Goal: Information Seeking & Learning: Learn about a topic

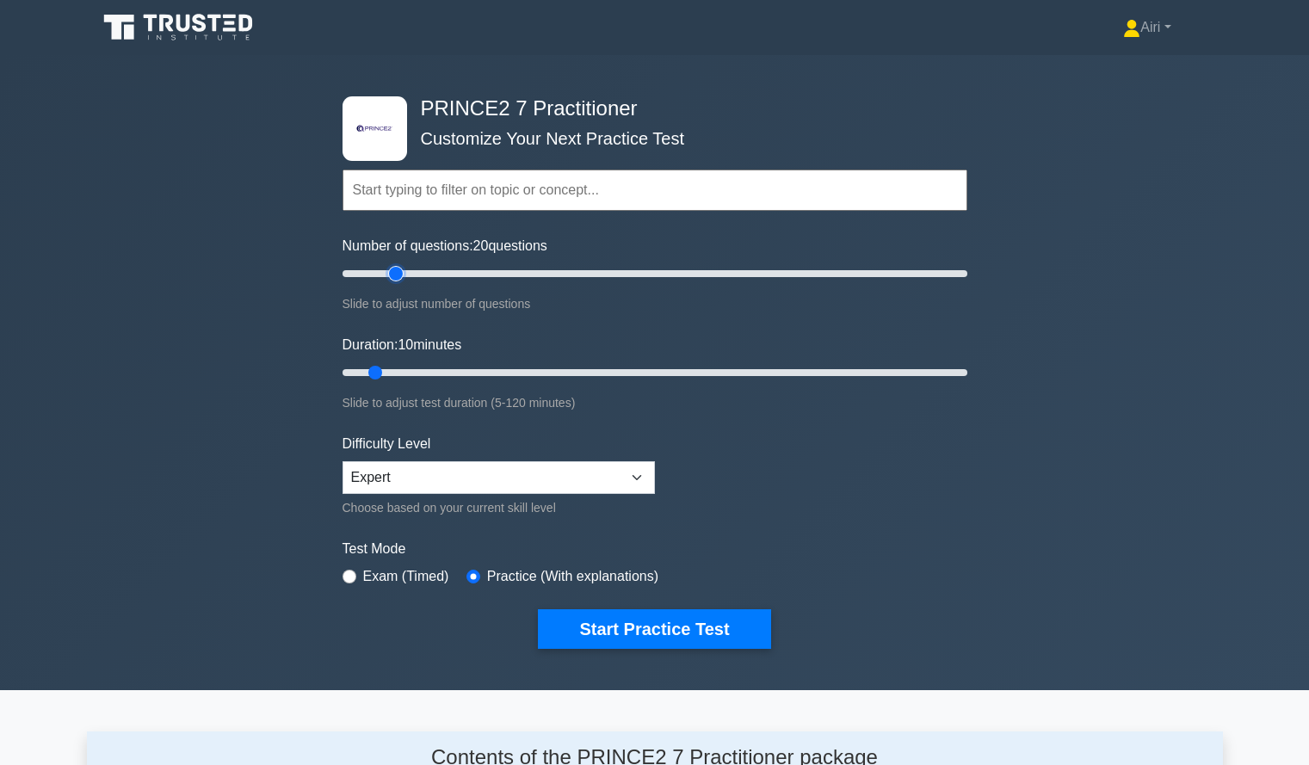
click at [400, 274] on input "Number of questions: 20 questions" at bounding box center [655, 273] width 625 height 21
type input "25"
click at [415, 272] on input "Number of questions: 25 questions" at bounding box center [655, 273] width 625 height 21
type input "65"
click at [660, 373] on input "Duration: 65 minutes" at bounding box center [655, 372] width 625 height 21
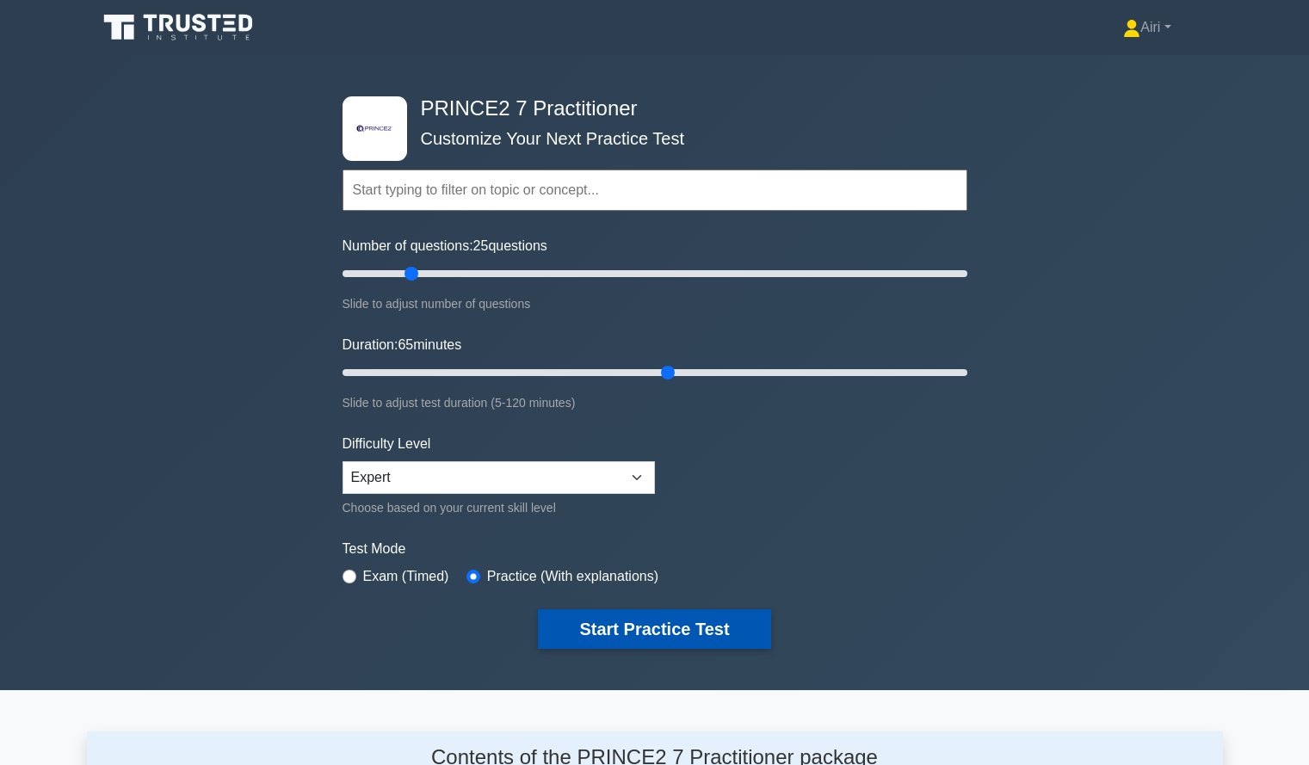
click at [713, 620] on button "Start Practice Test" at bounding box center [654, 629] width 232 height 40
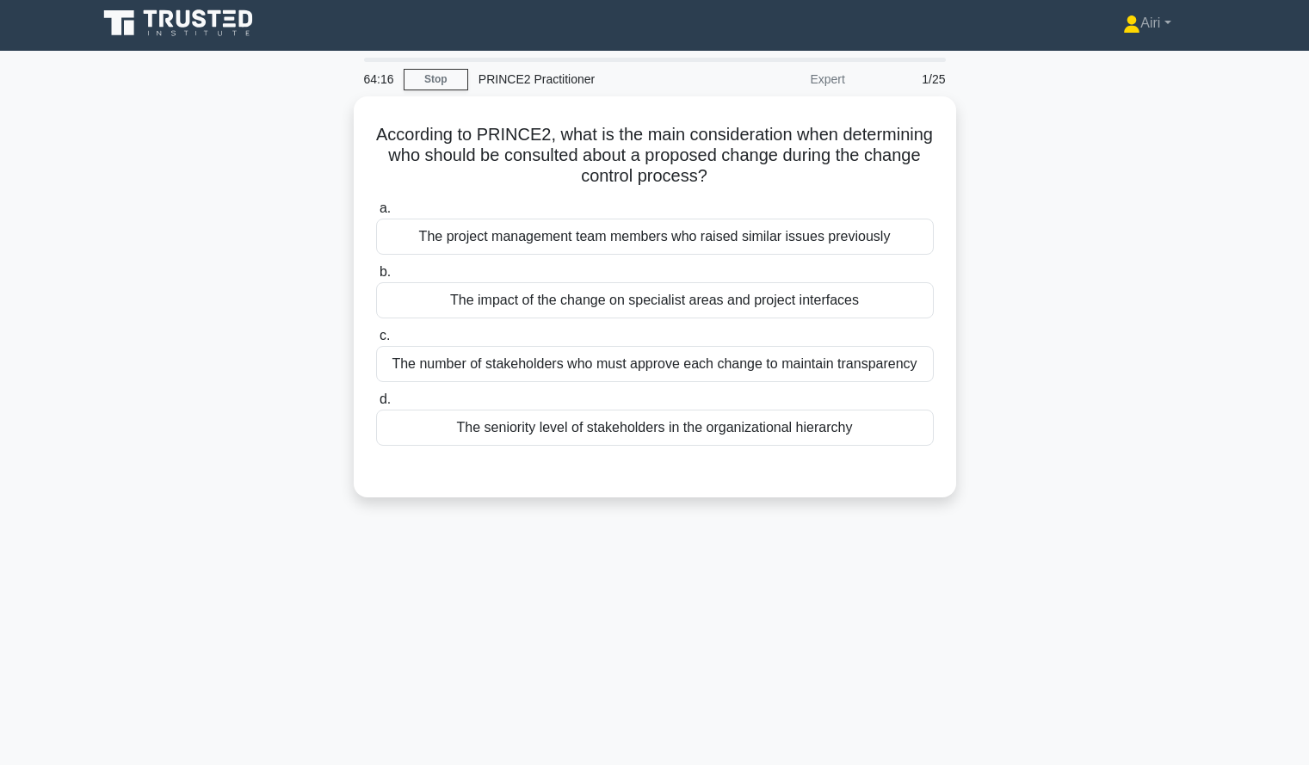
scroll to position [14, 0]
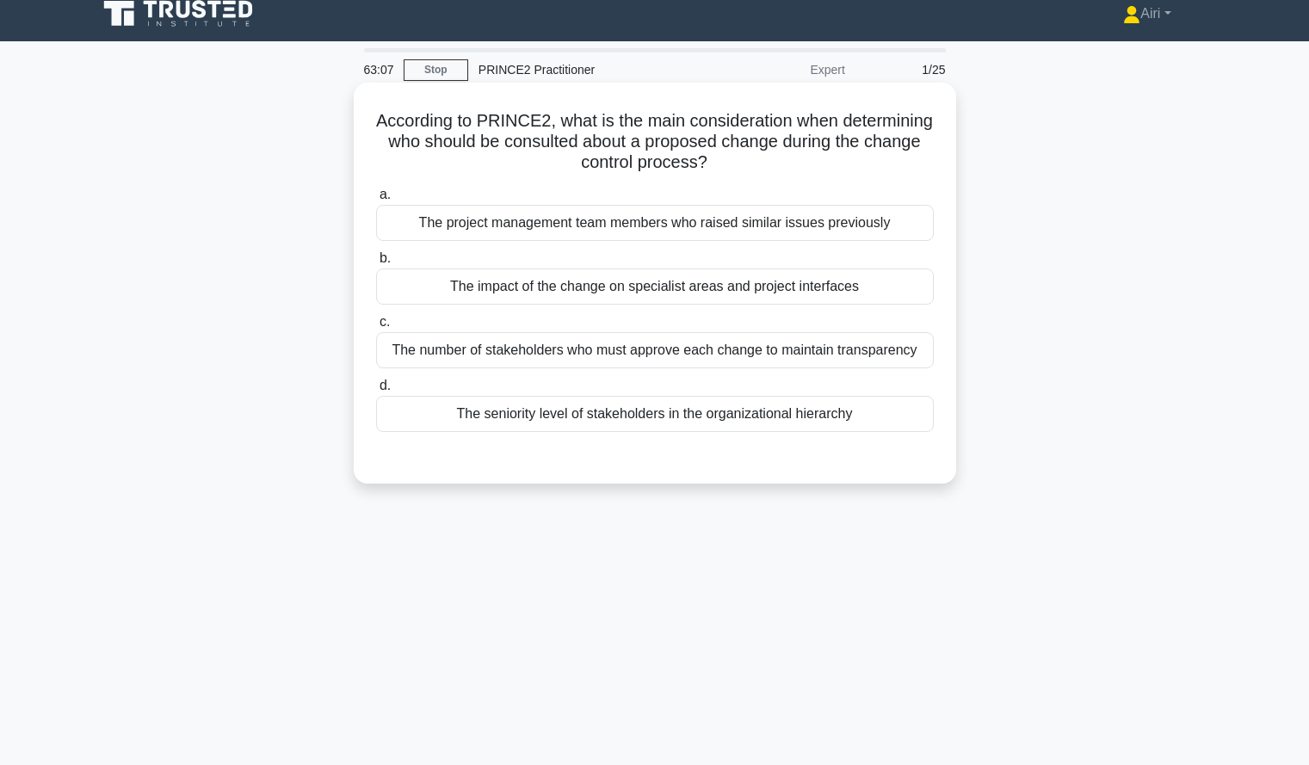
click at [873, 295] on div "The impact of the change on specialist areas and project interfaces" at bounding box center [655, 286] width 558 height 36
click at [376, 264] on input "b. The impact of the change on specialist areas and project interfaces" at bounding box center [376, 258] width 0 height 11
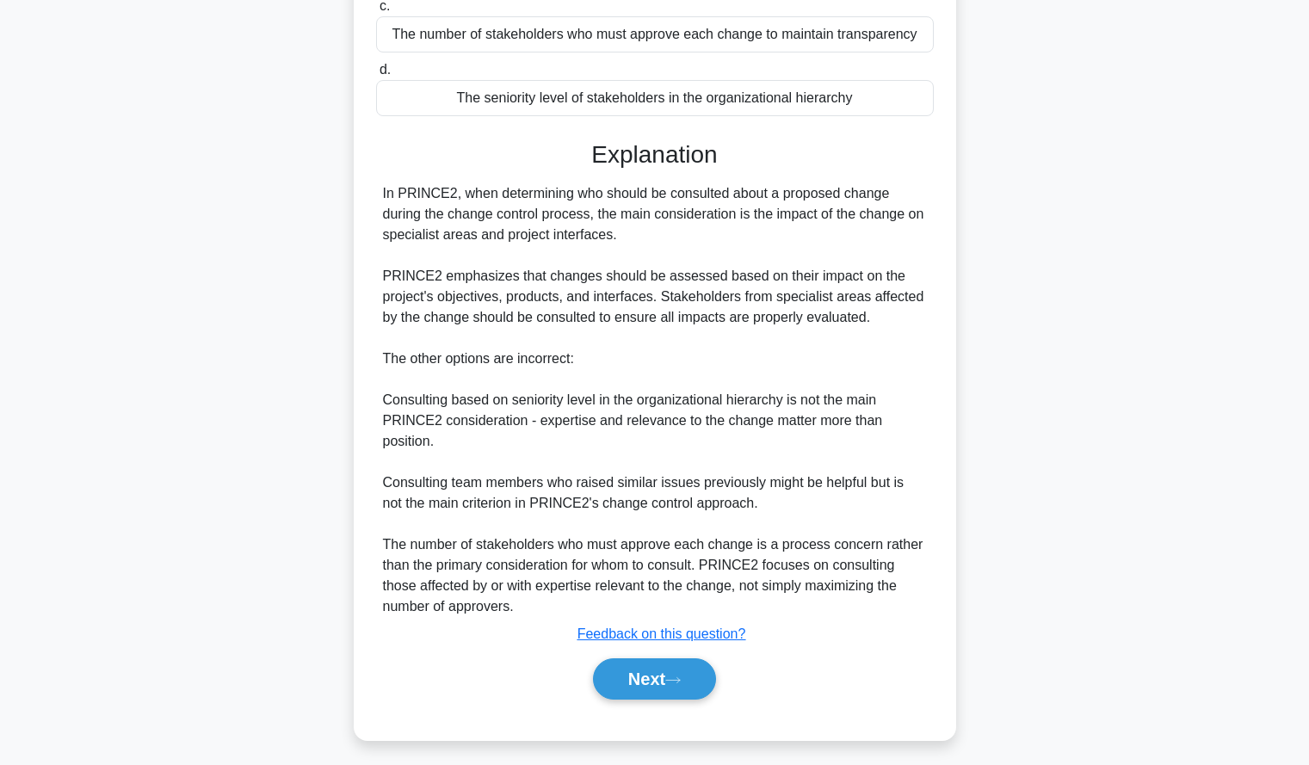
scroll to position [335, 0]
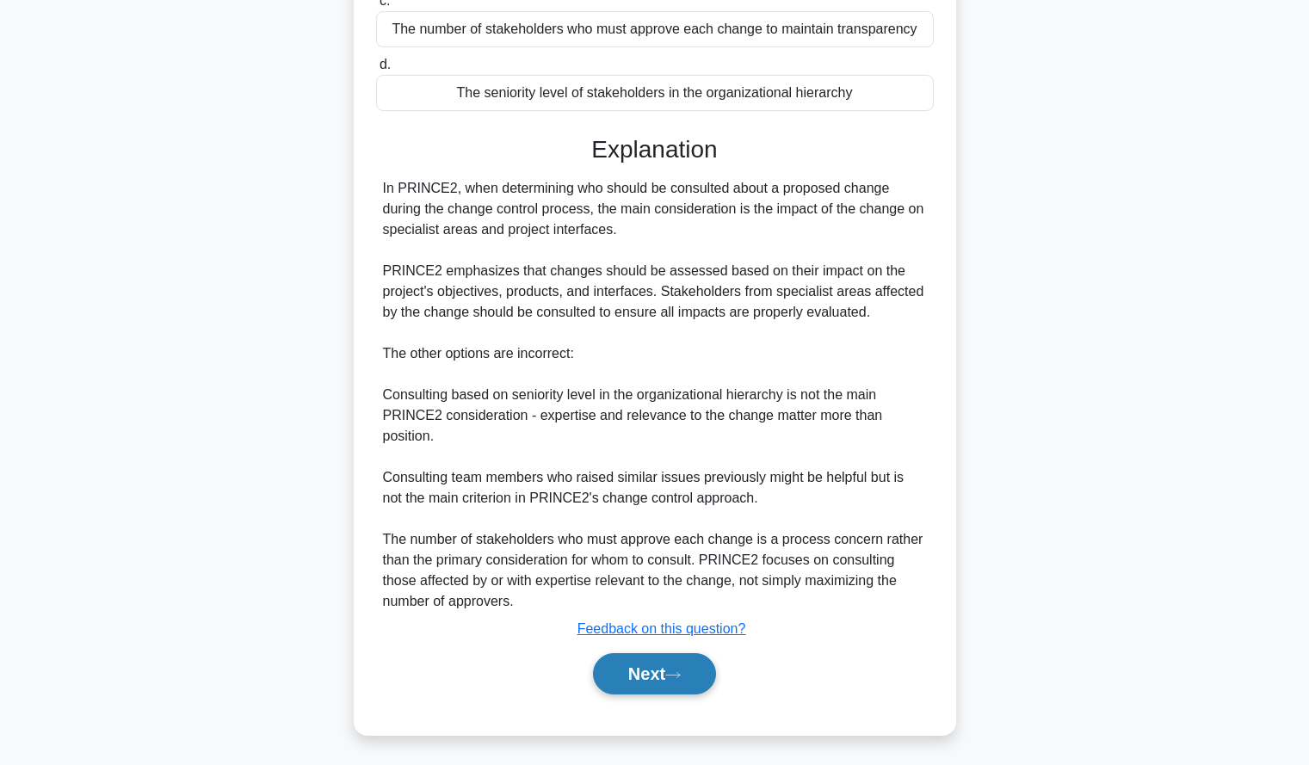
click at [620, 668] on button "Next" at bounding box center [654, 673] width 123 height 41
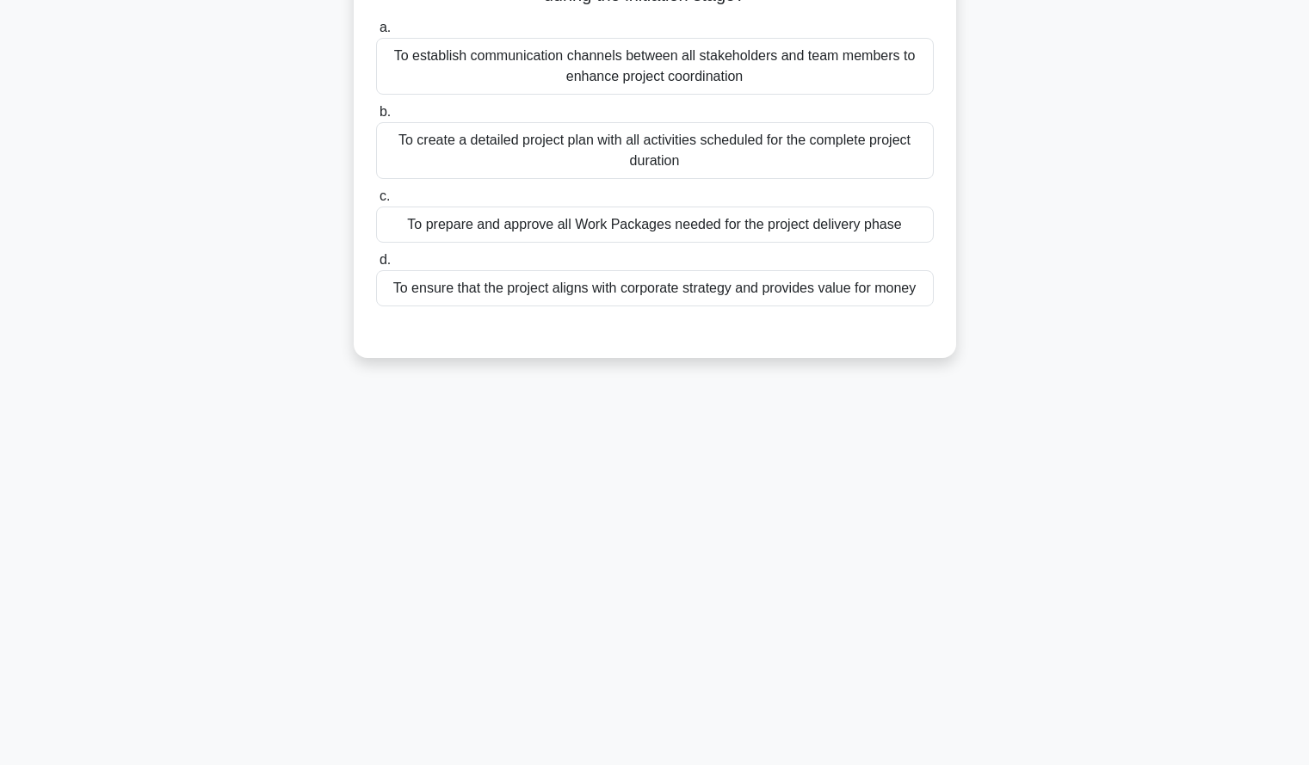
scroll to position [0, 0]
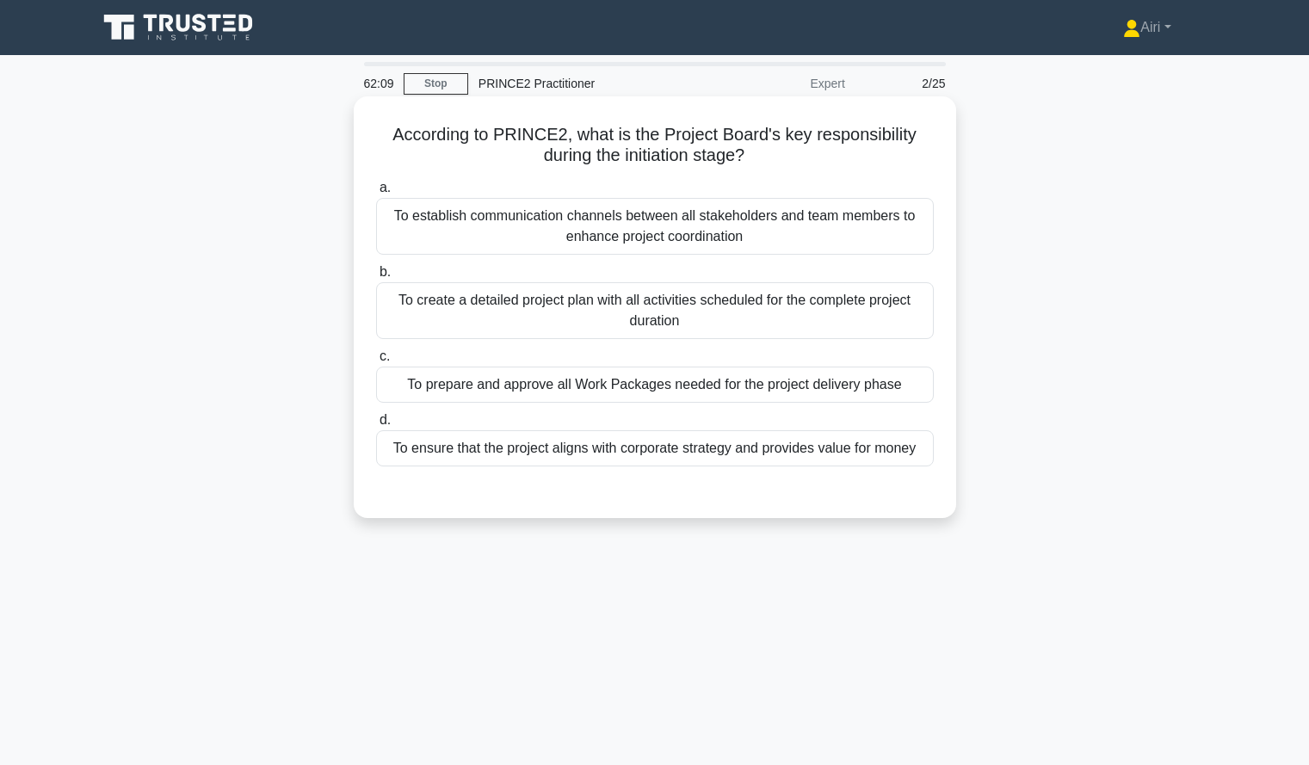
click at [893, 447] on div "To ensure that the project aligns with corporate strategy and provides value fo…" at bounding box center [655, 448] width 558 height 36
click at [376, 426] on input "d. To ensure that the project aligns with corporate strategy and provides value…" at bounding box center [376, 420] width 0 height 11
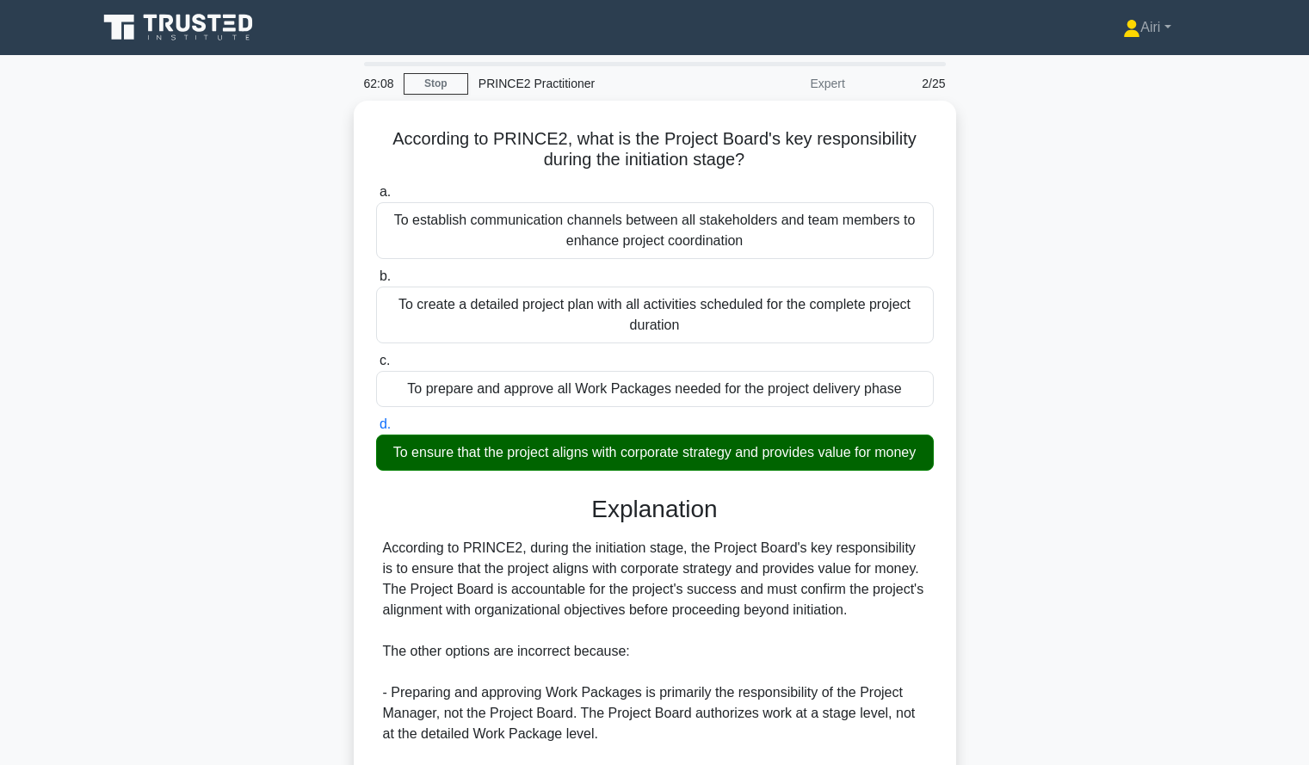
scroll to position [297, 0]
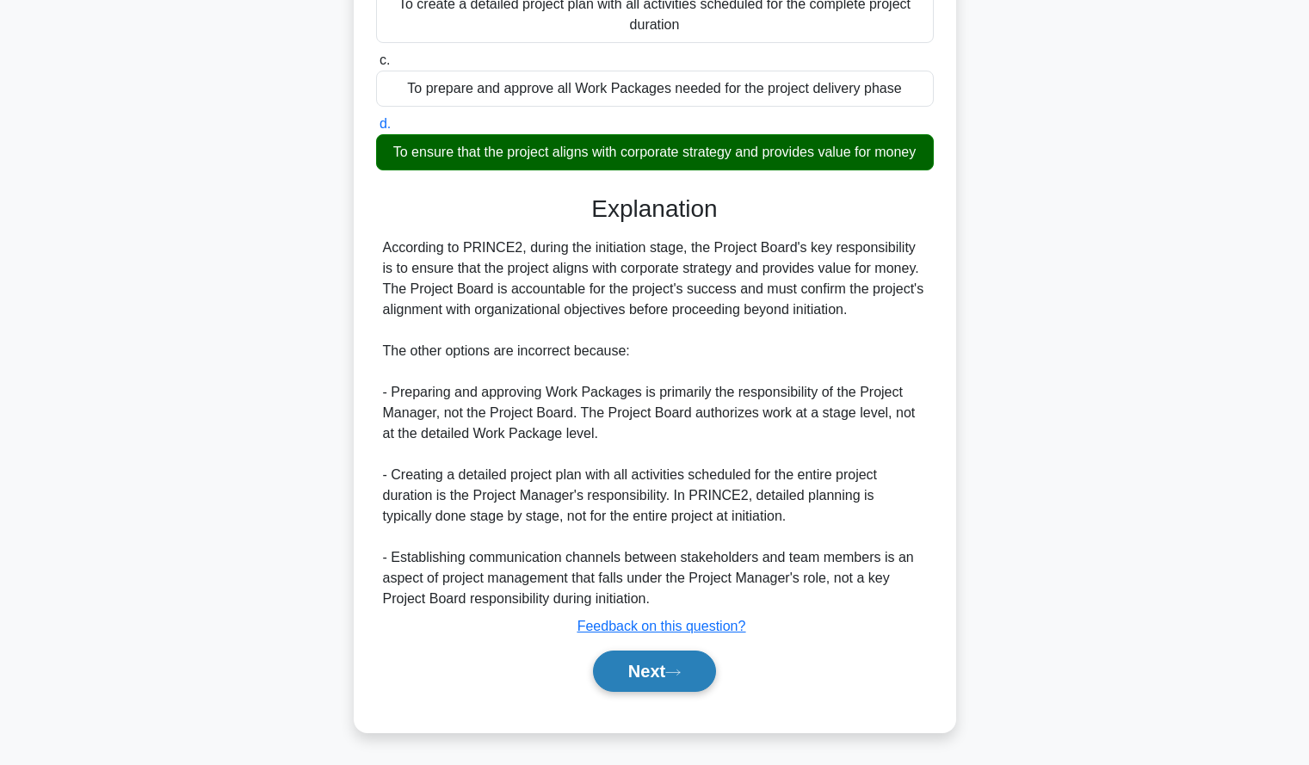
click at [636, 667] on button "Next" at bounding box center [654, 671] width 123 height 41
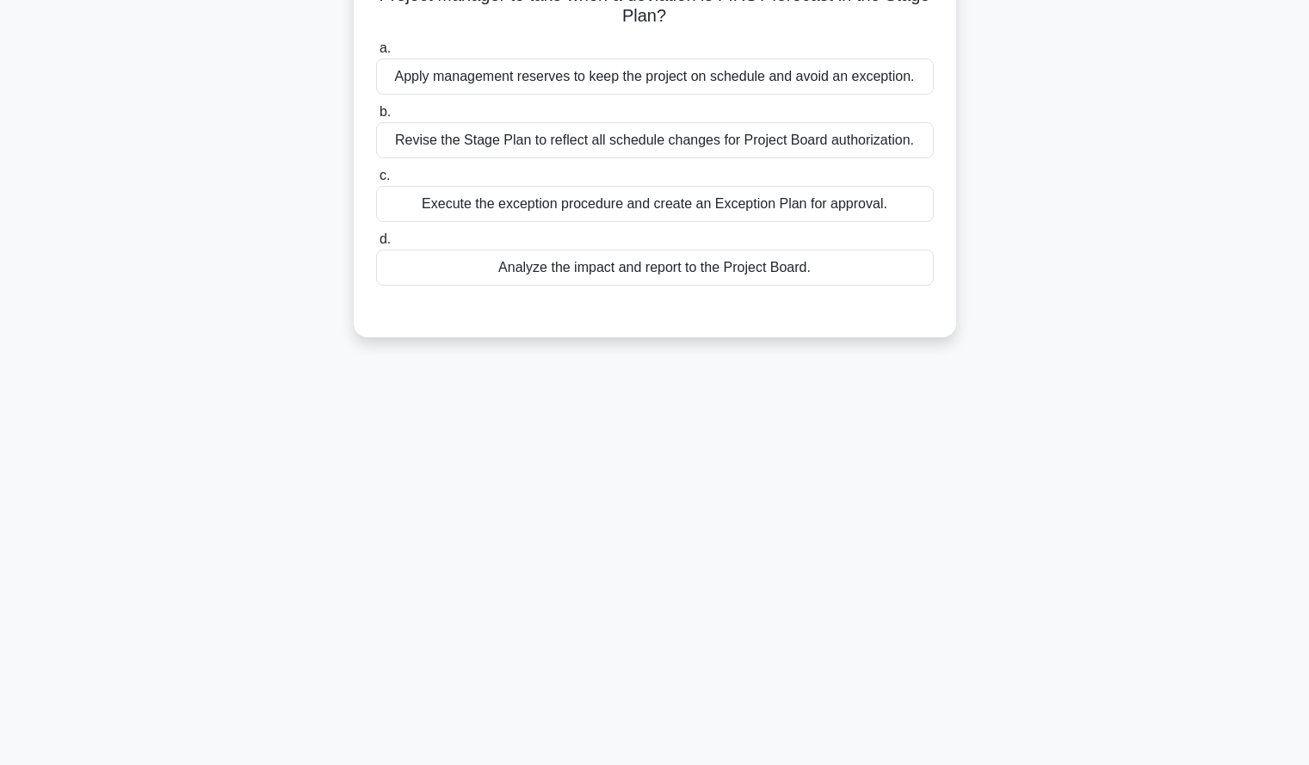
scroll to position [0, 0]
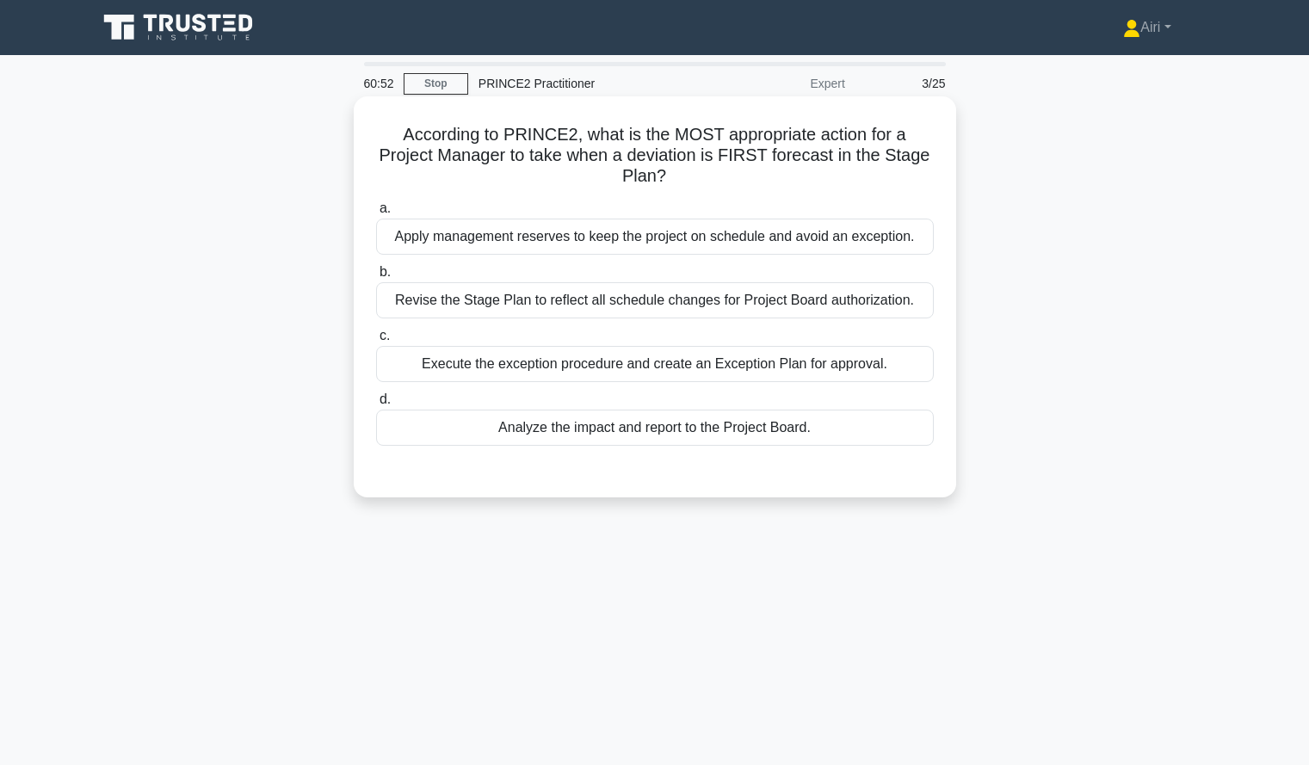
click at [843, 238] on div "Apply management reserves to keep the project on schedule and avoid an exceptio…" at bounding box center [655, 237] width 558 height 36
click at [376, 214] on input "a. Apply management reserves to keep the project on schedule and avoid an excep…" at bounding box center [376, 208] width 0 height 11
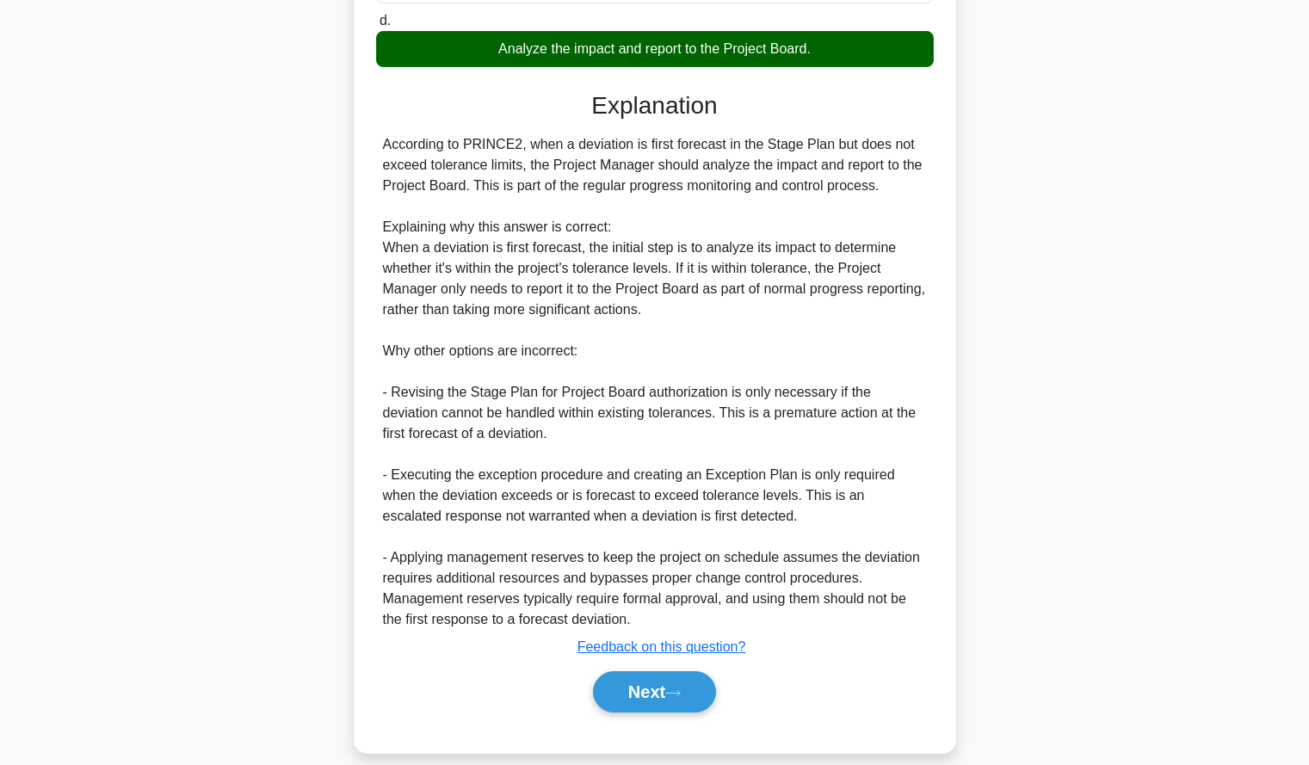
scroll to position [402, 0]
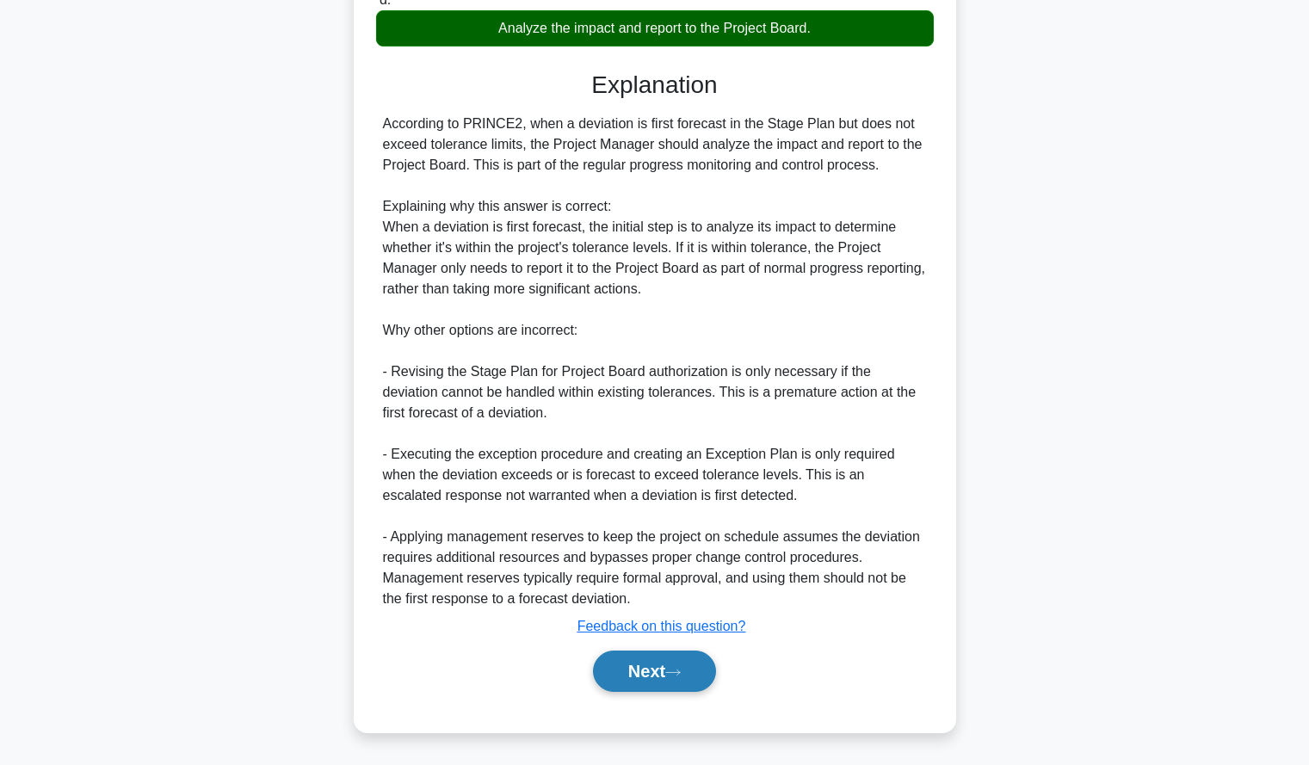
click at [627, 680] on button "Next" at bounding box center [654, 671] width 123 height 41
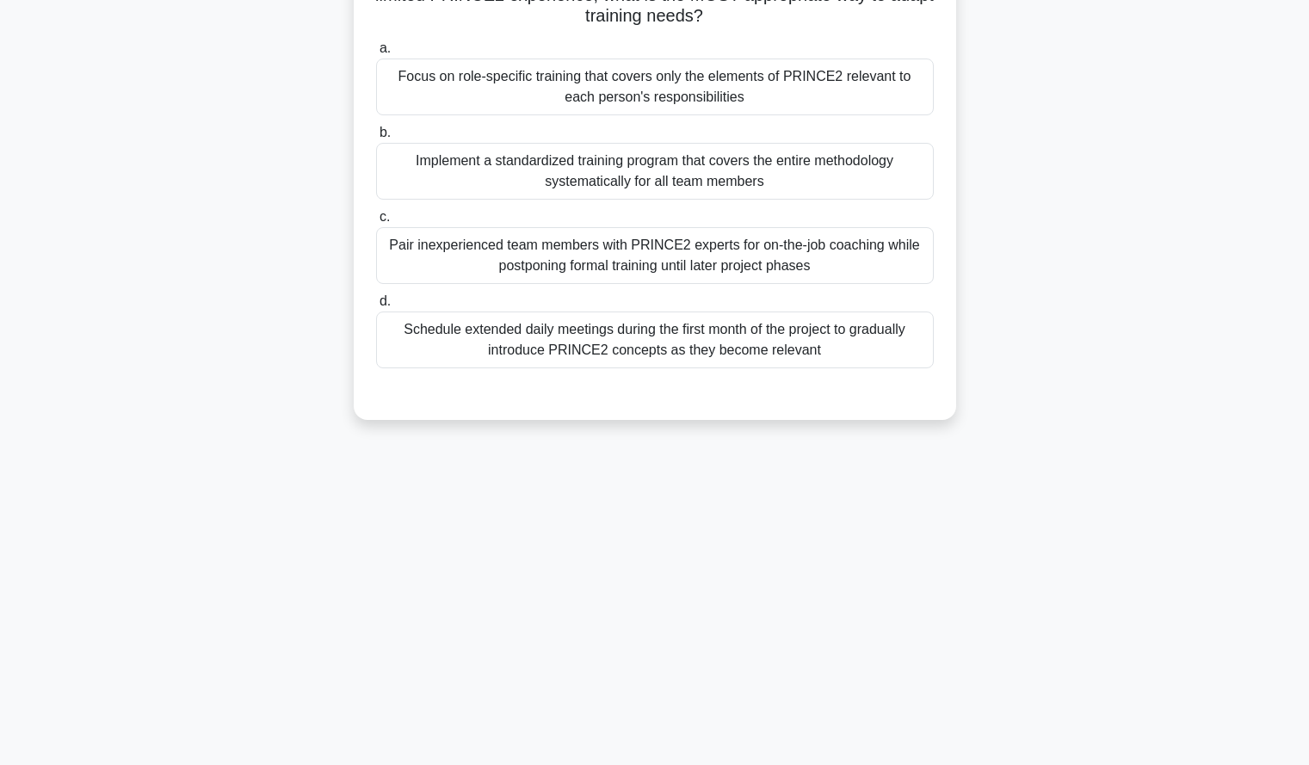
scroll to position [0, 0]
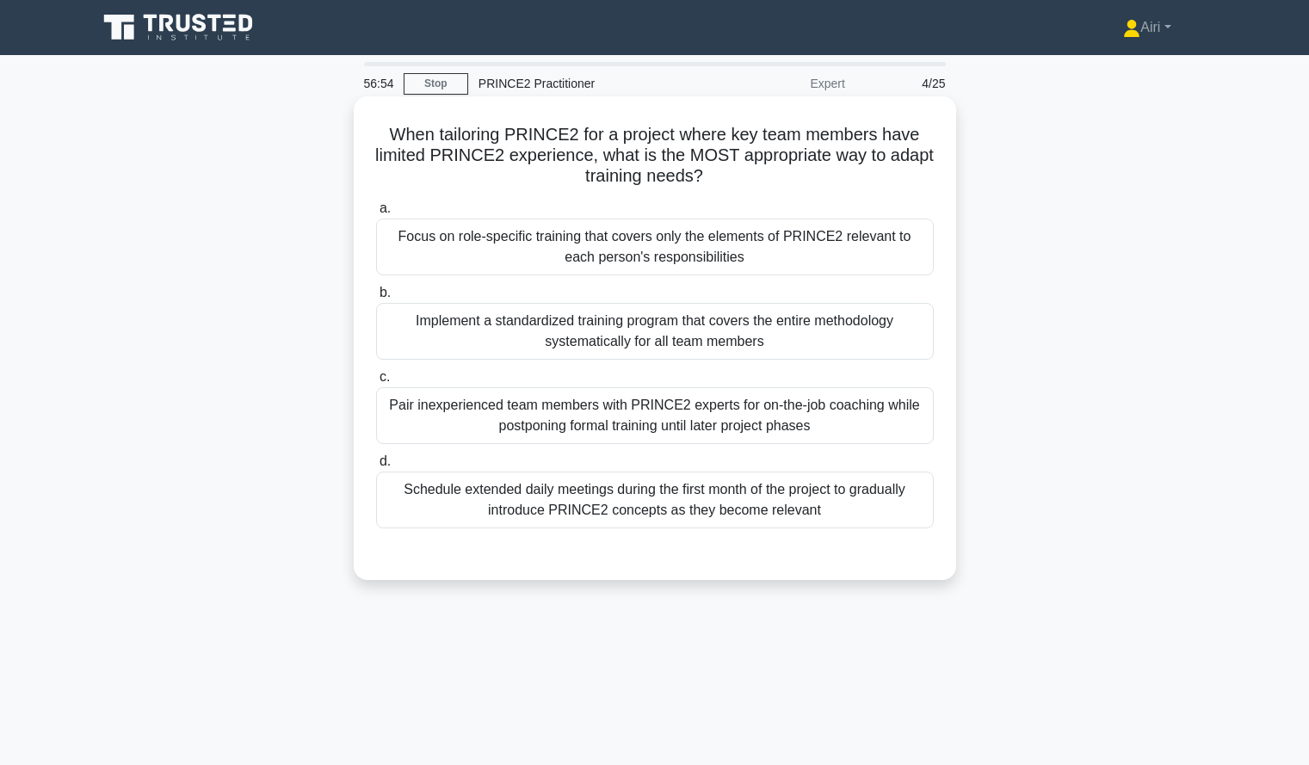
click at [622, 507] on div "Schedule extended daily meetings during the first month of the project to gradu…" at bounding box center [655, 500] width 558 height 57
click at [376, 467] on input "d. Schedule extended daily meetings during the first month of the project to gr…" at bounding box center [376, 461] width 0 height 11
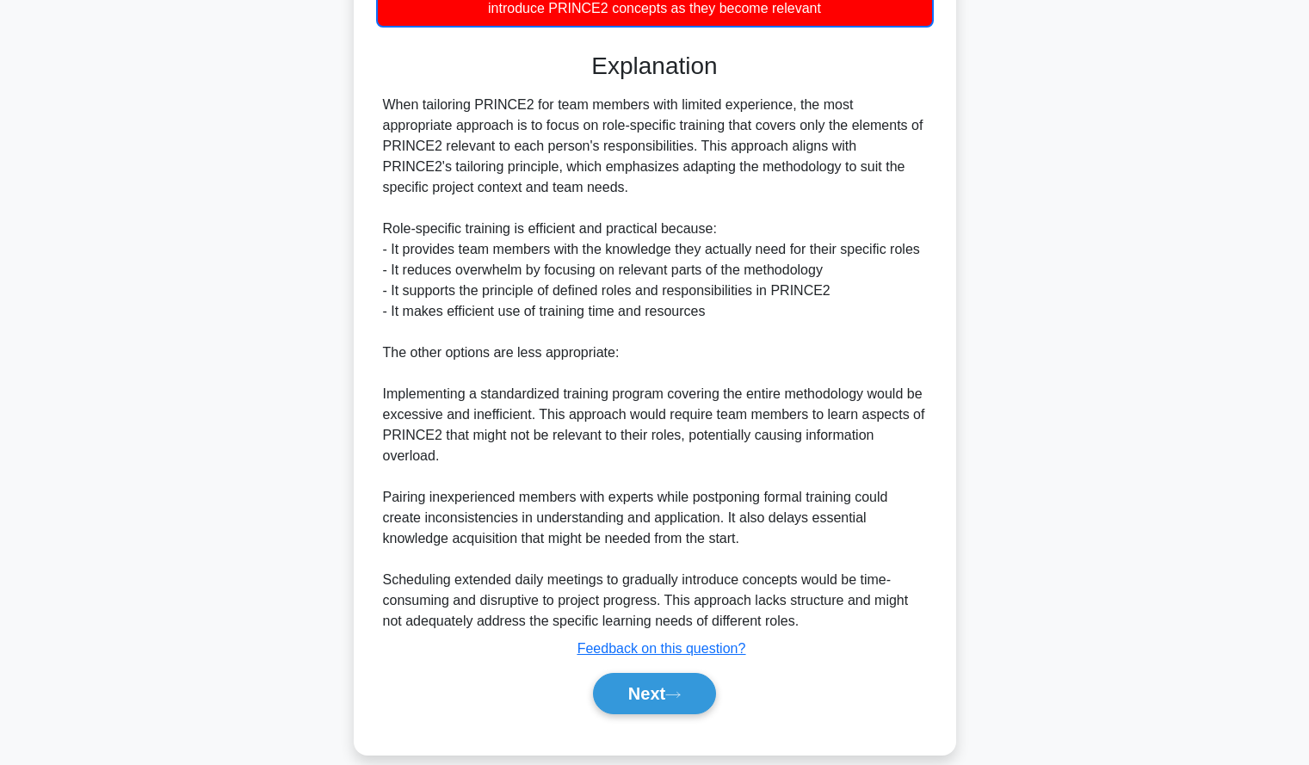
scroll to position [526, 0]
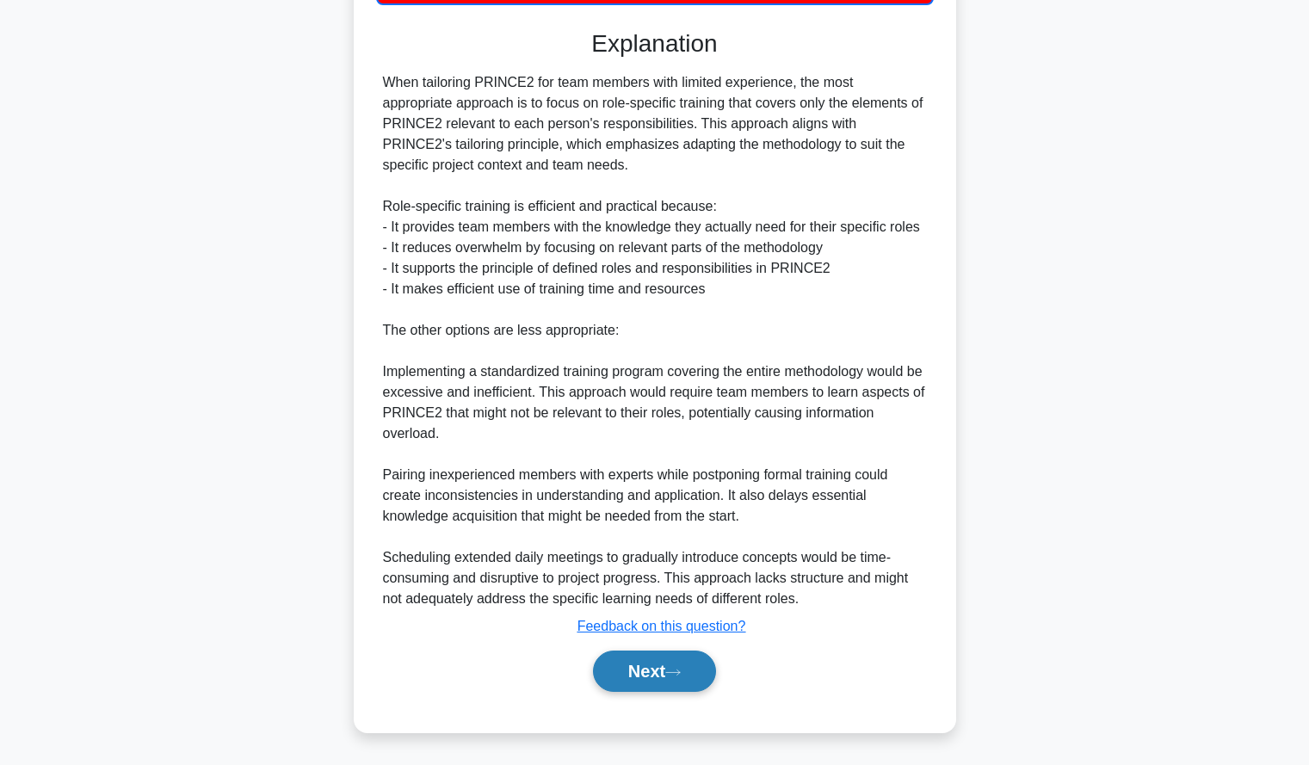
click at [655, 670] on button "Next" at bounding box center [654, 671] width 123 height 41
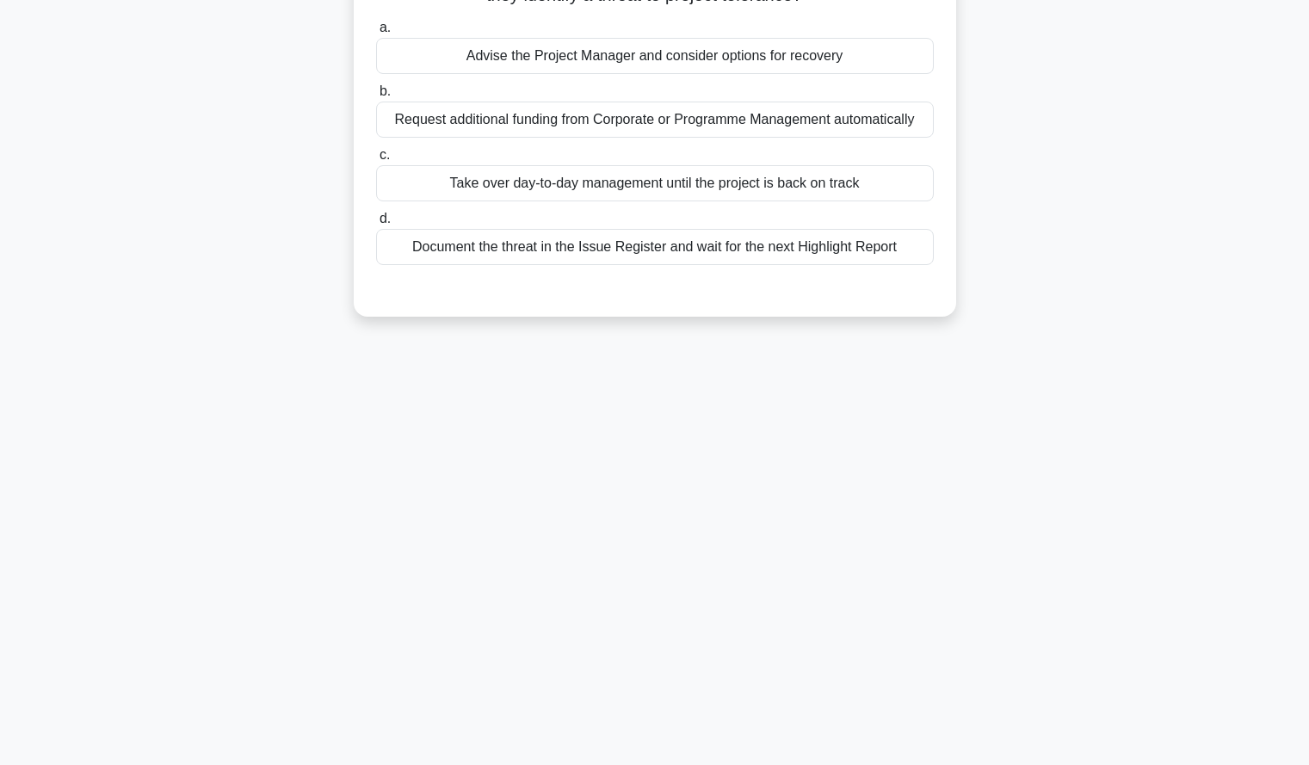
scroll to position [0, 0]
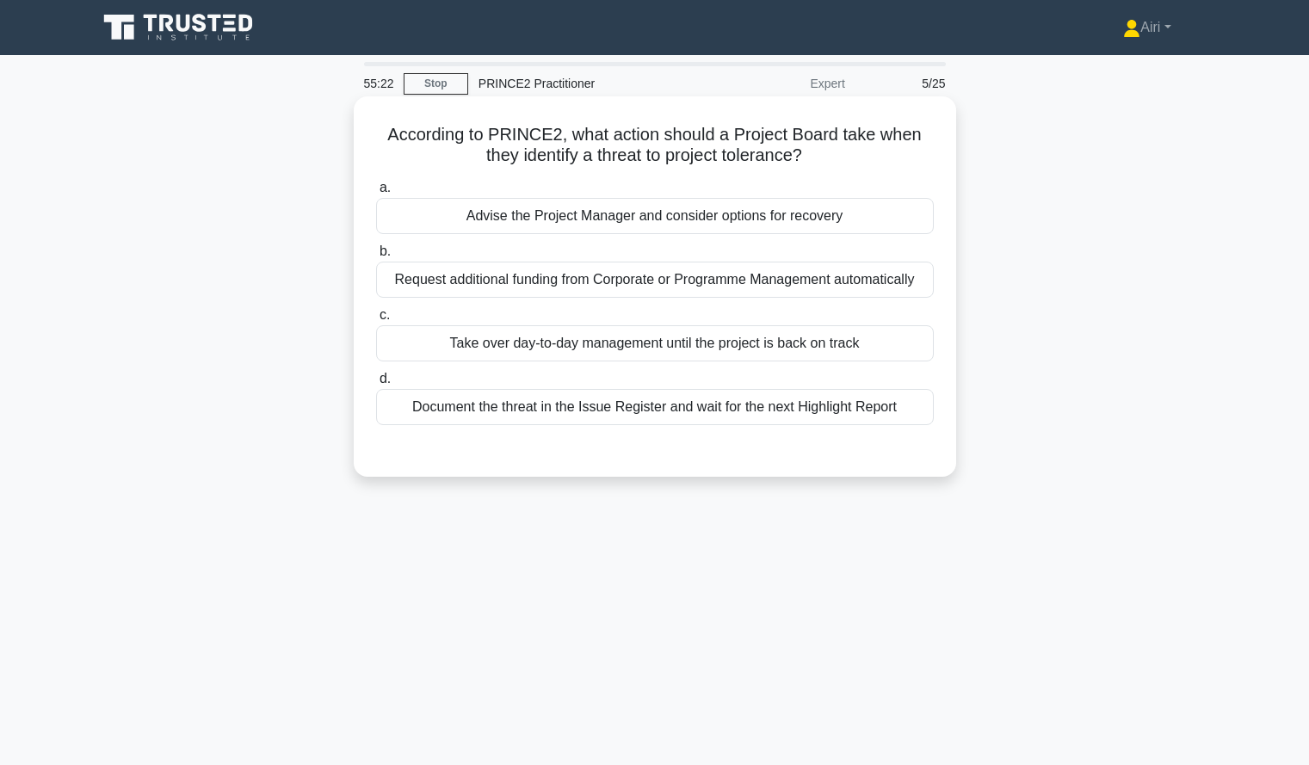
click at [819, 206] on div "Advise the Project Manager and consider options for recovery" at bounding box center [655, 216] width 558 height 36
click at [376, 194] on input "a. Advise the Project Manager and consider options for recovery" at bounding box center [376, 187] width 0 height 11
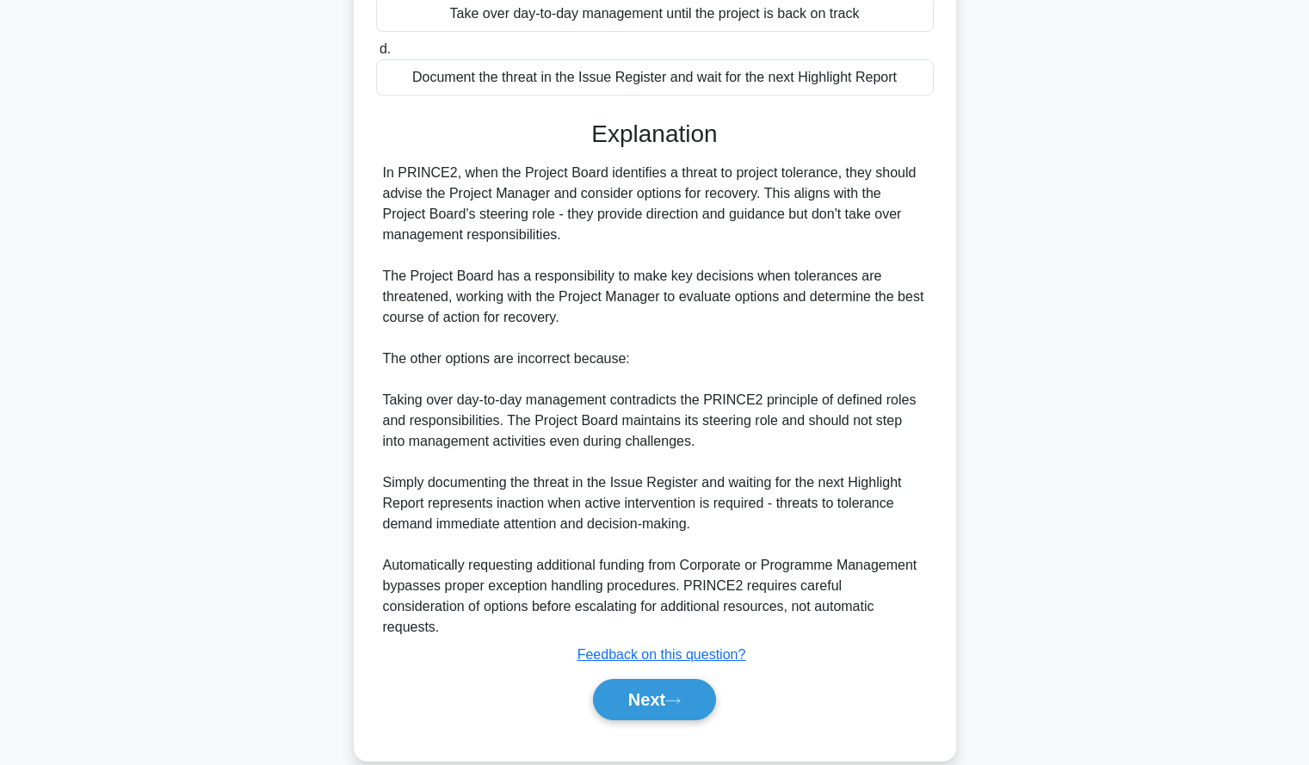
scroll to position [338, 0]
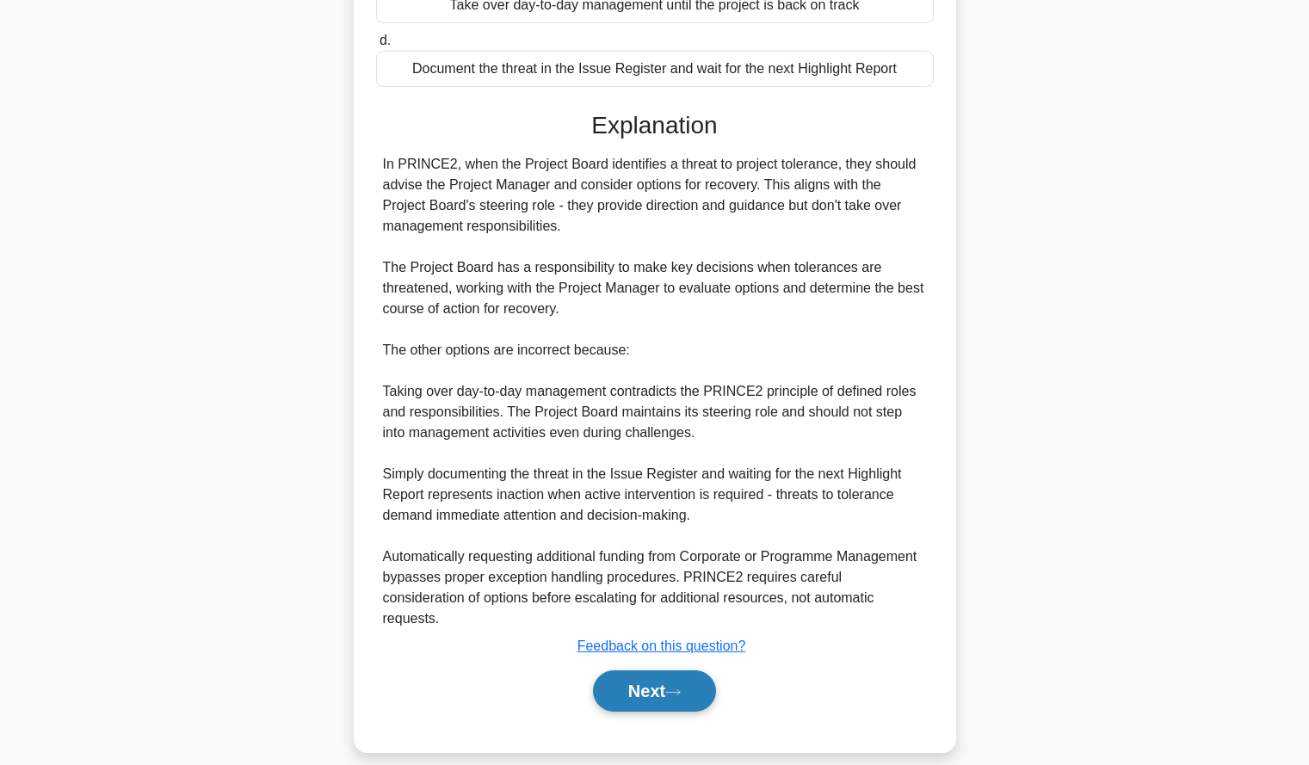
click at [611, 675] on button "Next" at bounding box center [654, 690] width 123 height 41
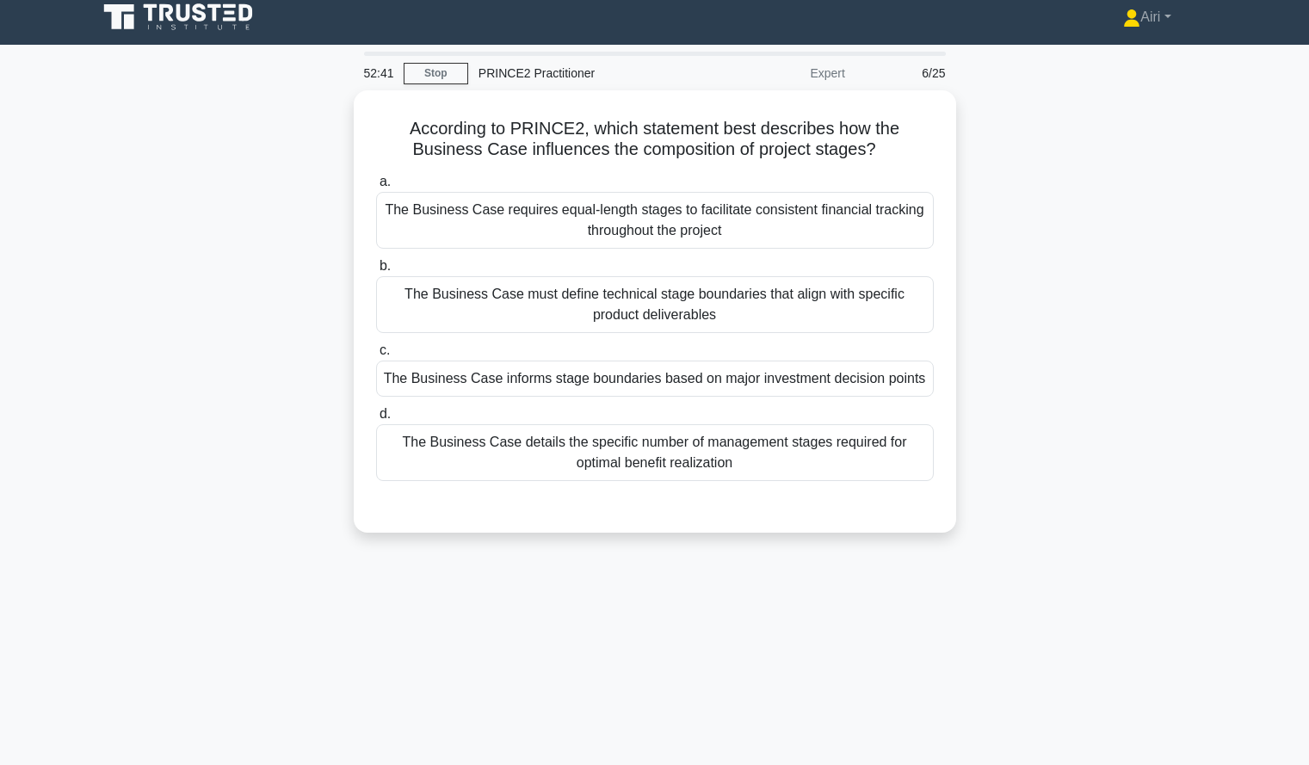
scroll to position [9, 0]
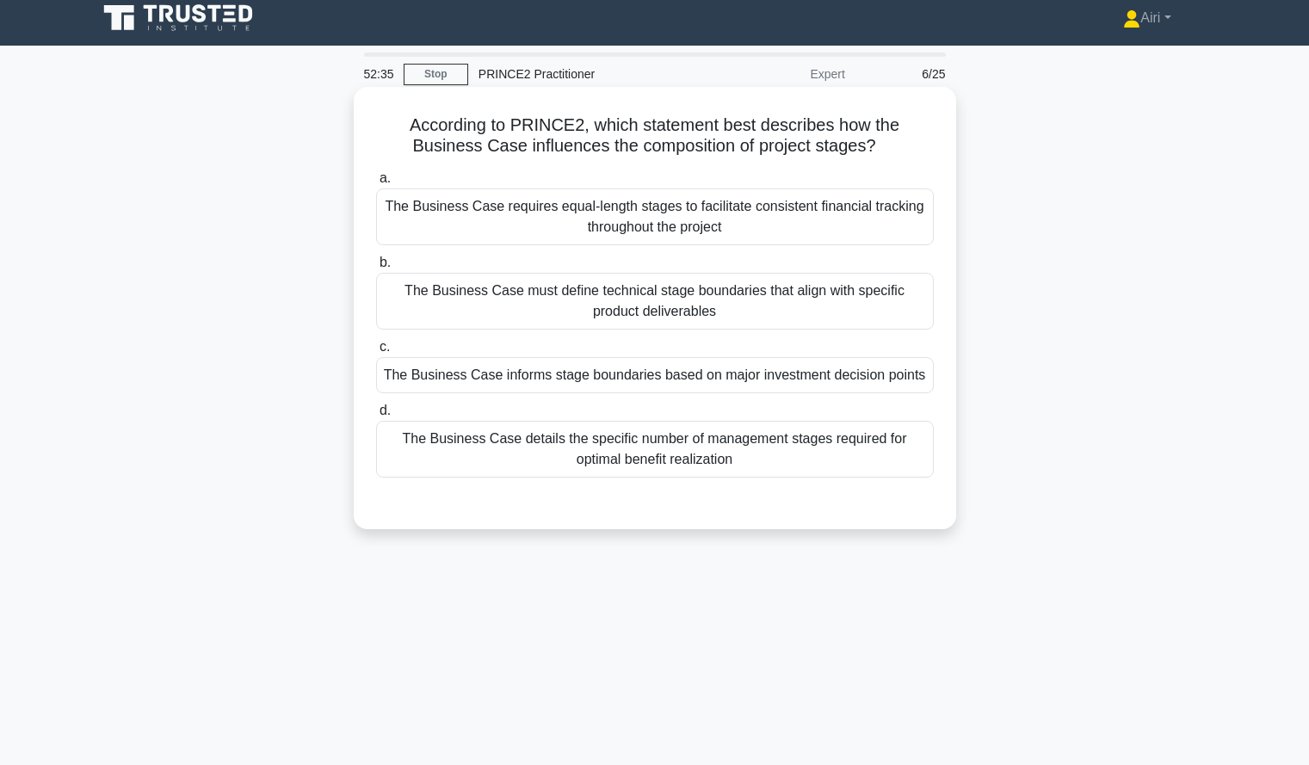
click at [910, 382] on div "The Business Case informs stage boundaries based on major investment decision p…" at bounding box center [655, 375] width 558 height 36
click at [376, 353] on input "c. The Business Case informs stage boundaries based on major investment decisio…" at bounding box center [376, 347] width 0 height 11
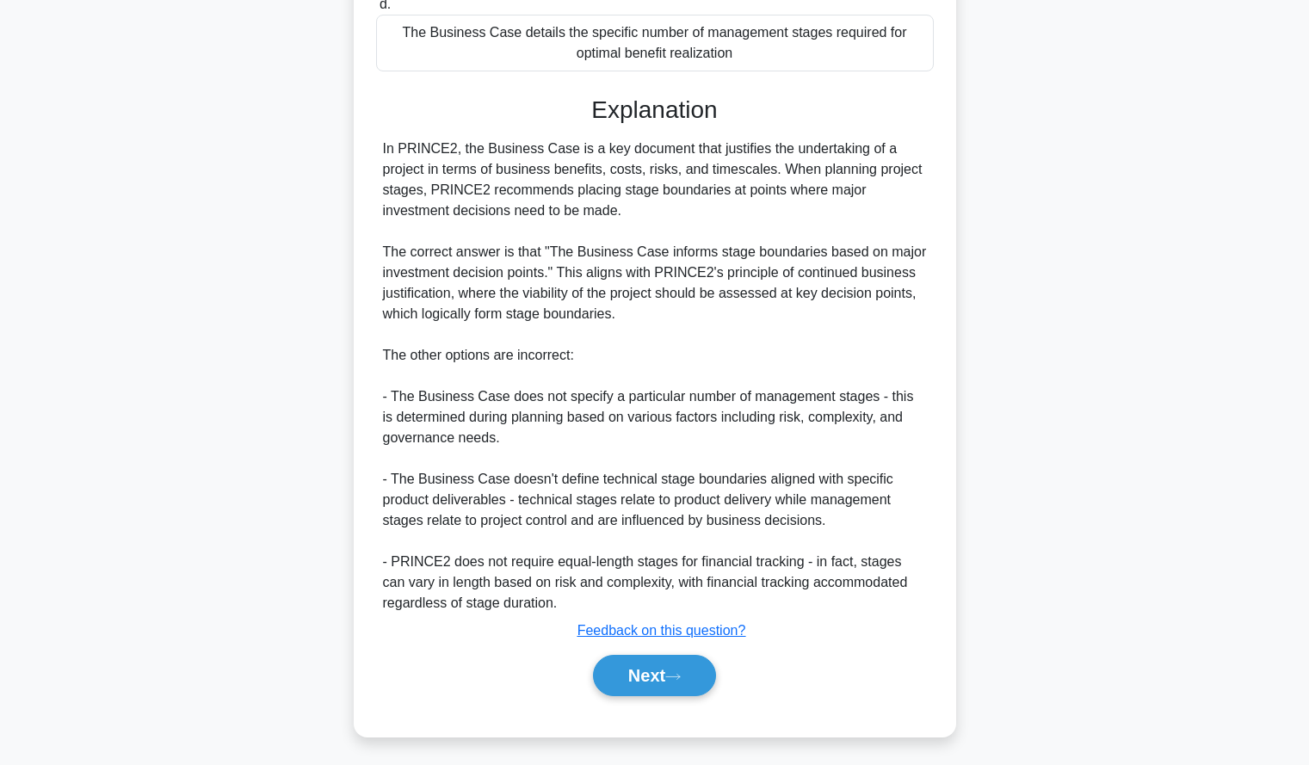
scroll to position [441, 0]
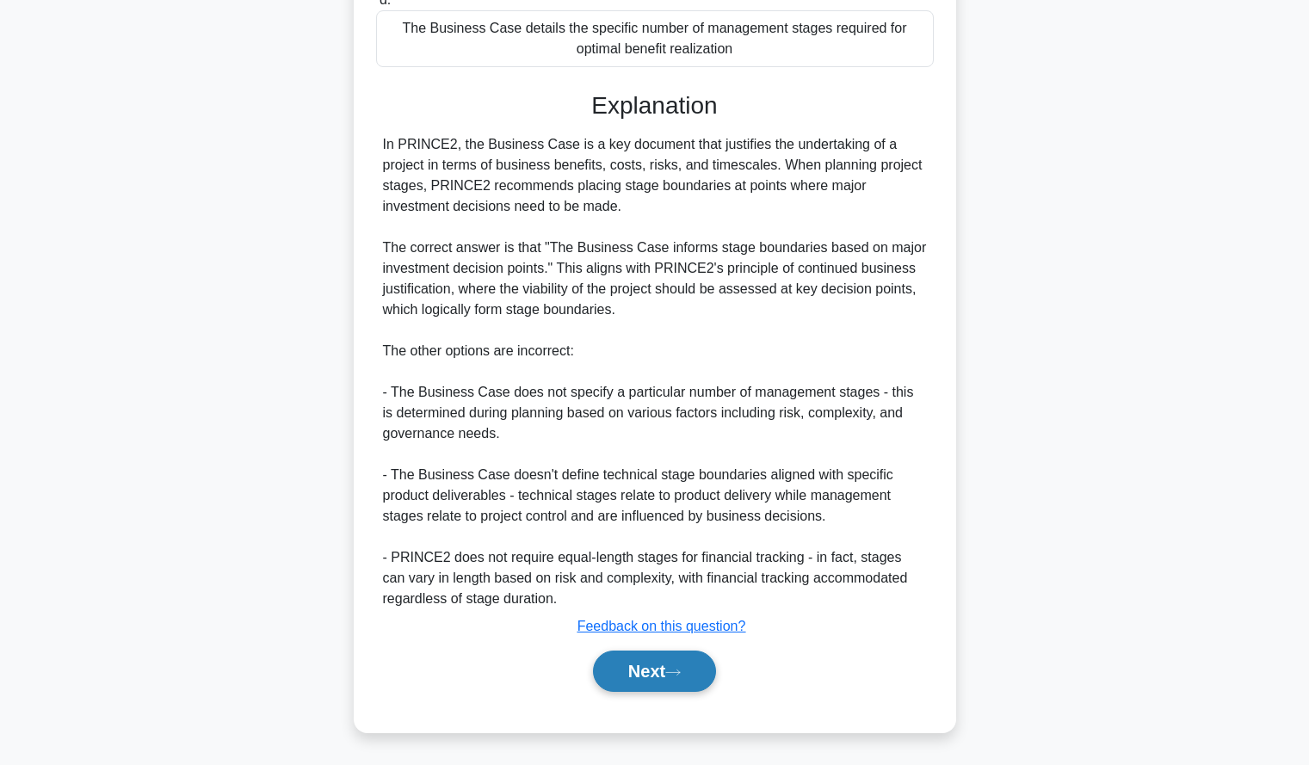
click at [619, 658] on button "Next" at bounding box center [654, 671] width 123 height 41
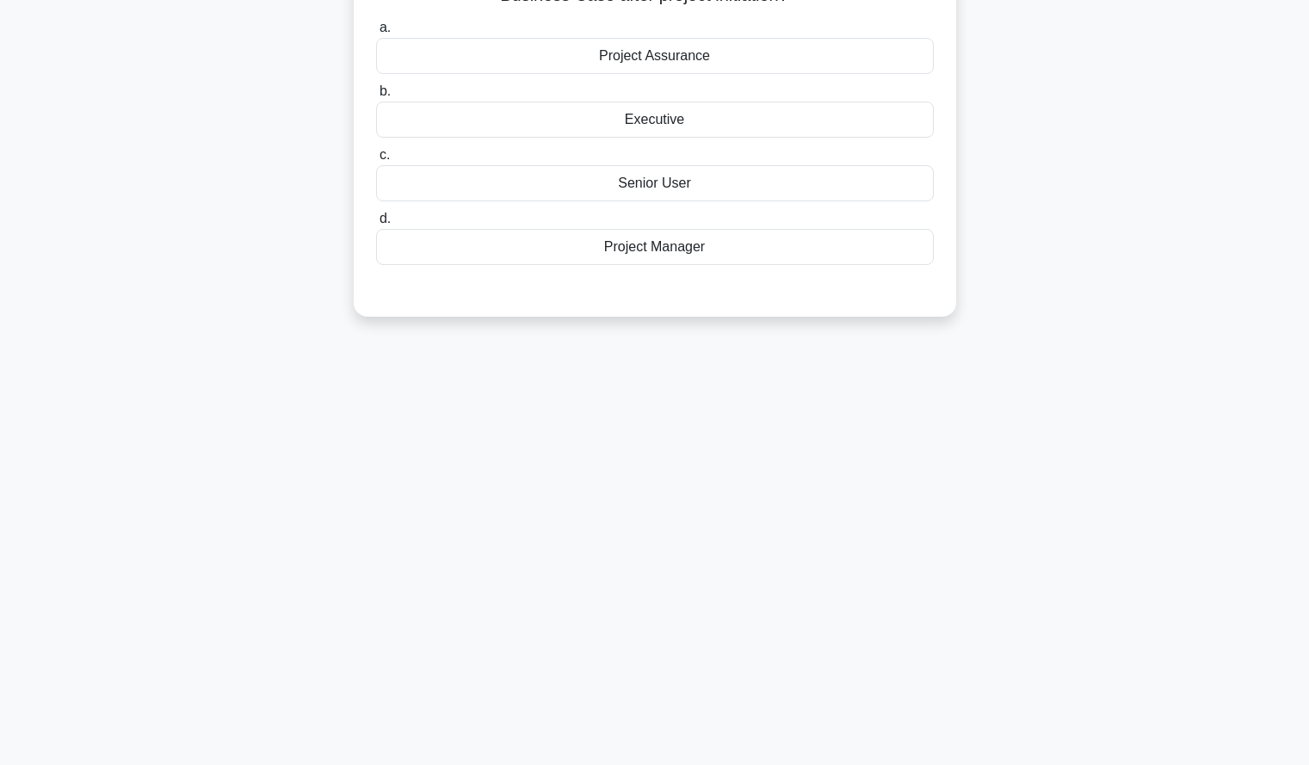
scroll to position [0, 0]
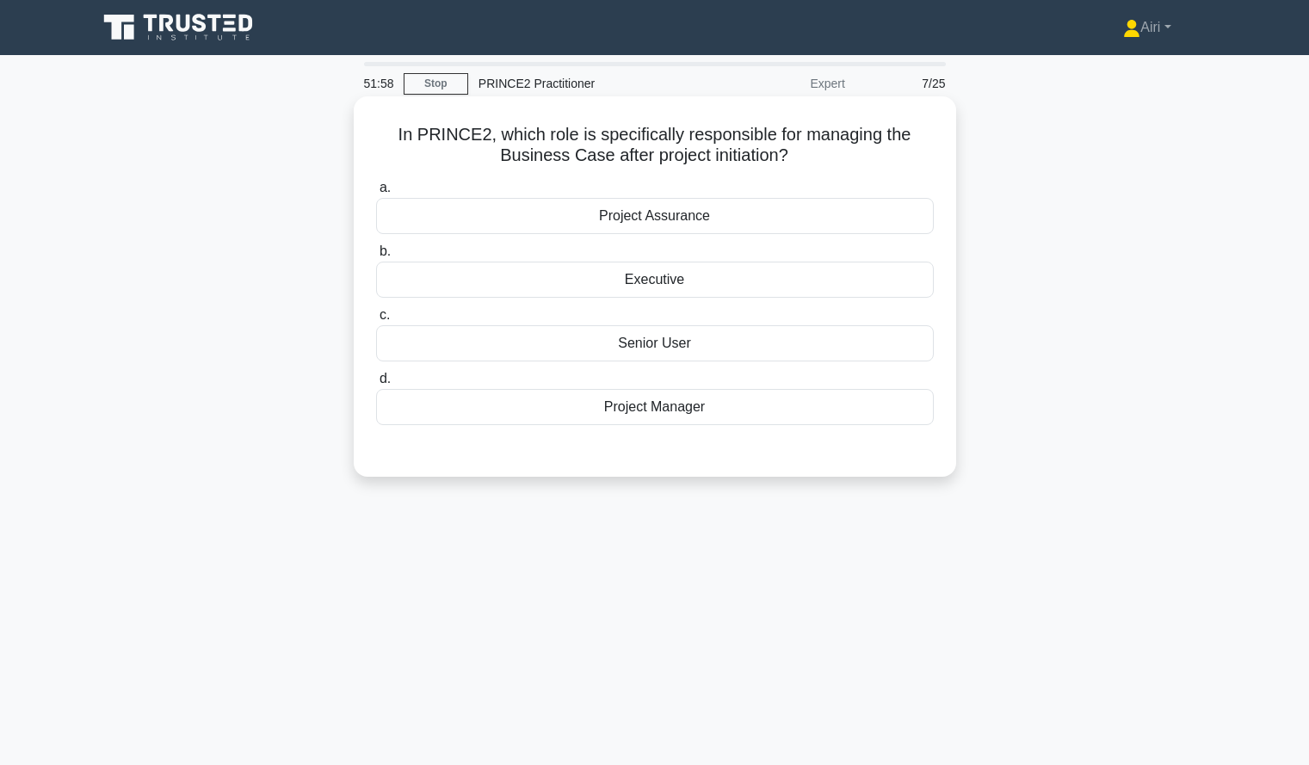
click at [877, 398] on div "Project Manager" at bounding box center [655, 407] width 558 height 36
click at [376, 385] on input "d. Project Manager" at bounding box center [376, 378] width 0 height 11
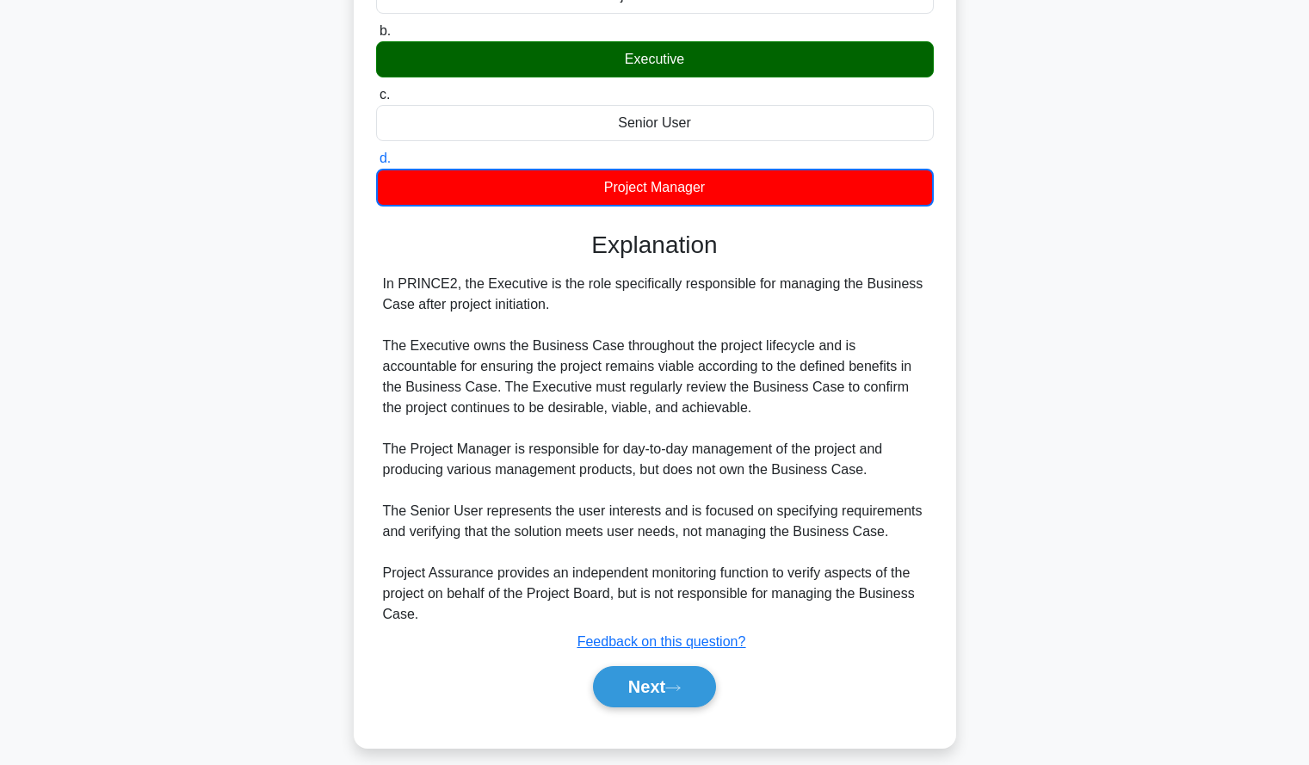
scroll to position [225, 0]
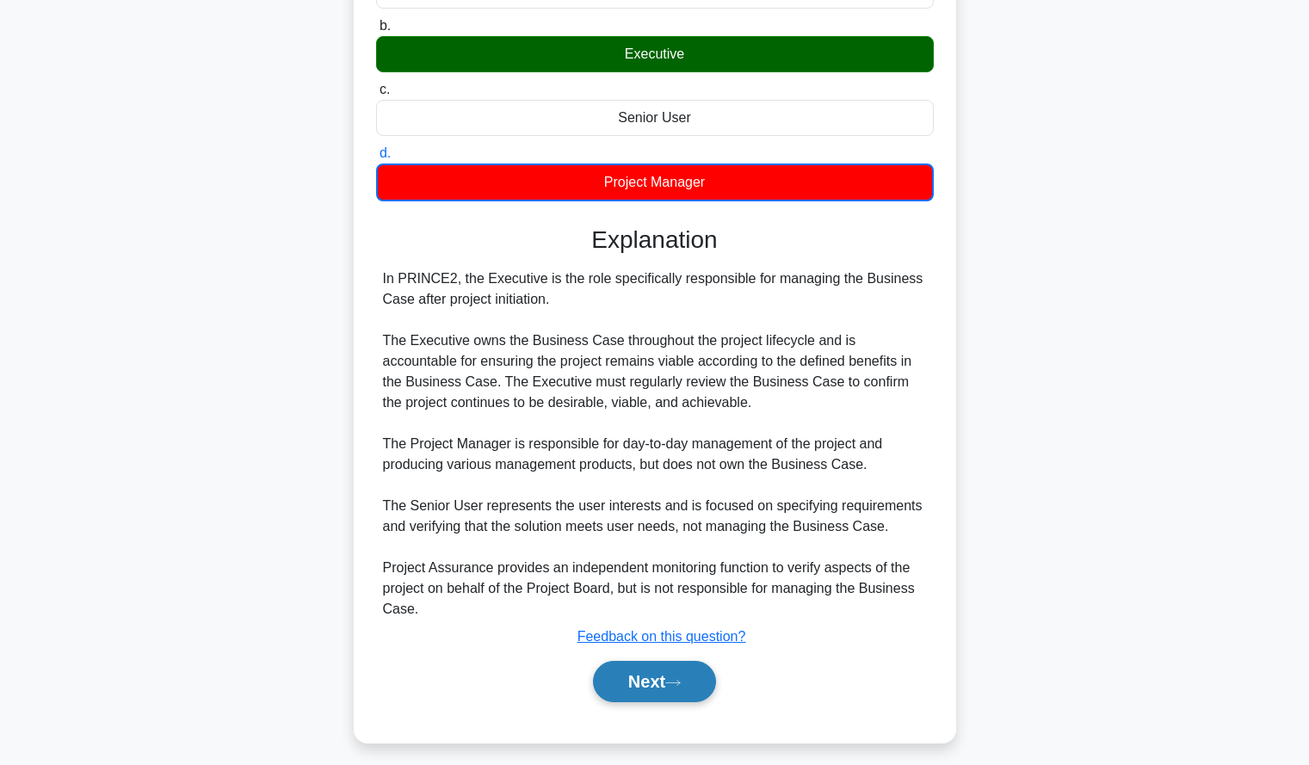
click at [612, 672] on button "Next" at bounding box center [654, 681] width 123 height 41
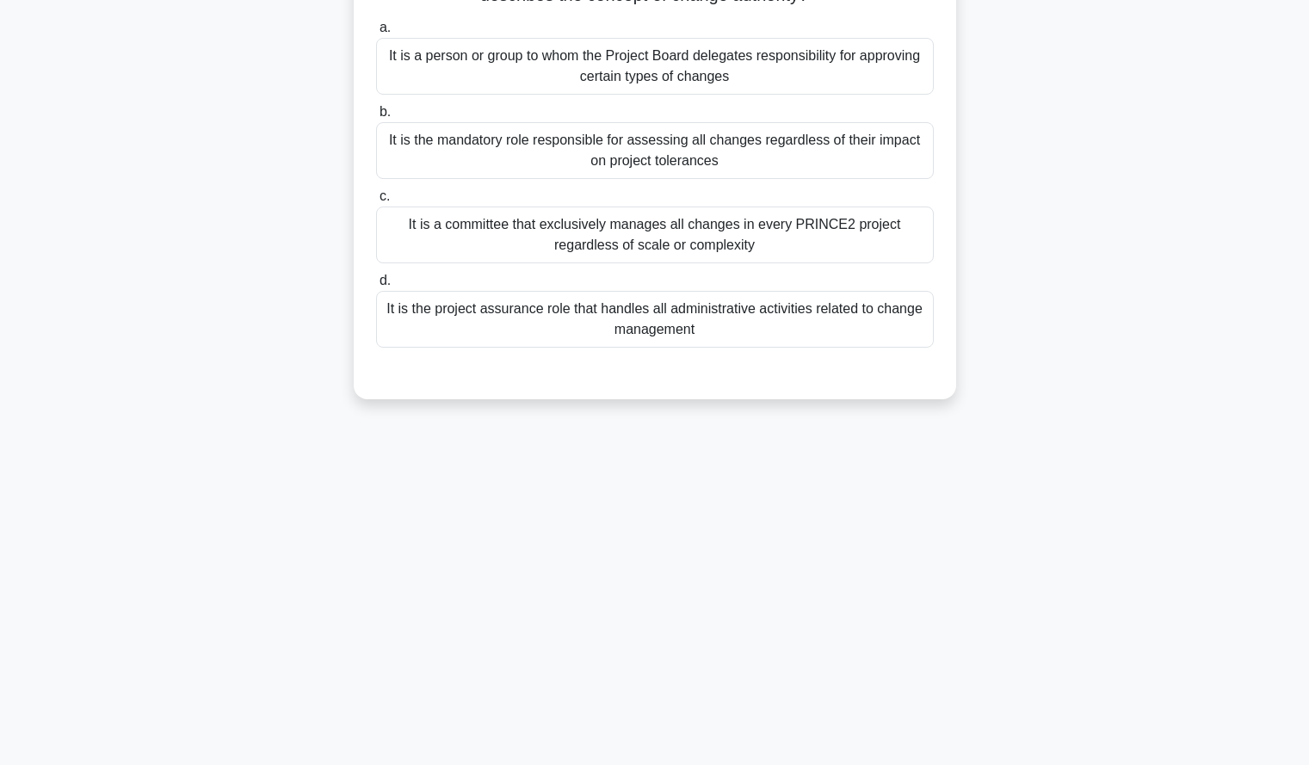
scroll to position [0, 0]
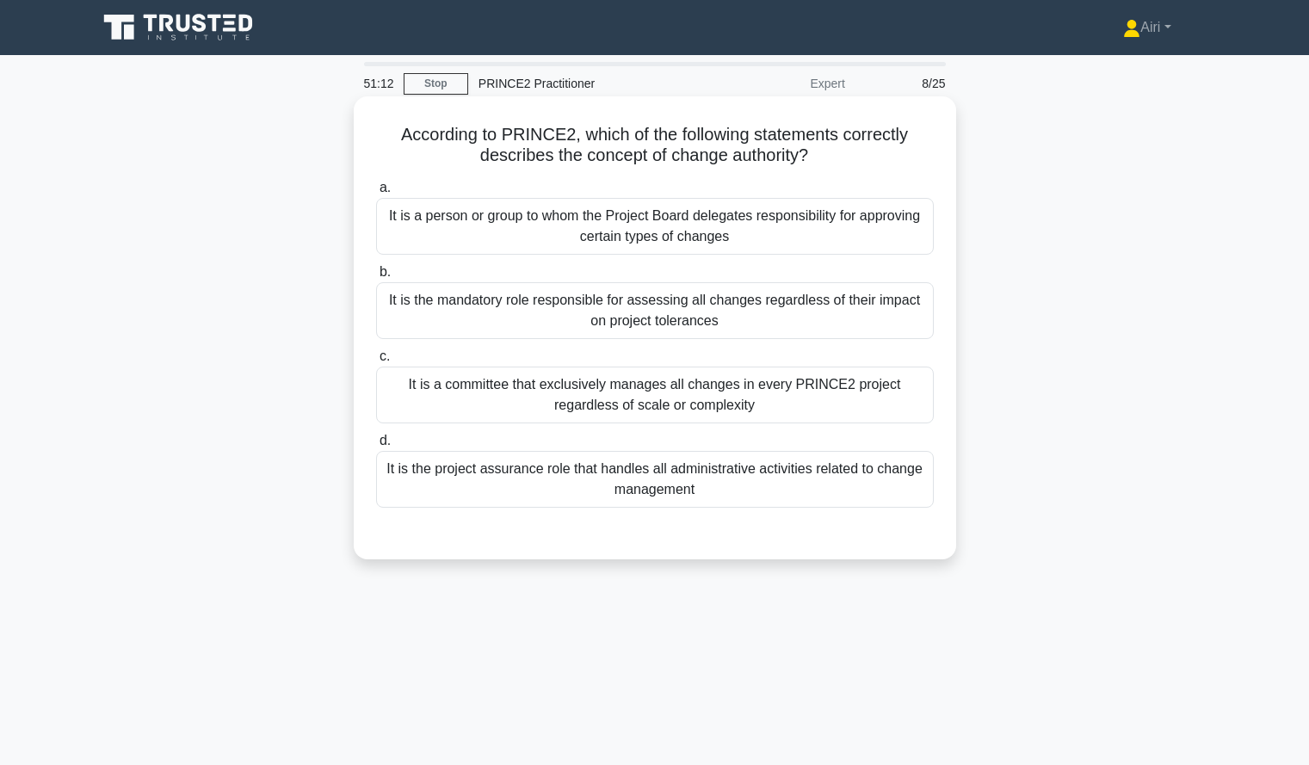
click at [797, 238] on div "It is a person or group to whom the Project Board delegates responsibility for …" at bounding box center [655, 226] width 558 height 57
click at [376, 194] on input "a. It is a person or group to whom the Project Board delegates responsibility f…" at bounding box center [376, 187] width 0 height 11
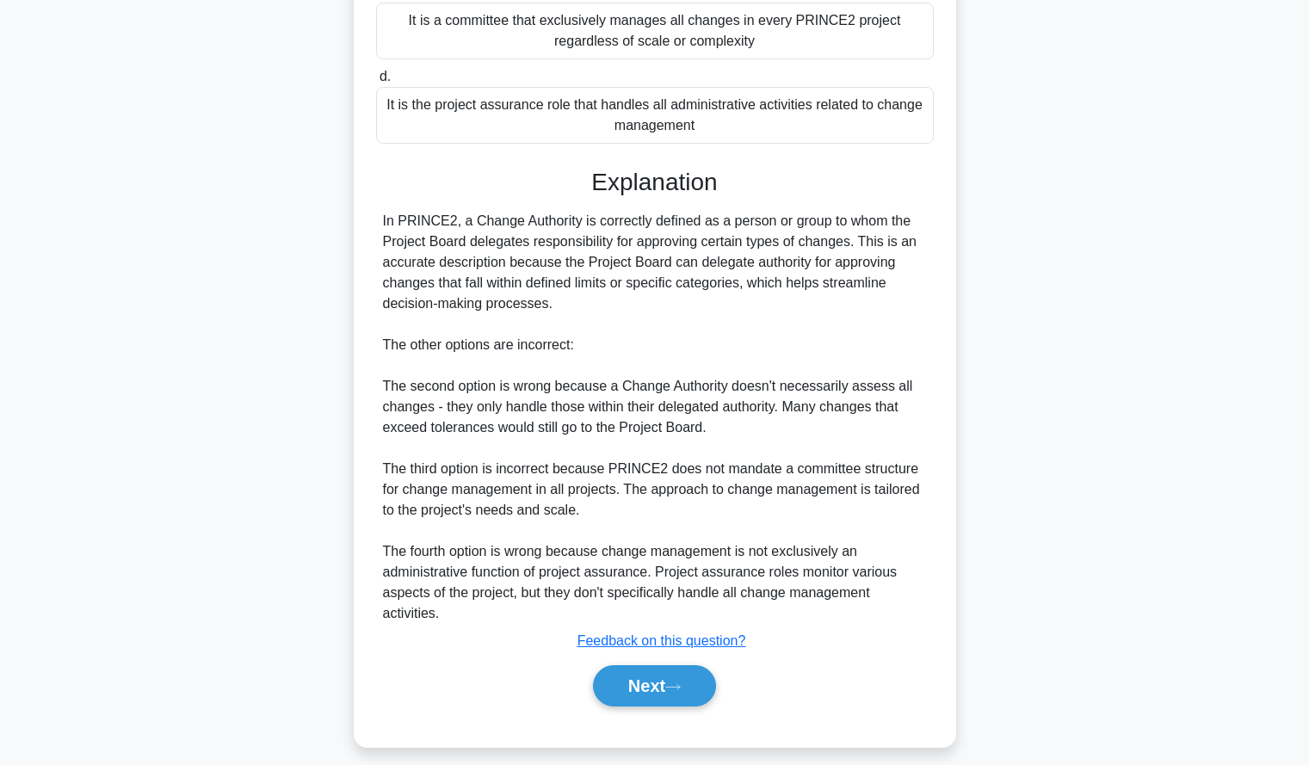
scroll to position [380, 0]
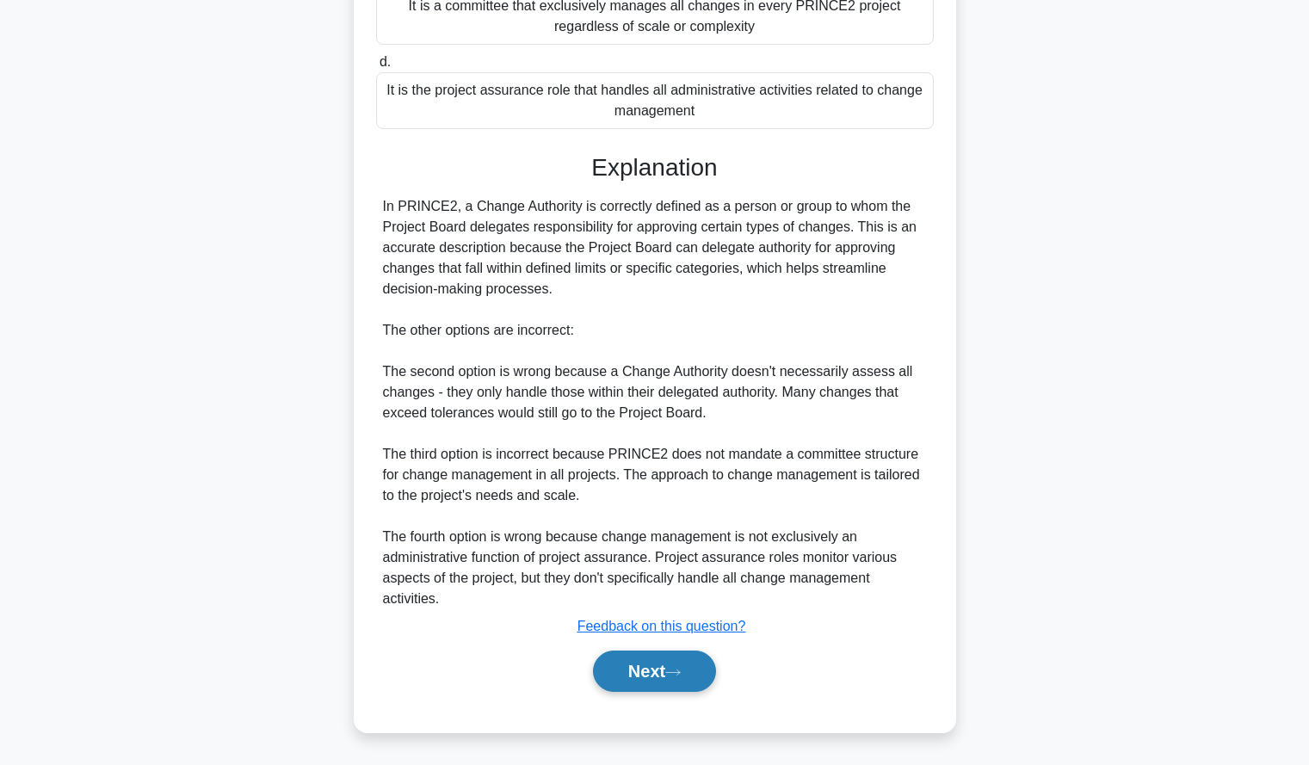
click at [633, 676] on button "Next" at bounding box center [654, 671] width 123 height 41
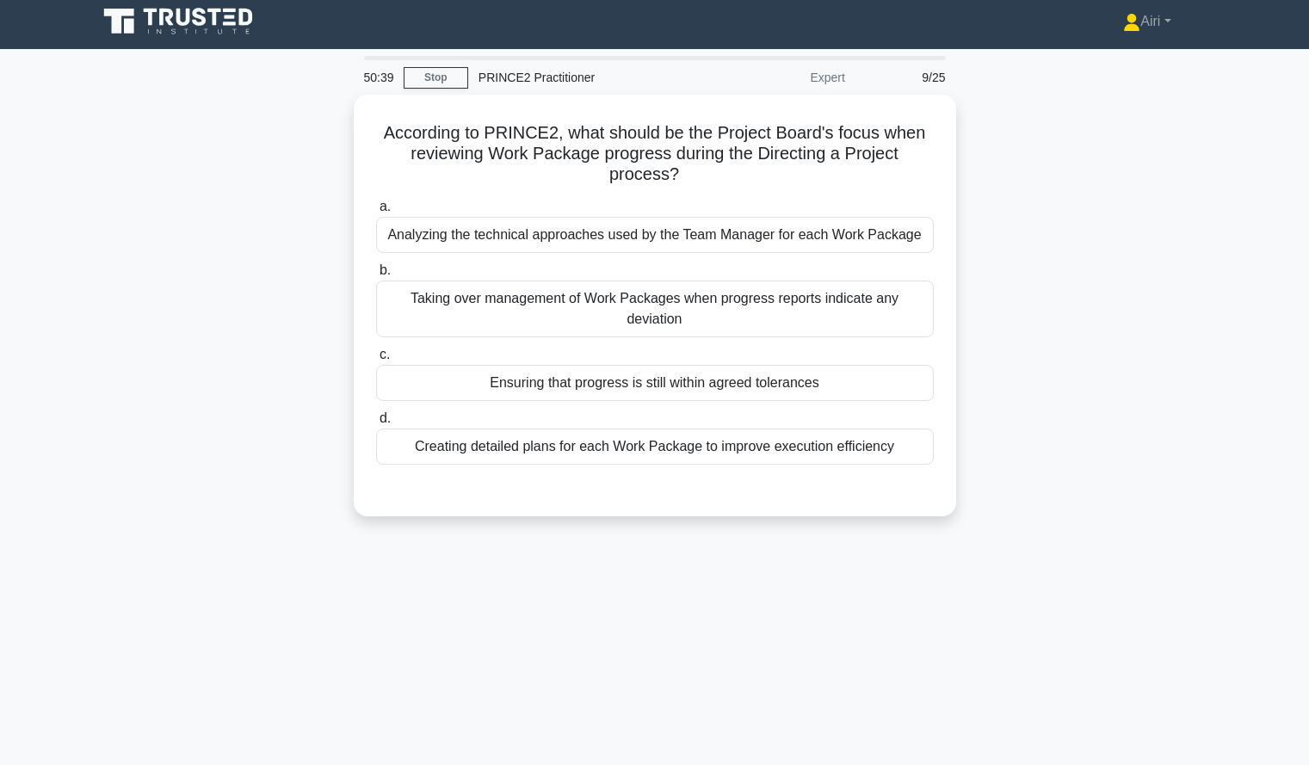
scroll to position [0, 0]
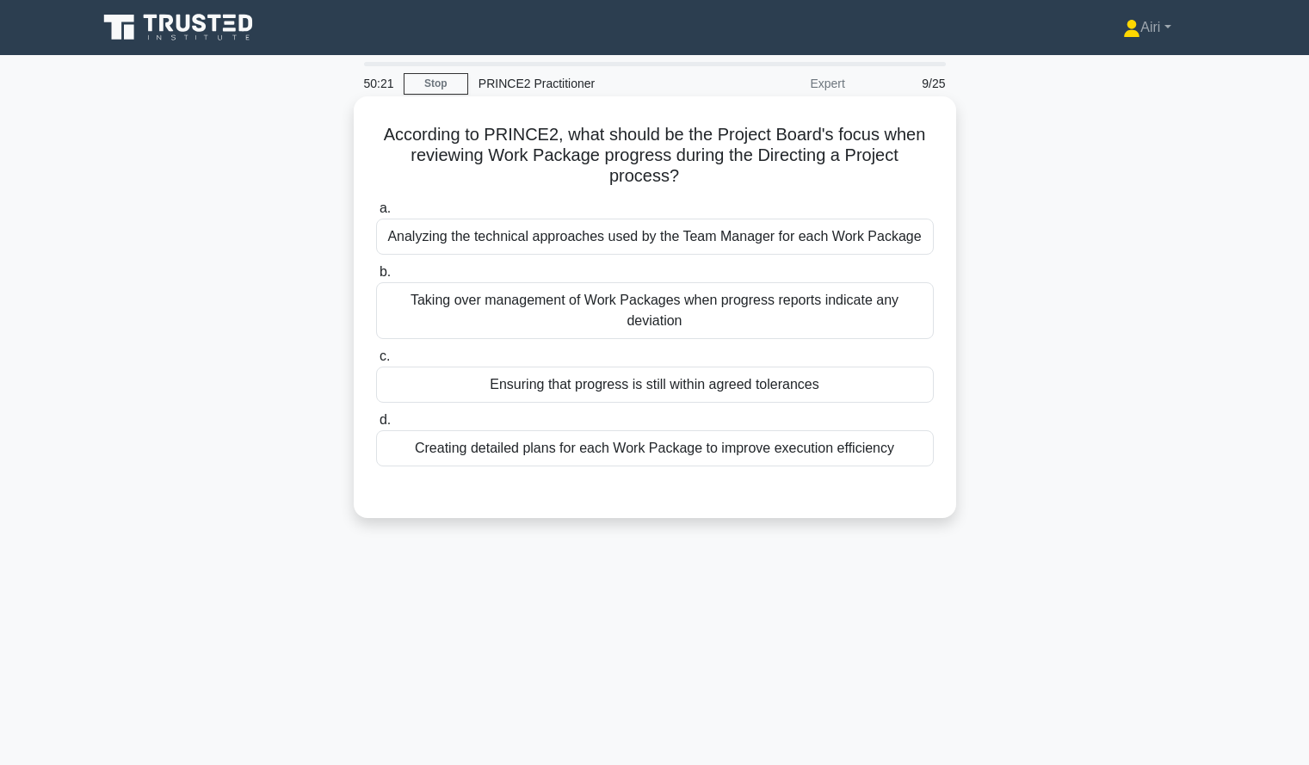
click at [865, 367] on div "Ensuring that progress is still within agreed tolerances" at bounding box center [655, 385] width 558 height 36
click at [376, 362] on input "c. Ensuring that progress is still within agreed tolerances" at bounding box center [376, 356] width 0 height 11
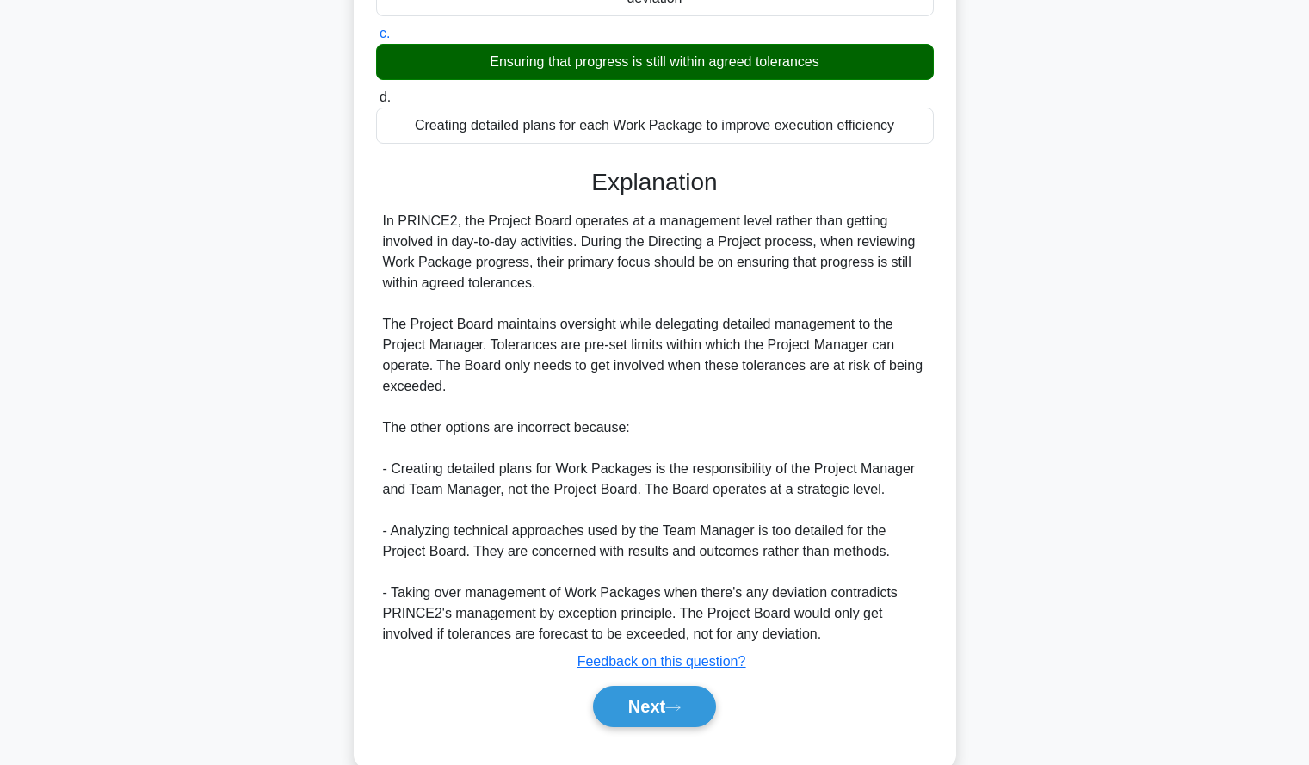
scroll to position [338, 0]
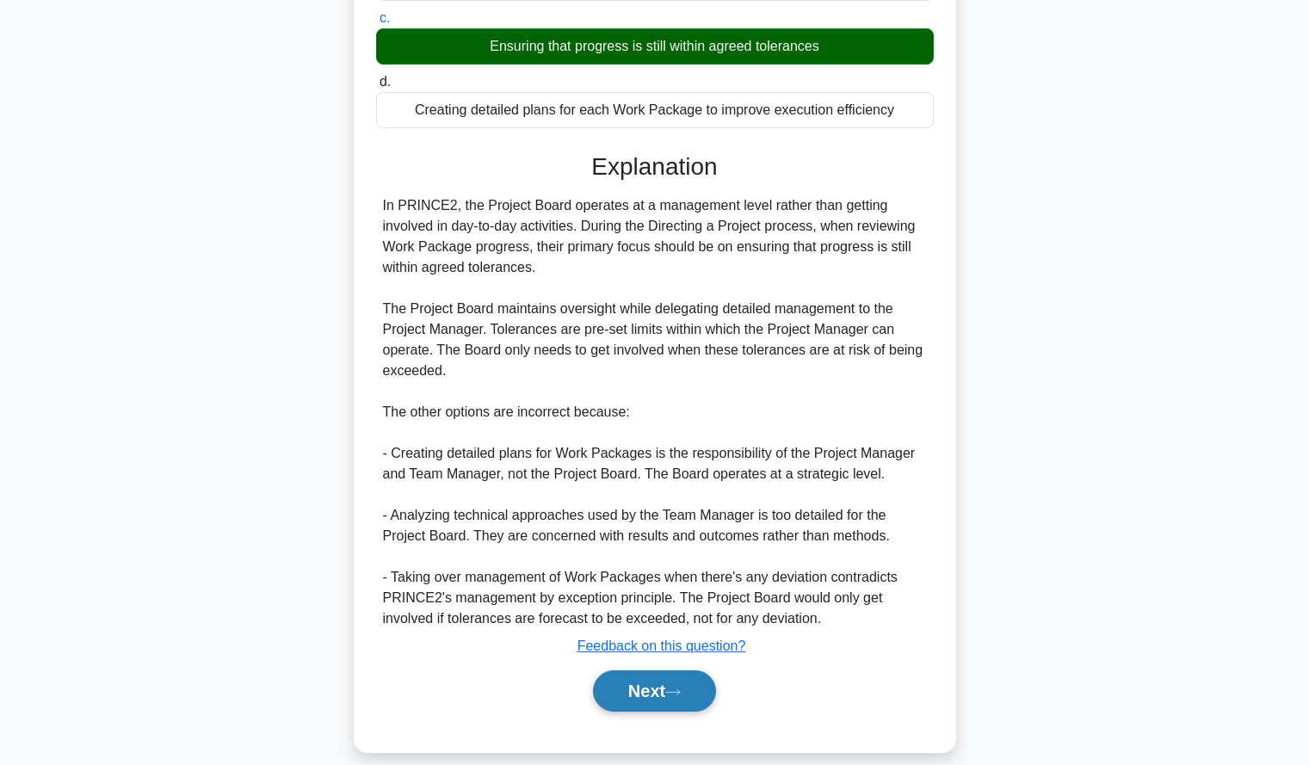
click at [599, 670] on button "Next" at bounding box center [654, 690] width 123 height 41
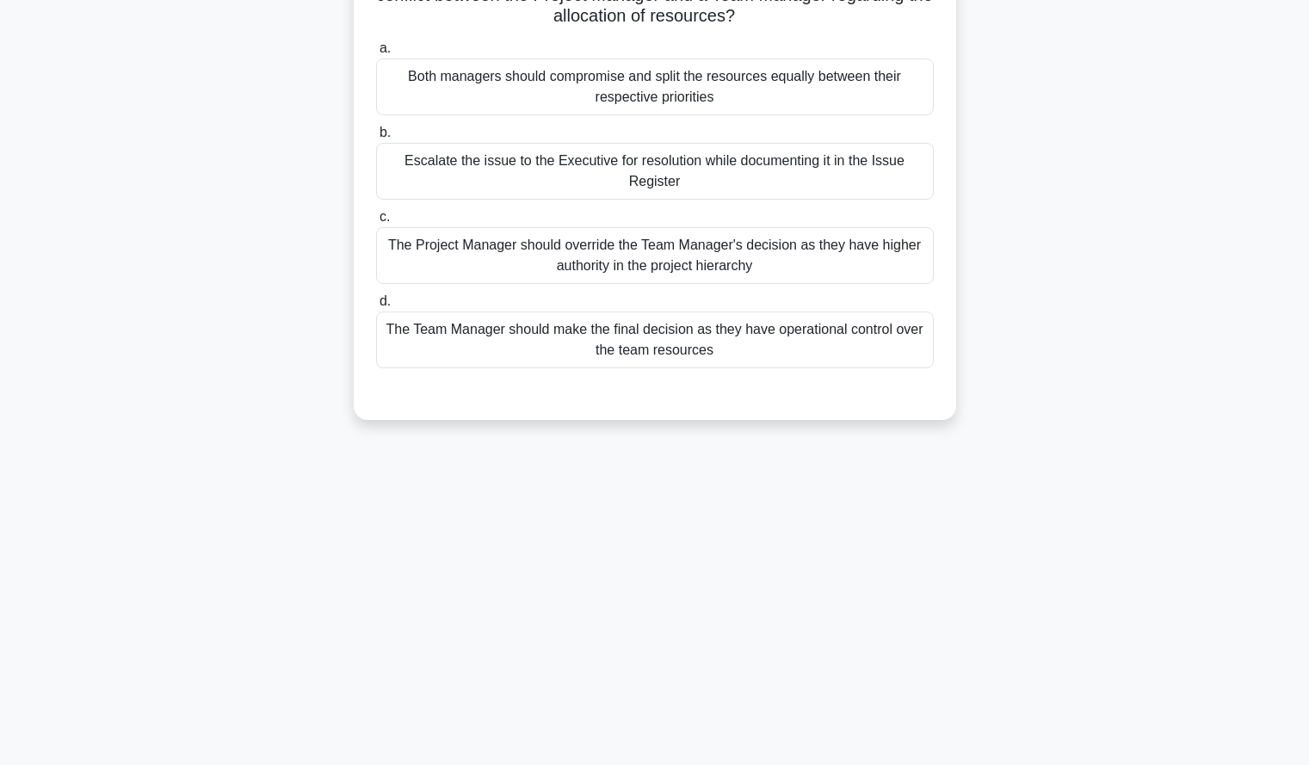
scroll to position [0, 0]
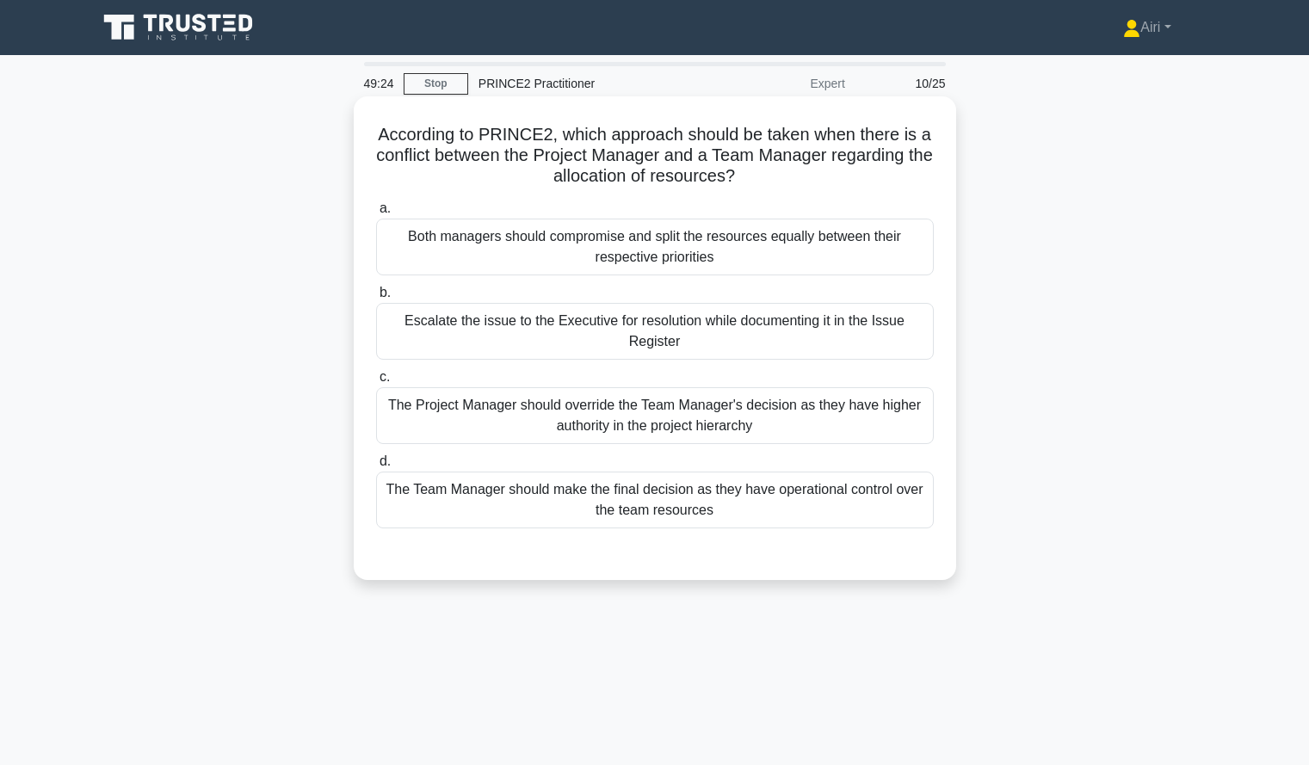
click at [850, 517] on div "The Team Manager should make the final decision as they have operational contro…" at bounding box center [655, 500] width 558 height 57
click at [376, 467] on input "d. The Team Manager should make the final decision as they have operational con…" at bounding box center [376, 461] width 0 height 11
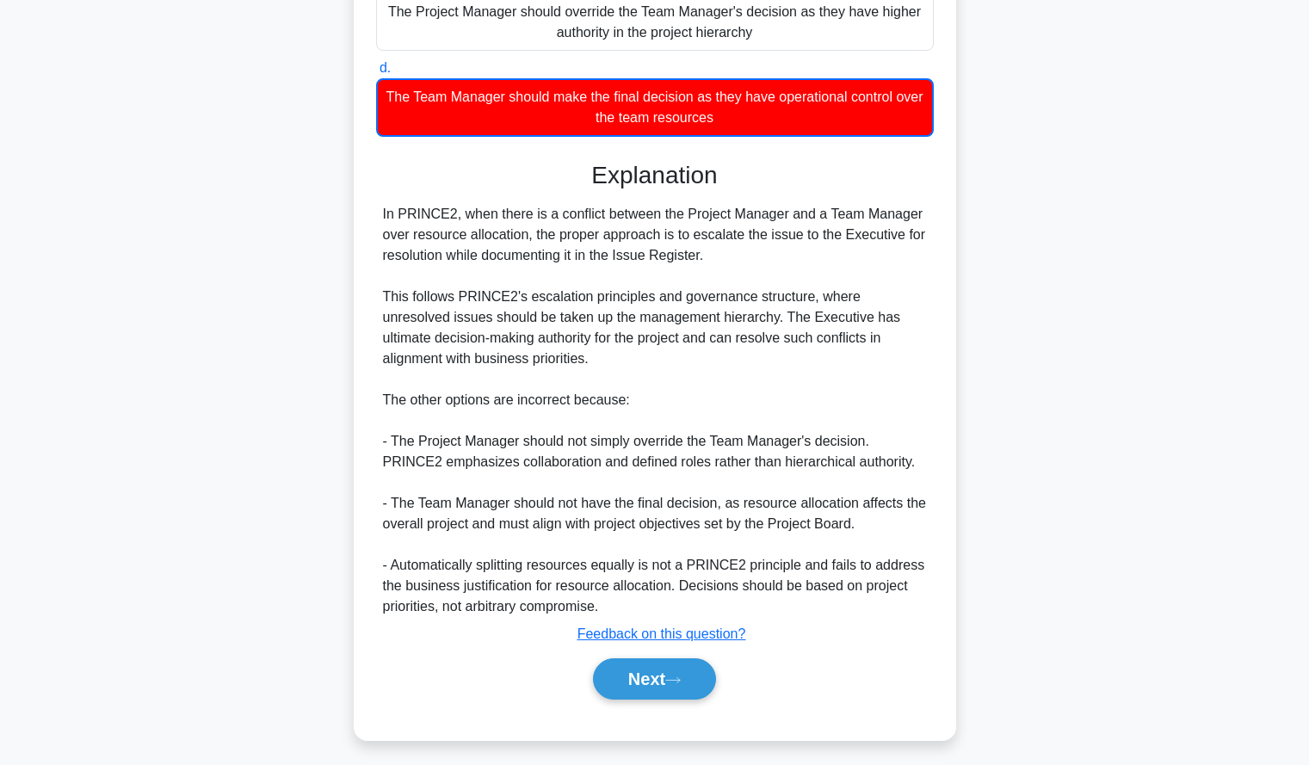
scroll to position [397, 0]
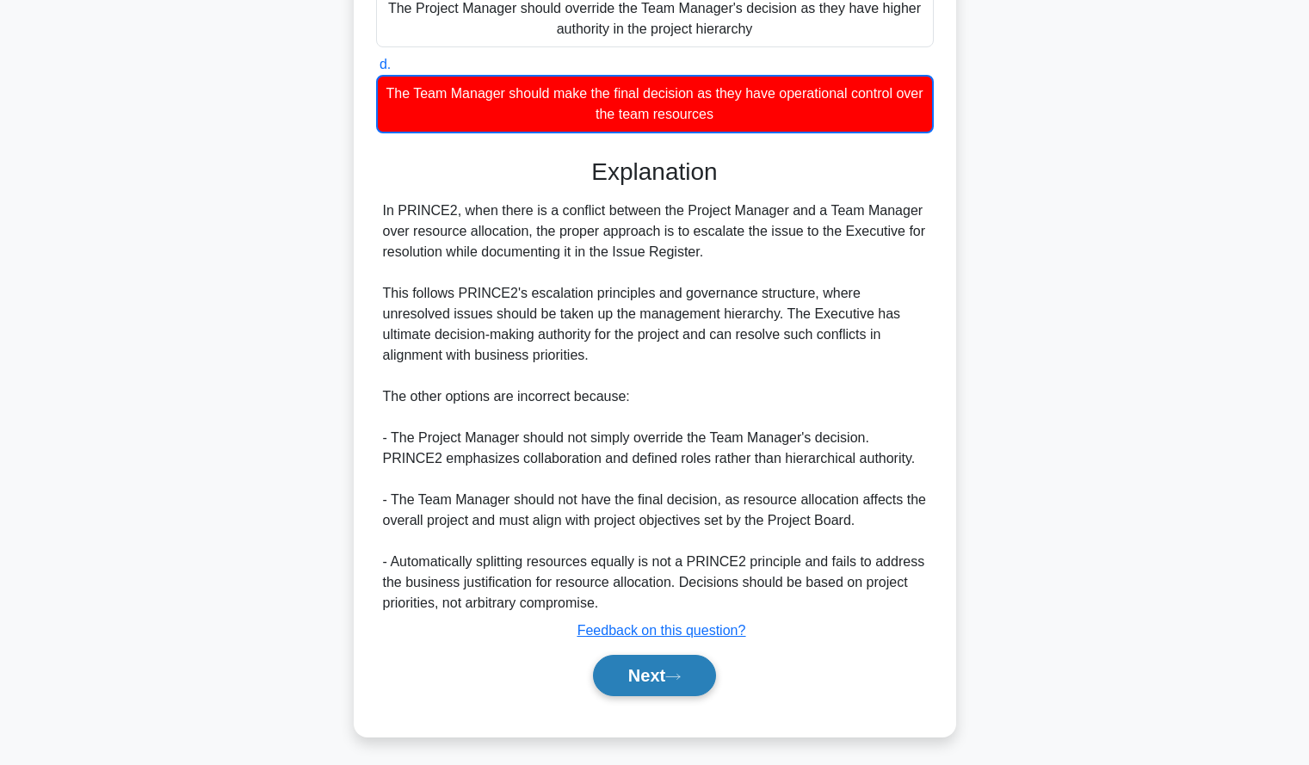
click at [622, 670] on button "Next" at bounding box center [654, 675] width 123 height 41
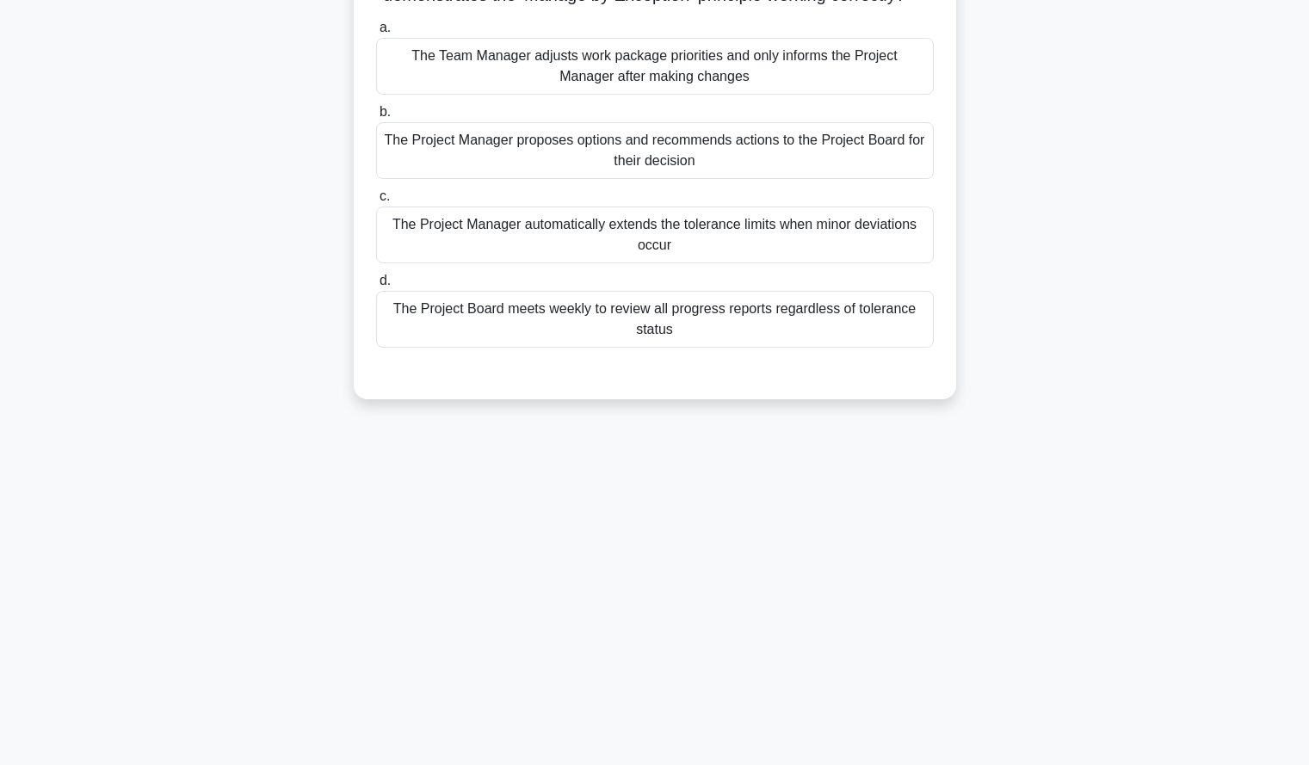
scroll to position [0, 0]
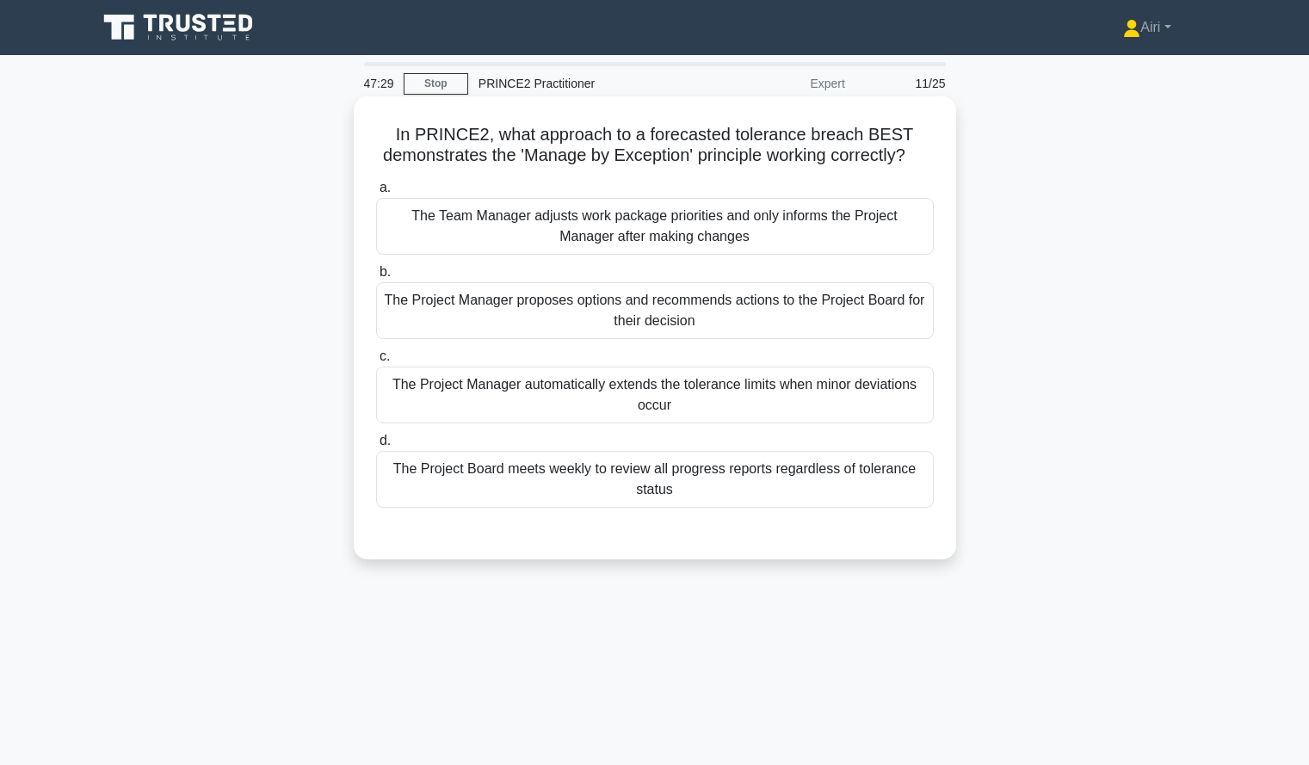
click at [862, 337] on div "The Project Manager proposes options and recommends actions to the Project Boar…" at bounding box center [655, 310] width 558 height 57
click at [376, 278] on input "b. The Project Manager proposes options and recommends actions to the Project B…" at bounding box center [376, 272] width 0 height 11
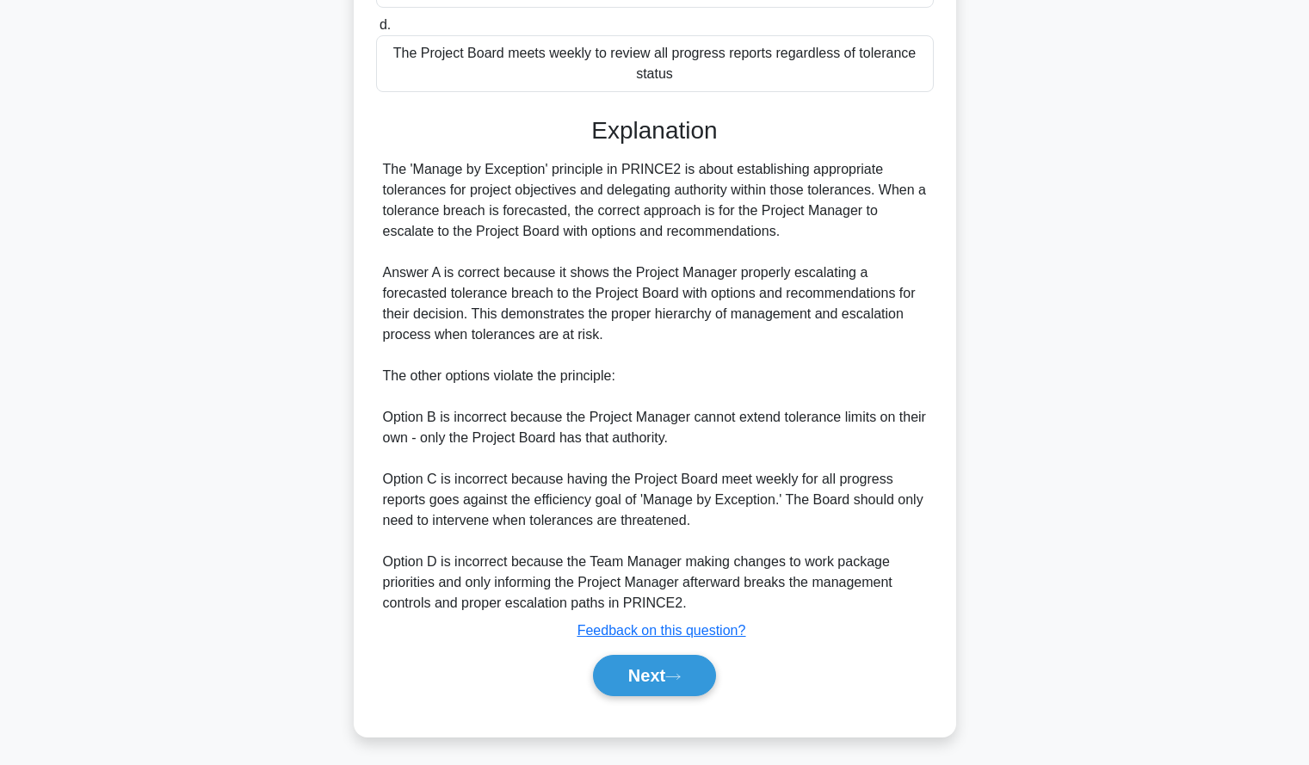
scroll to position [441, 0]
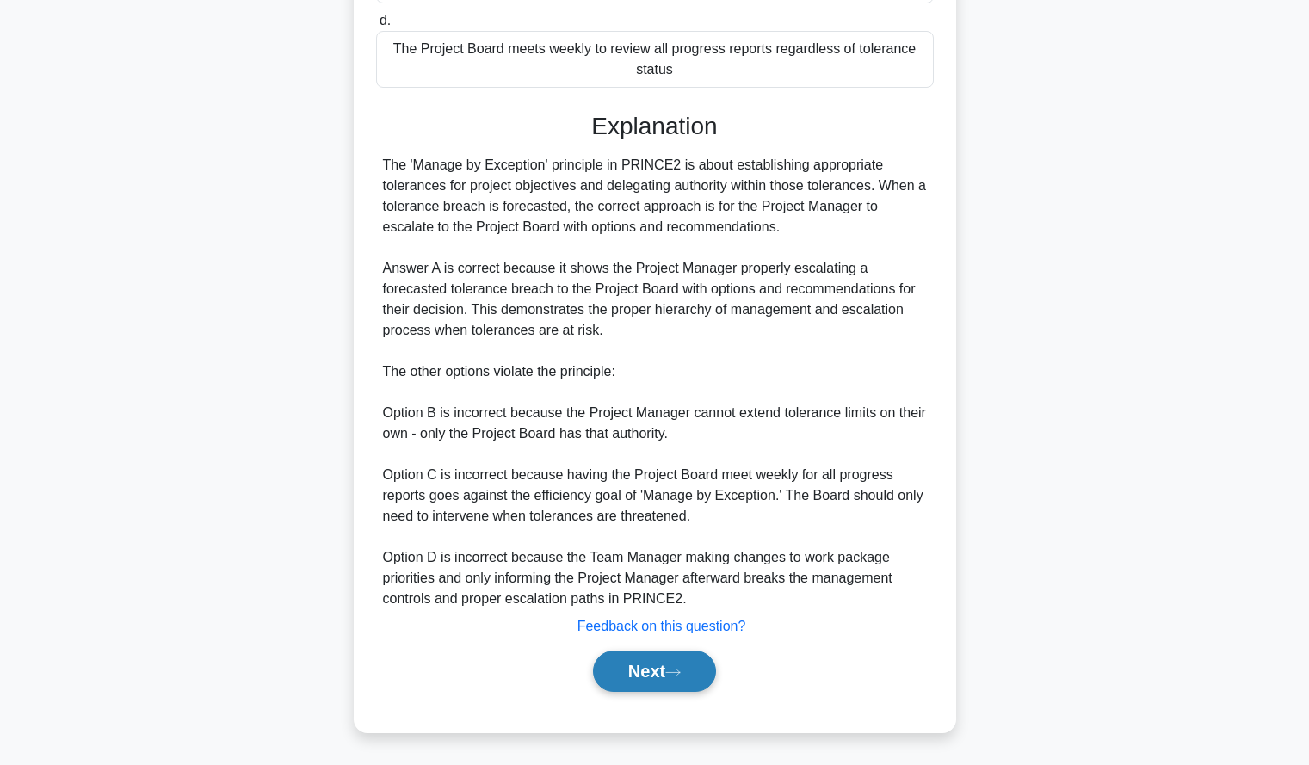
click at [616, 665] on button "Next" at bounding box center [654, 671] width 123 height 41
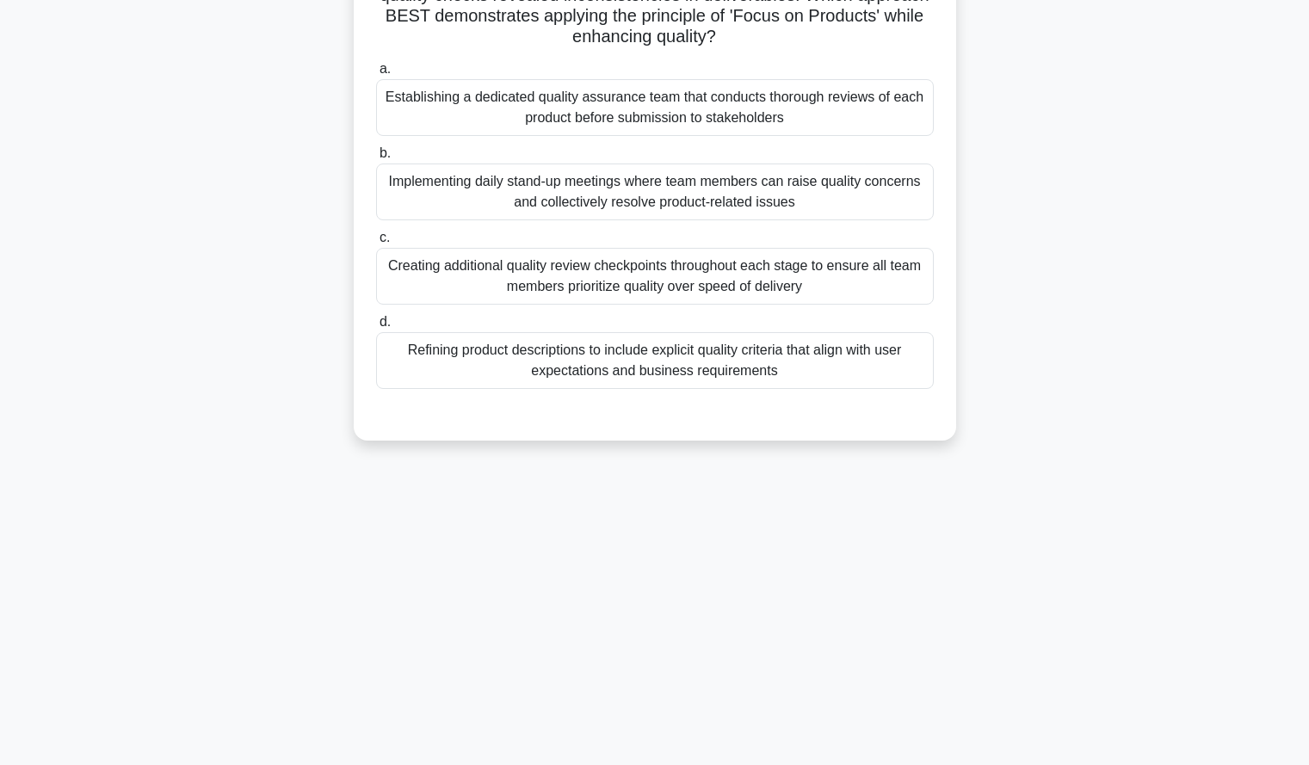
scroll to position [0, 0]
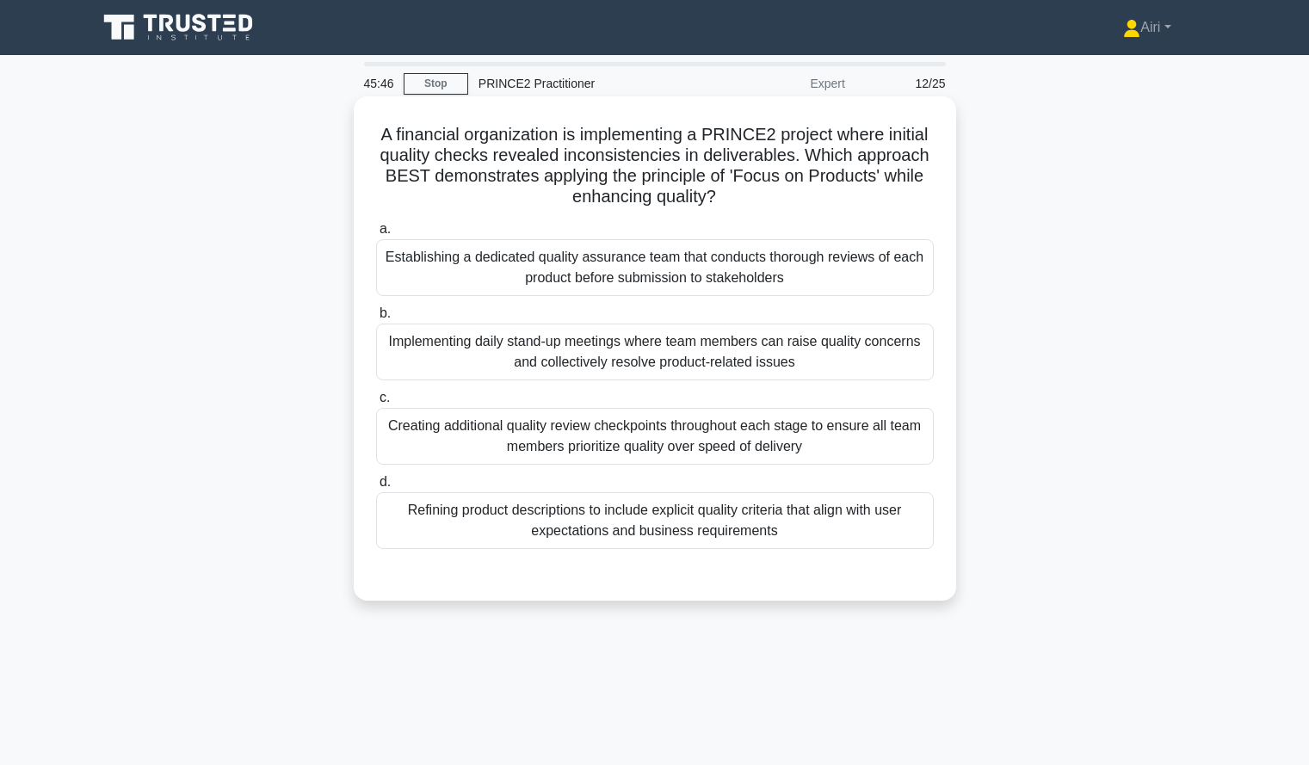
click at [855, 539] on div "Refining product descriptions to include explicit quality criteria that align w…" at bounding box center [655, 520] width 558 height 57
click at [376, 488] on input "d. Refining product descriptions to include explicit quality criteria that alig…" at bounding box center [376, 482] width 0 height 11
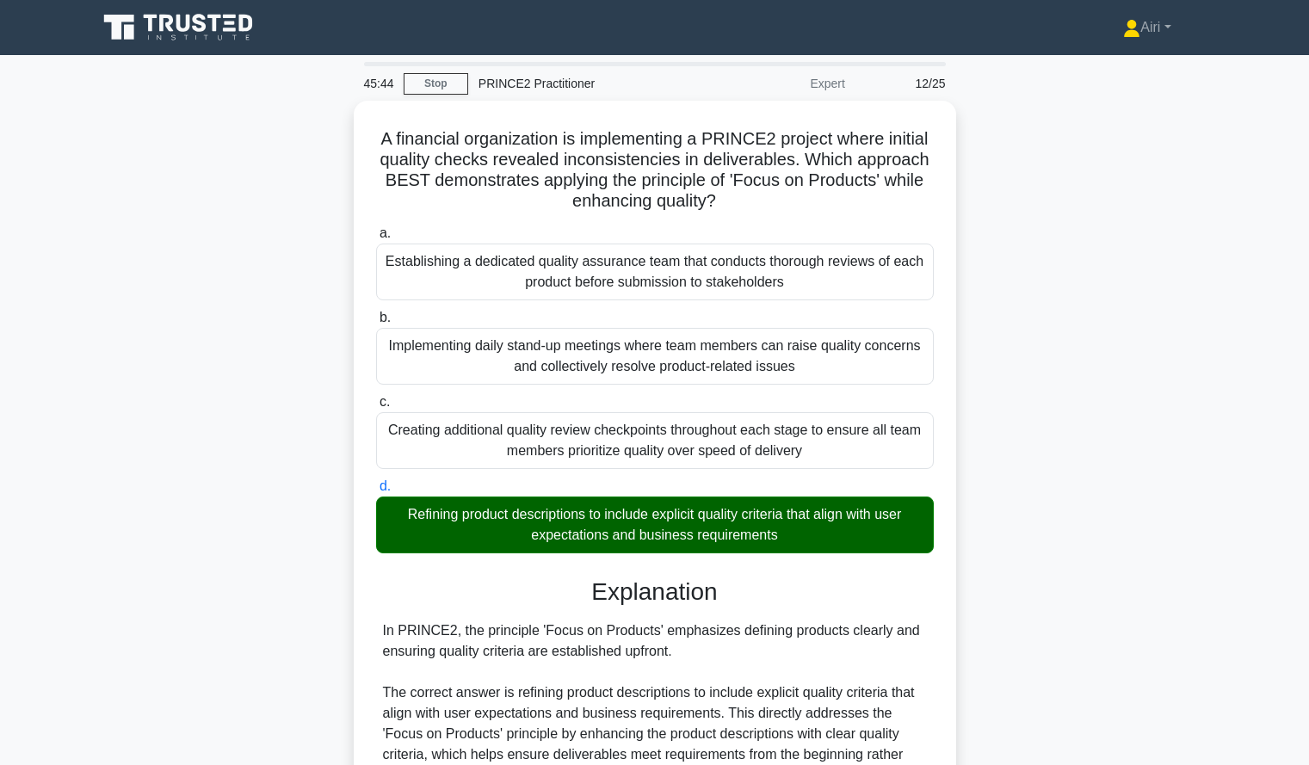
scroll to position [400, 0]
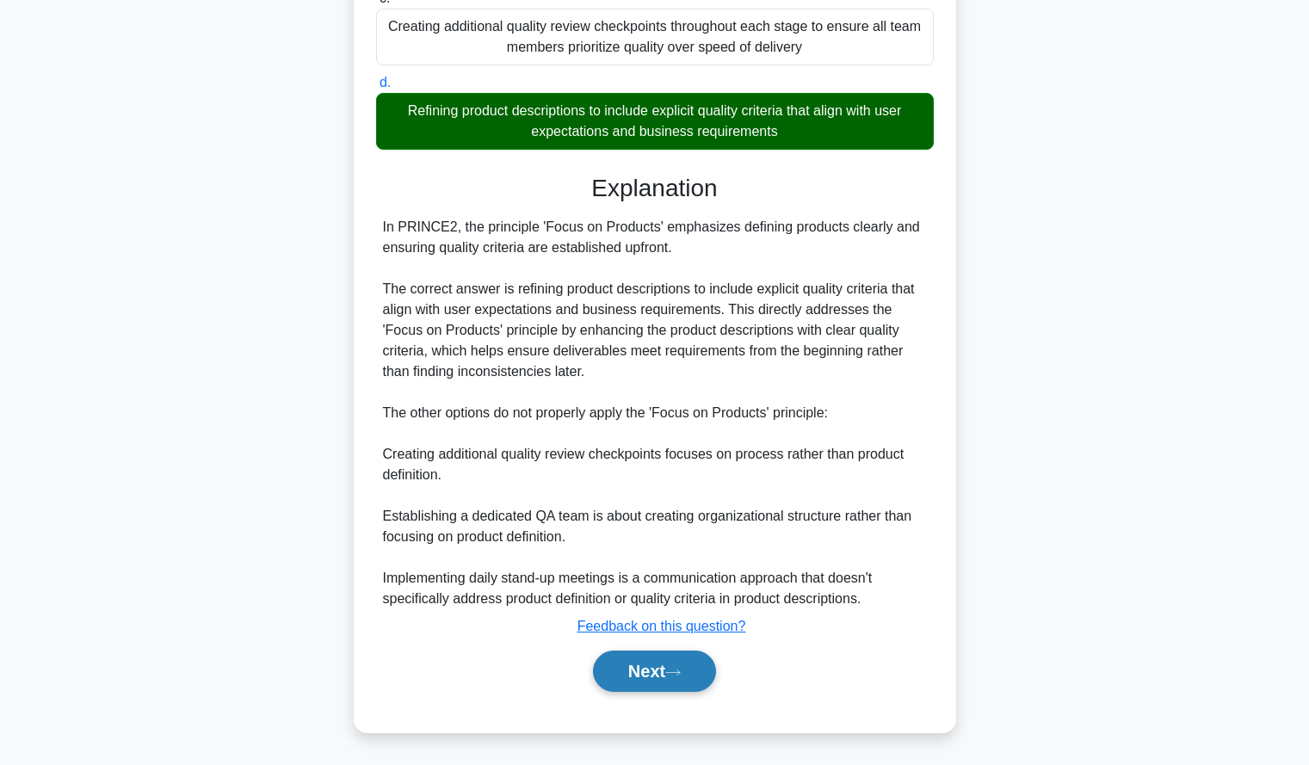
click at [654, 667] on button "Next" at bounding box center [654, 671] width 123 height 41
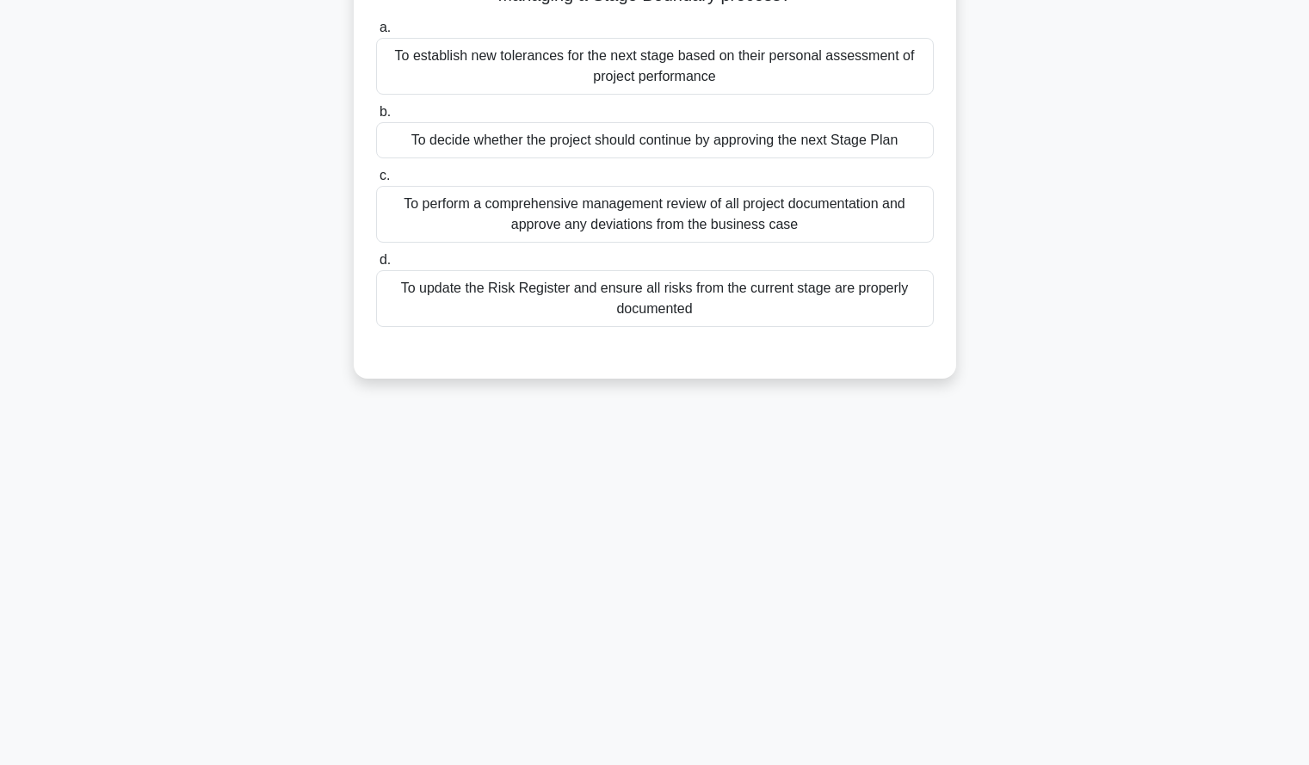
scroll to position [0, 0]
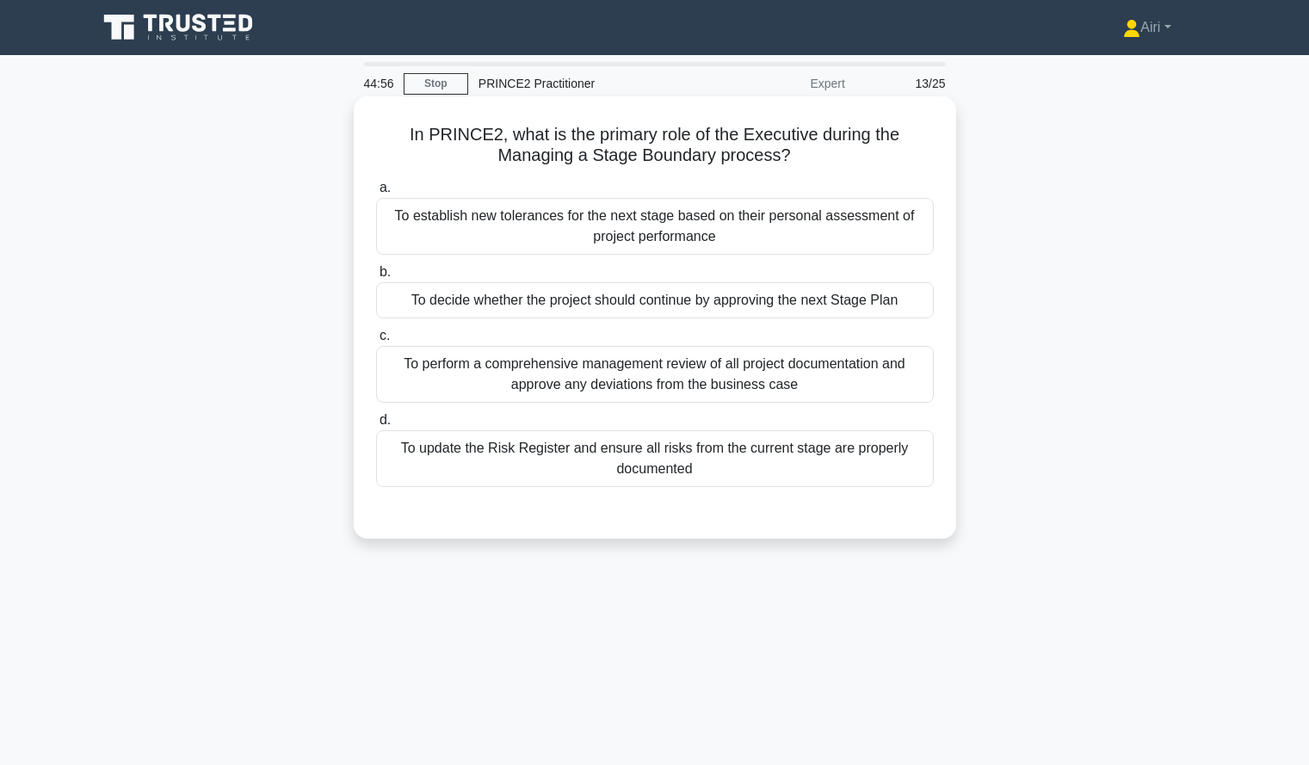
click at [898, 309] on div "To decide whether the project should continue by approving the next Stage Plan" at bounding box center [655, 300] width 558 height 36
click at [376, 278] on input "b. To decide whether the project should continue by approving the next Stage Pl…" at bounding box center [376, 272] width 0 height 11
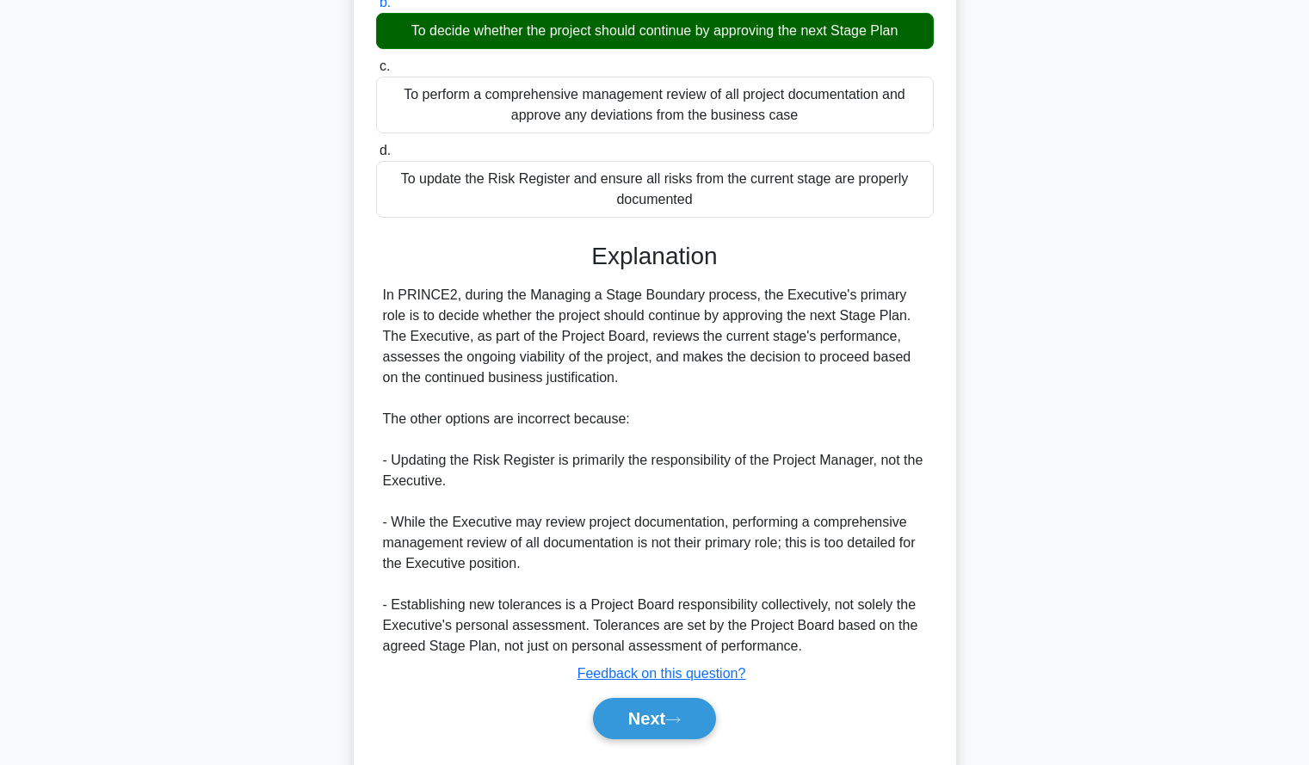
scroll to position [318, 0]
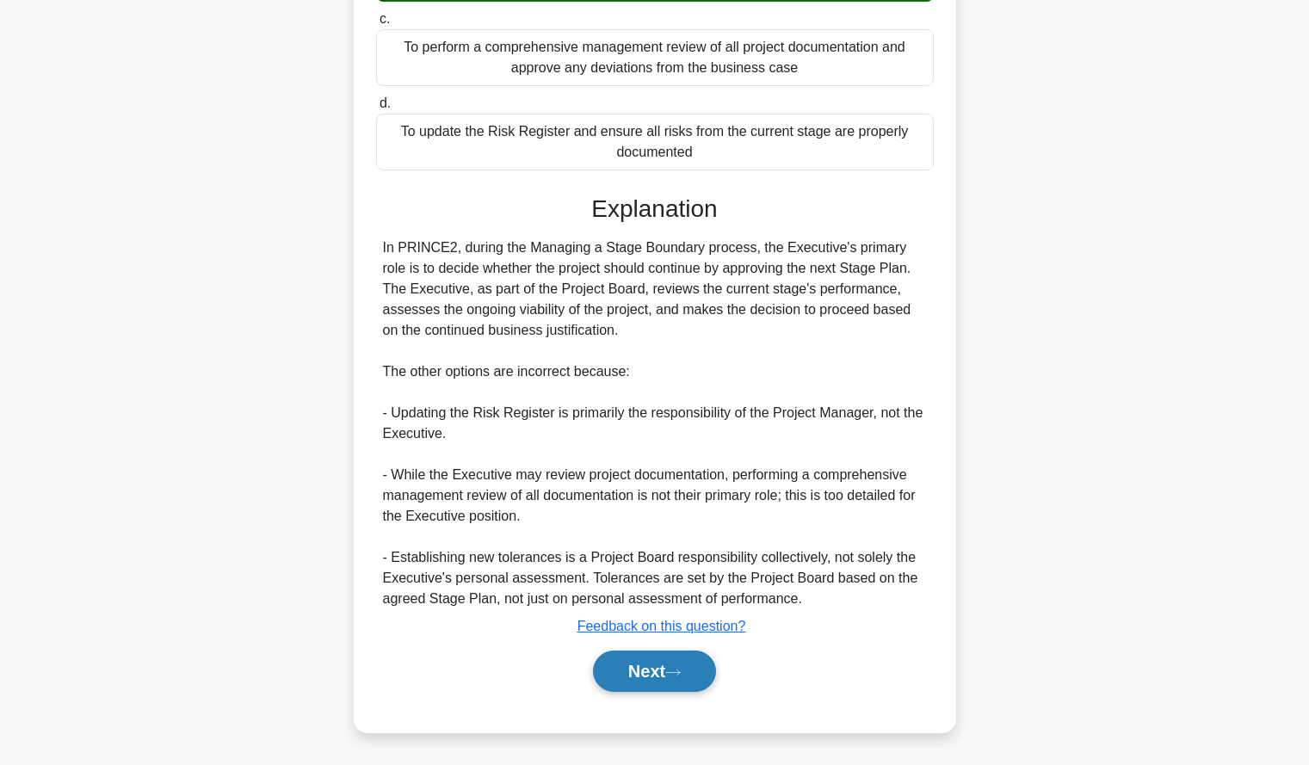
click at [604, 666] on button "Next" at bounding box center [654, 671] width 123 height 41
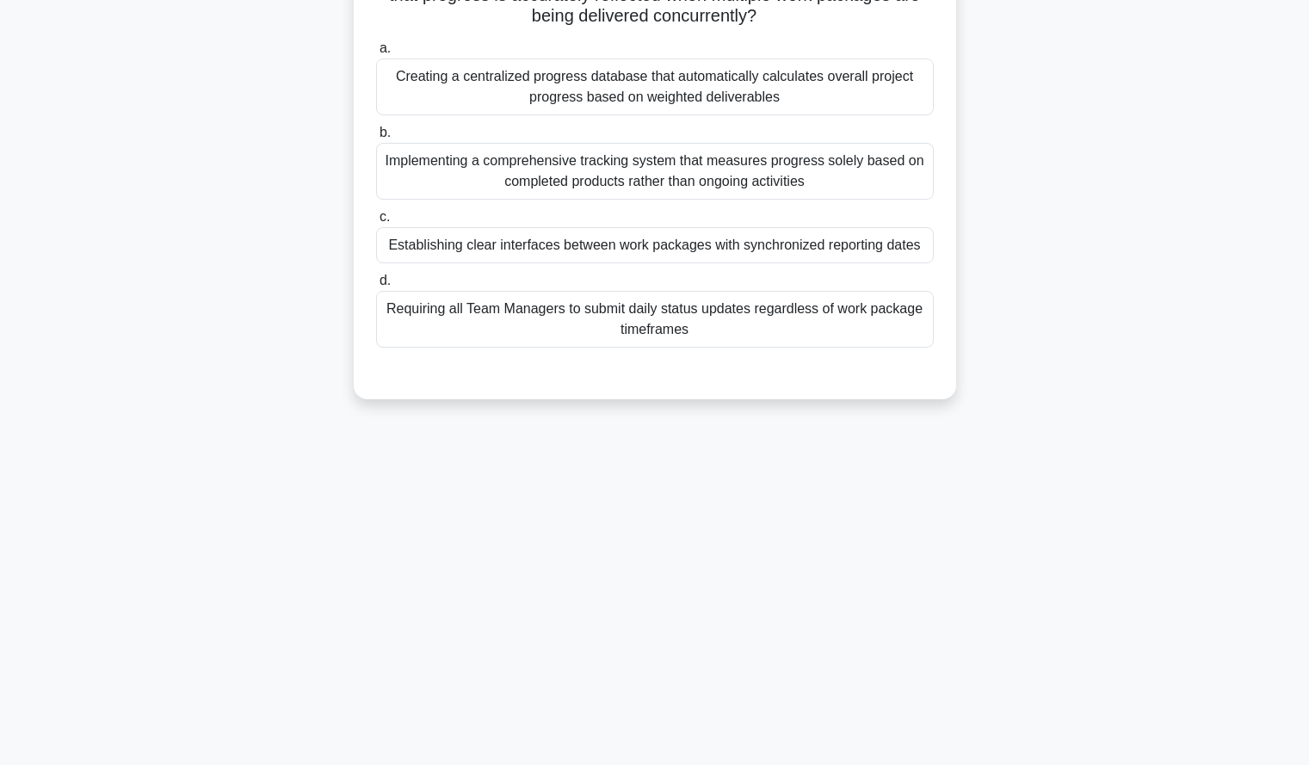
scroll to position [0, 0]
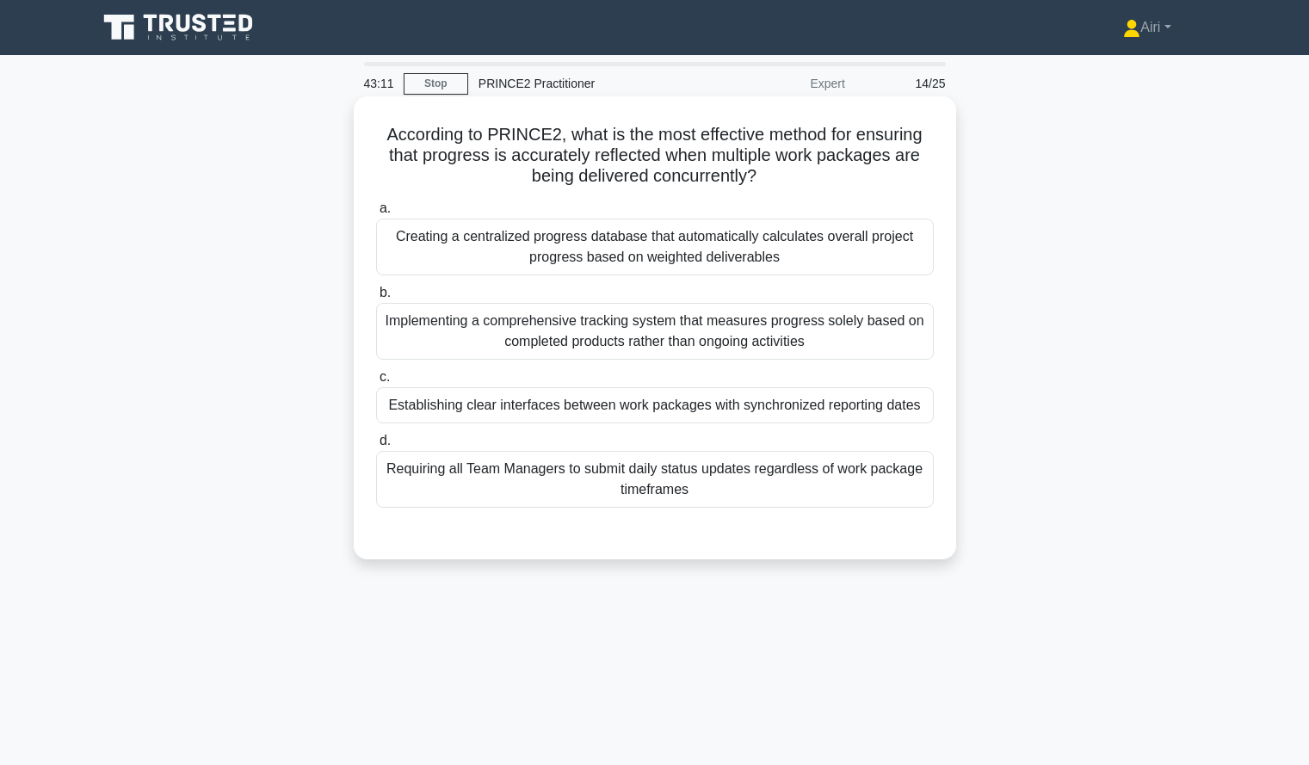
click at [916, 404] on div "Establishing clear interfaces between work packages with synchronized reporting…" at bounding box center [655, 405] width 558 height 36
click at [376, 383] on input "c. Establishing clear interfaces between work packages with synchronized report…" at bounding box center [376, 377] width 0 height 11
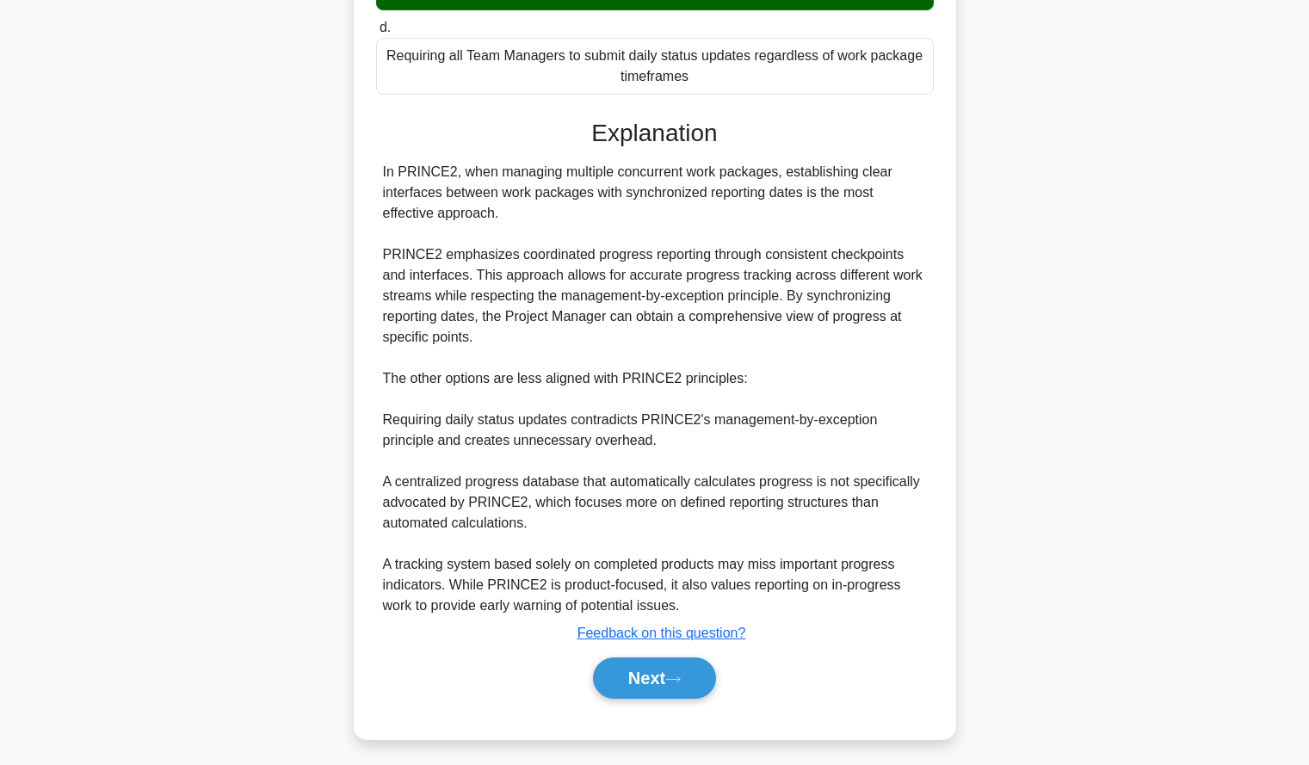
scroll to position [441, 0]
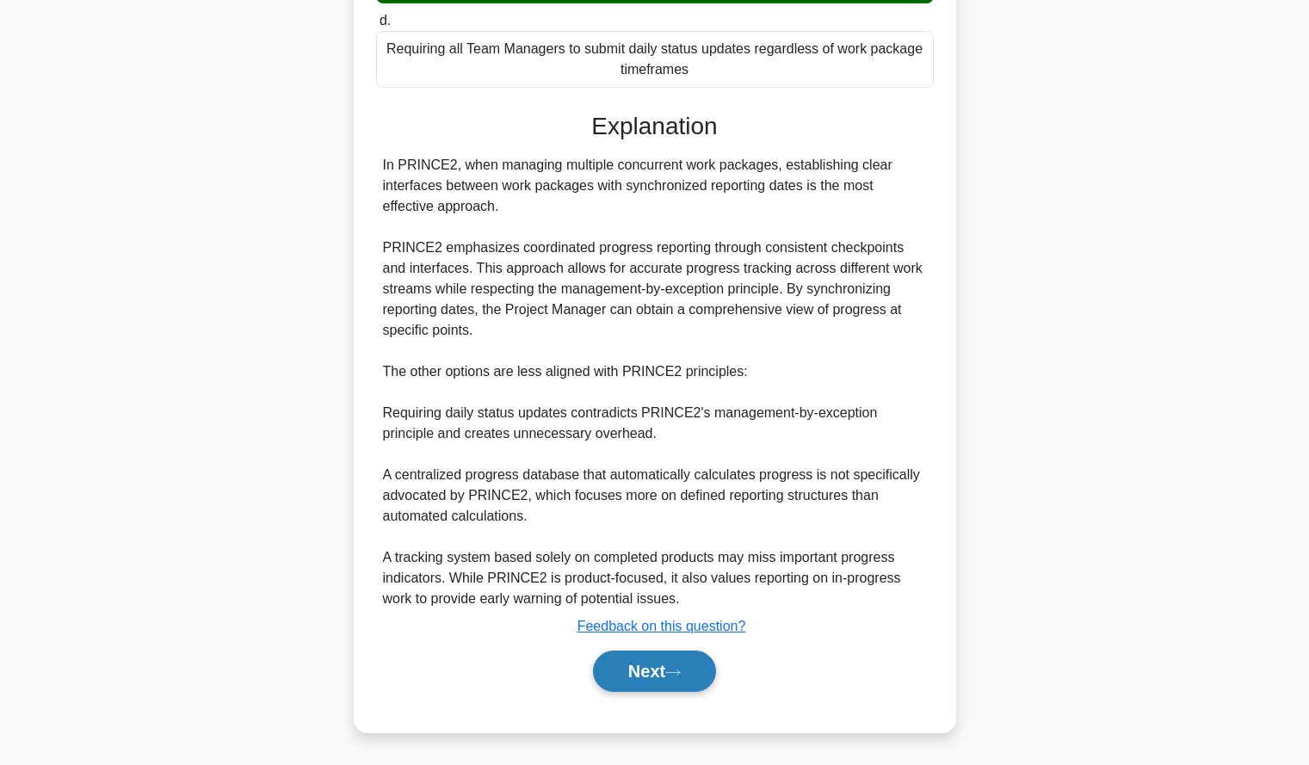
click at [628, 669] on button "Next" at bounding box center [654, 671] width 123 height 41
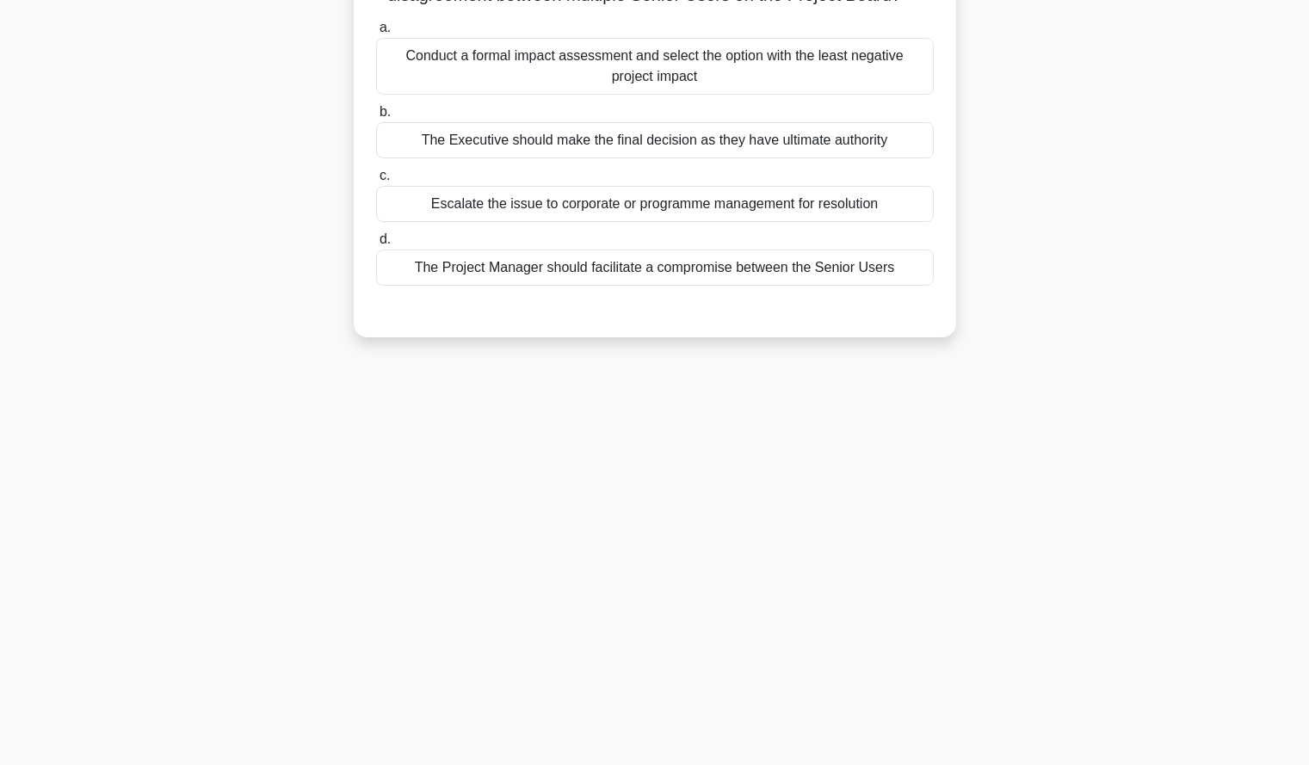
scroll to position [0, 0]
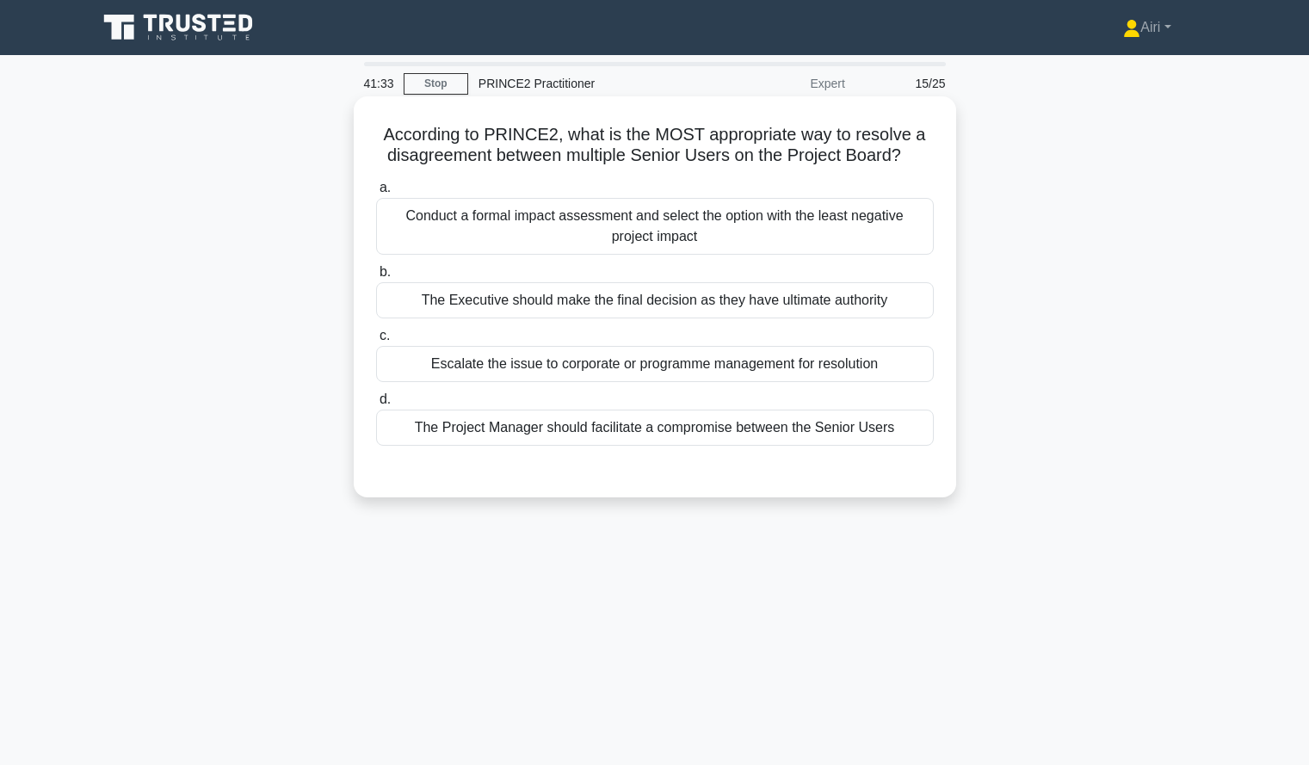
click at [512, 367] on div "Escalate the issue to corporate or programme management for resolution" at bounding box center [655, 364] width 558 height 36
click at [376, 342] on input "c. Escalate the issue to corporate or programme management for resolution" at bounding box center [376, 335] width 0 height 11
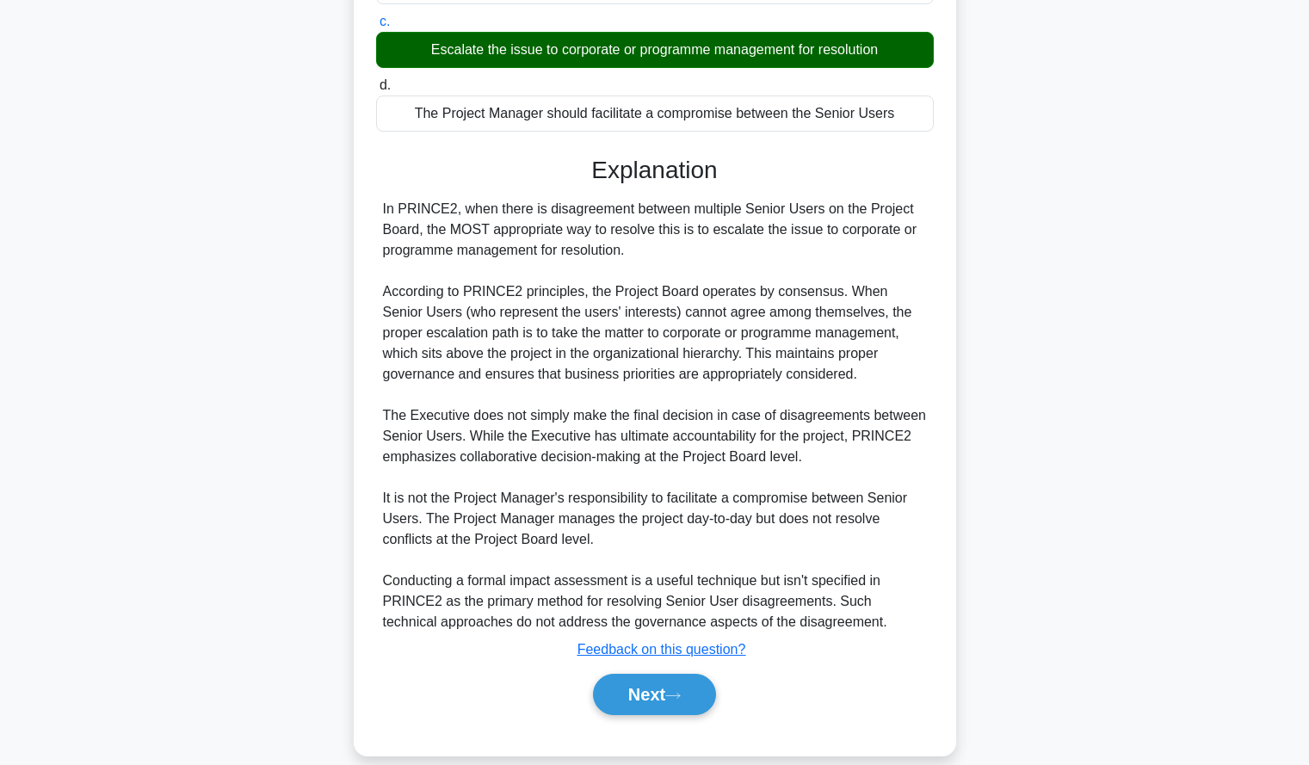
scroll to position [338, 0]
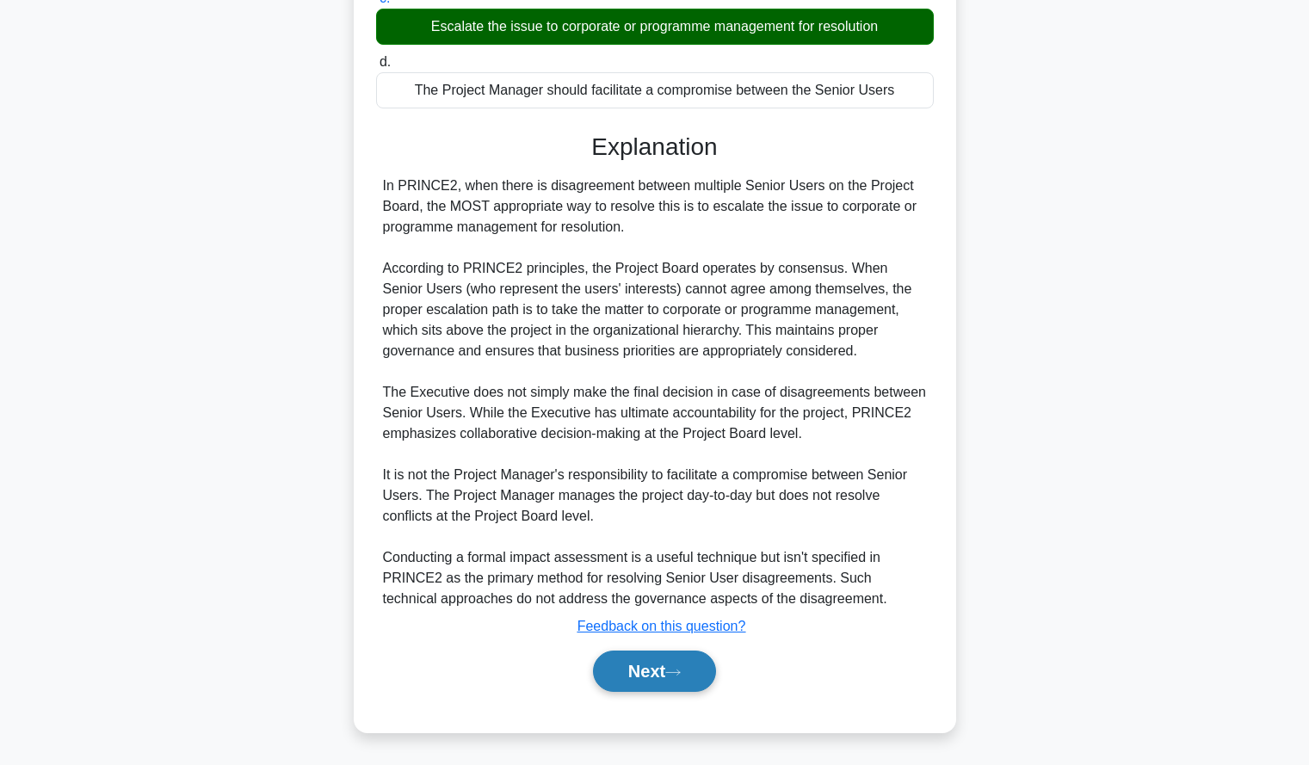
click at [621, 682] on button "Next" at bounding box center [654, 671] width 123 height 41
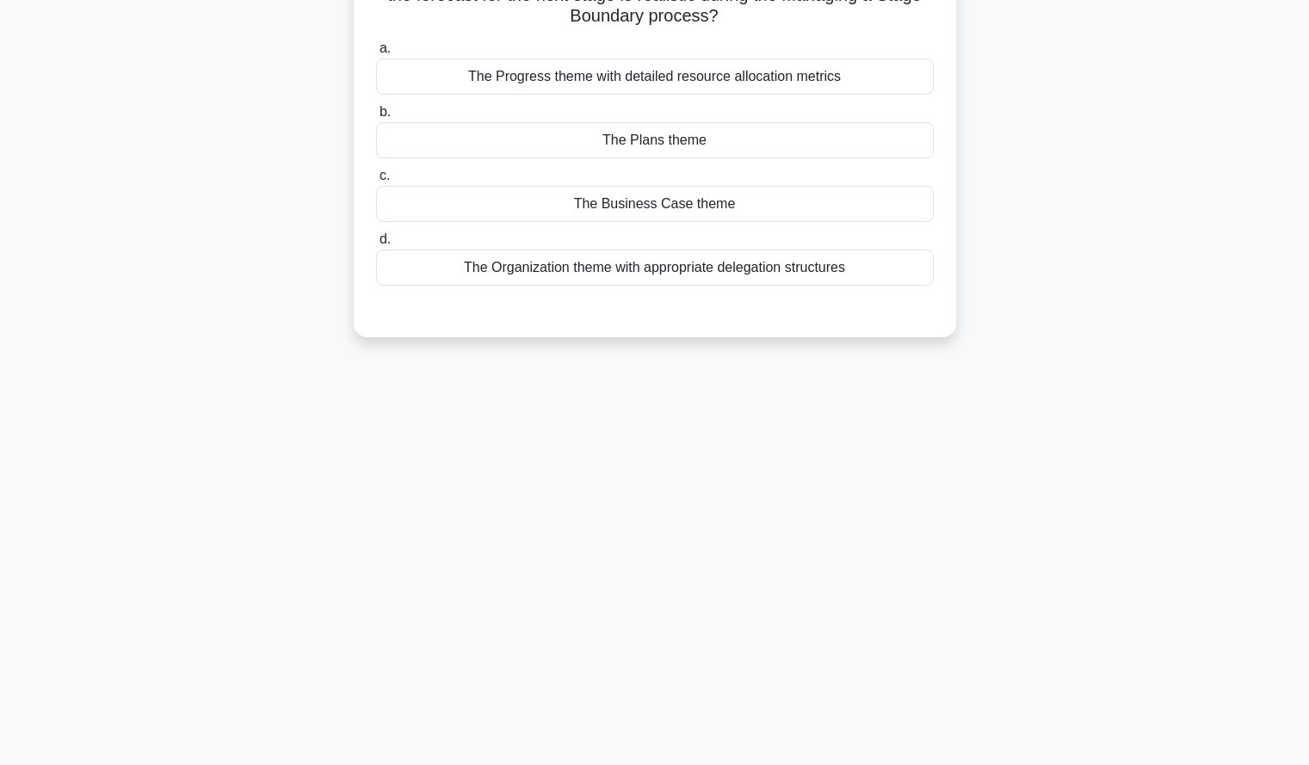
scroll to position [0, 0]
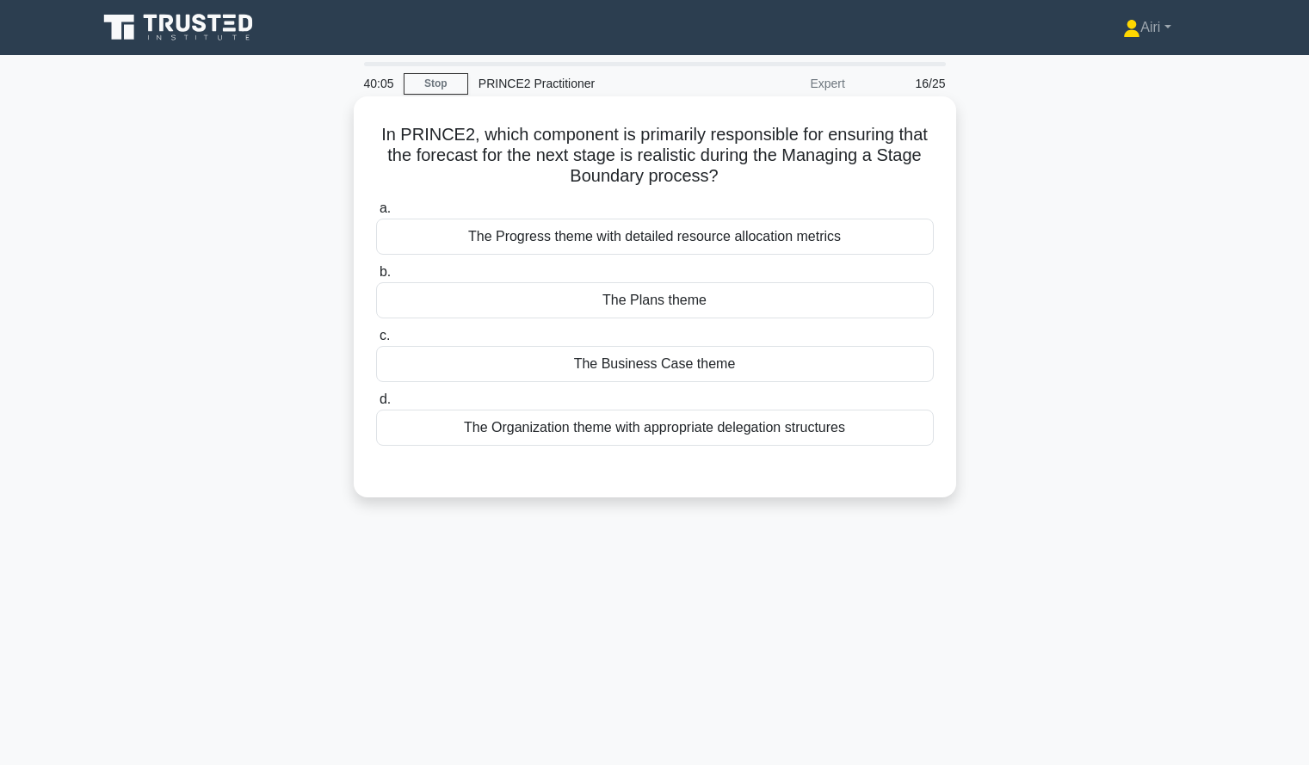
click at [583, 293] on div "The Plans theme" at bounding box center [655, 300] width 558 height 36
click at [376, 278] on input "b. The Plans theme" at bounding box center [376, 272] width 0 height 11
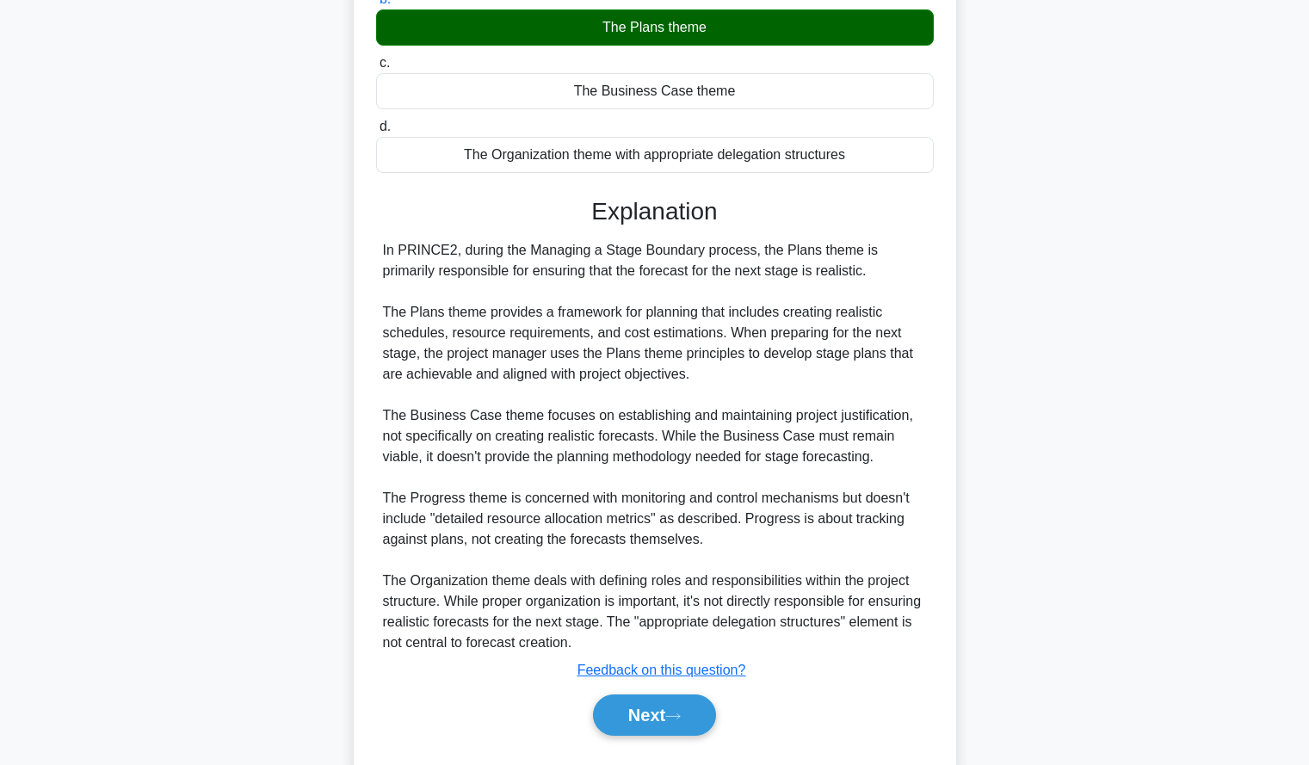
scroll to position [274, 0]
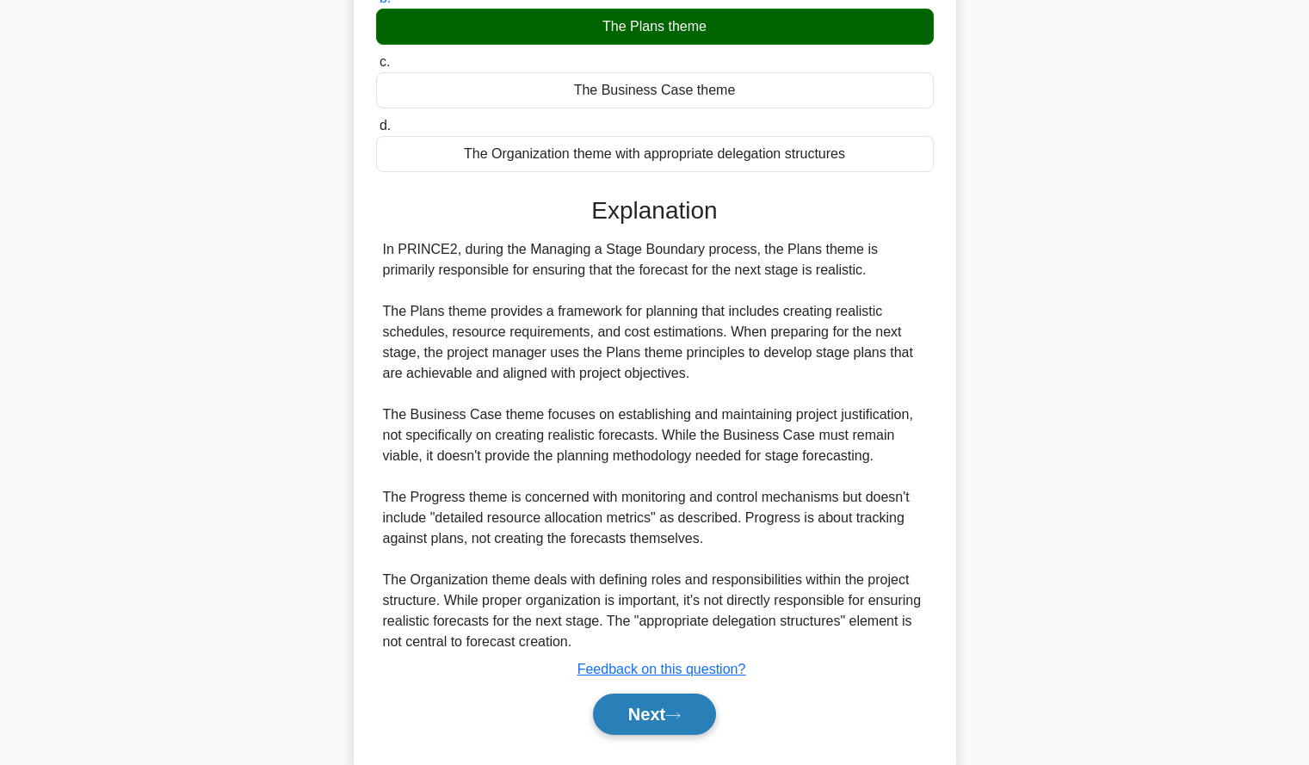
click at [686, 728] on button "Next" at bounding box center [654, 714] width 123 height 41
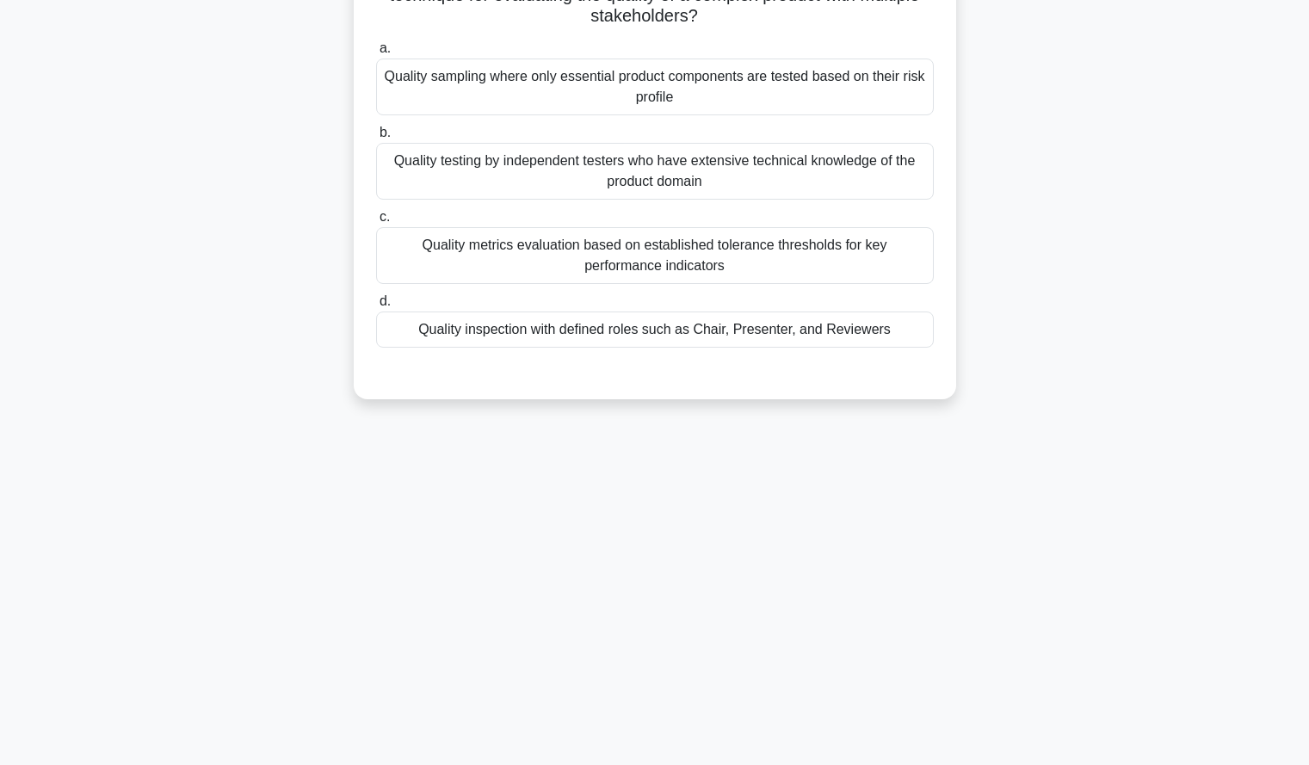
scroll to position [0, 0]
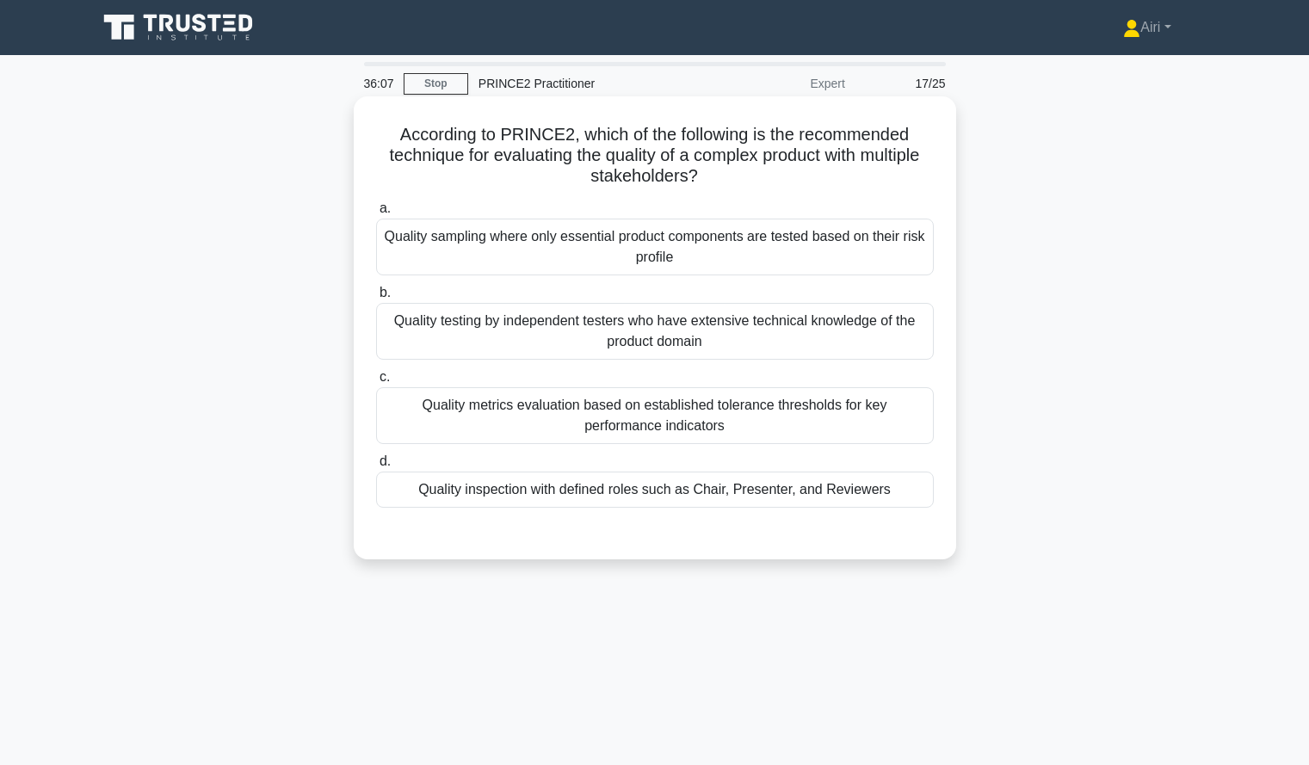
click at [509, 423] on div "Quality metrics evaluation based on established tolerance thresholds for key pe…" at bounding box center [655, 415] width 558 height 57
click at [376, 383] on input "c. Quality metrics evaluation based on established tolerance thresholds for key…" at bounding box center [376, 377] width 0 height 11
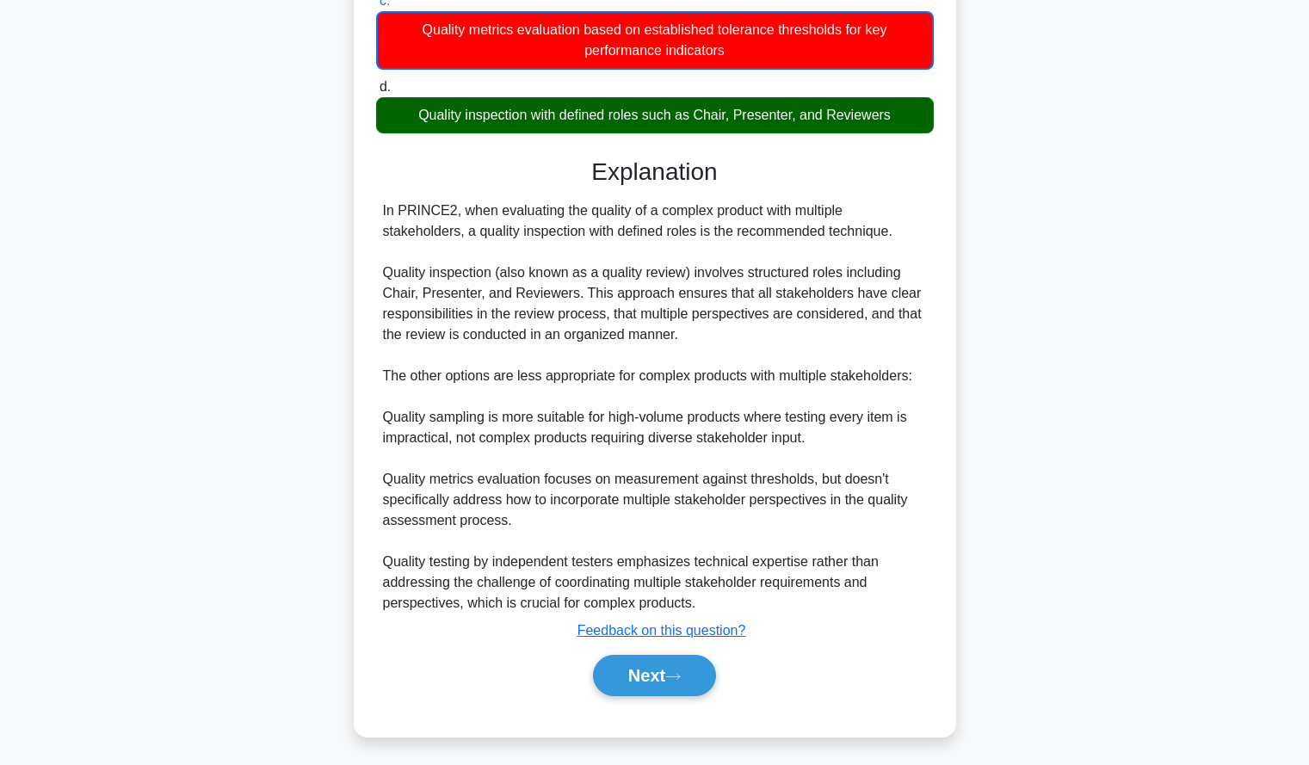
scroll to position [381, 0]
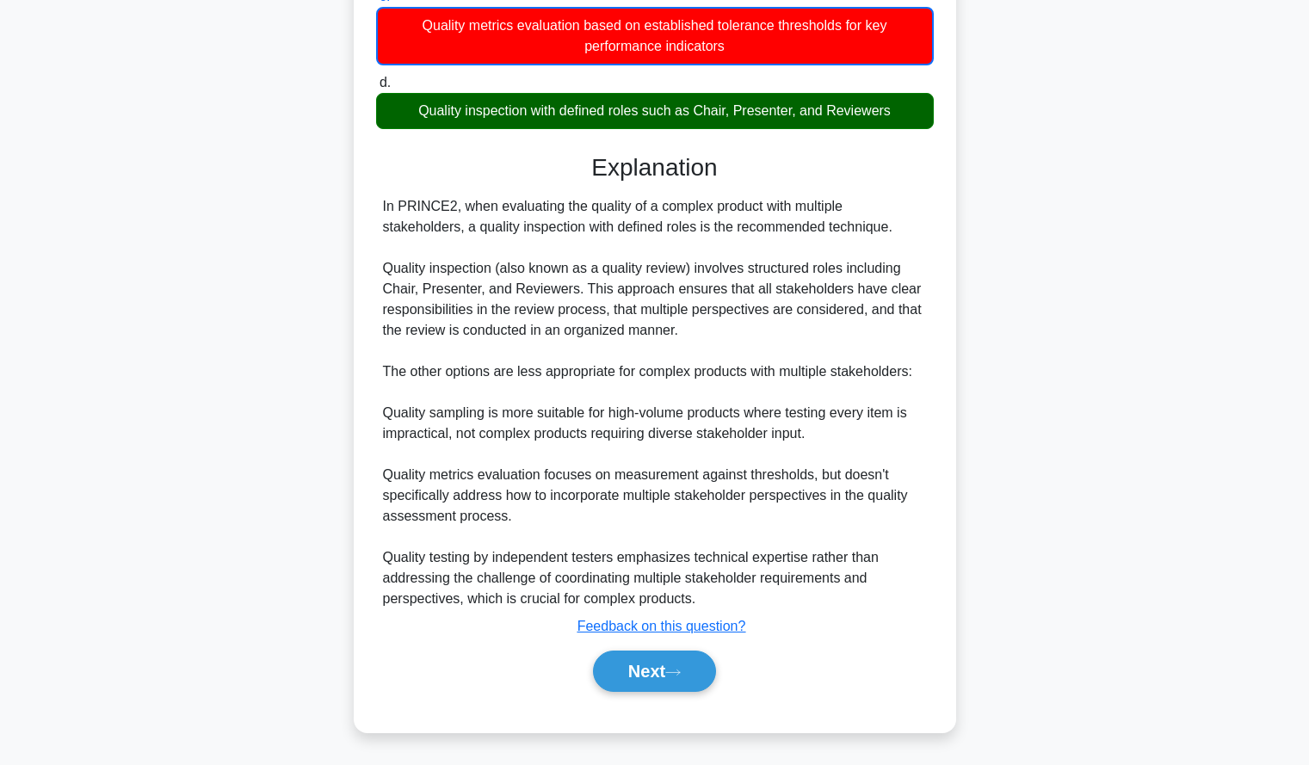
drag, startPoint x: 683, startPoint y: 671, endPoint x: 575, endPoint y: 577, distance: 143.4
click at [575, 577] on div "In PRINCE2, when evaluating the quality of a complex product with multiple stak…" at bounding box center [655, 402] width 544 height 413
click at [608, 664] on button "Next" at bounding box center [654, 671] width 123 height 41
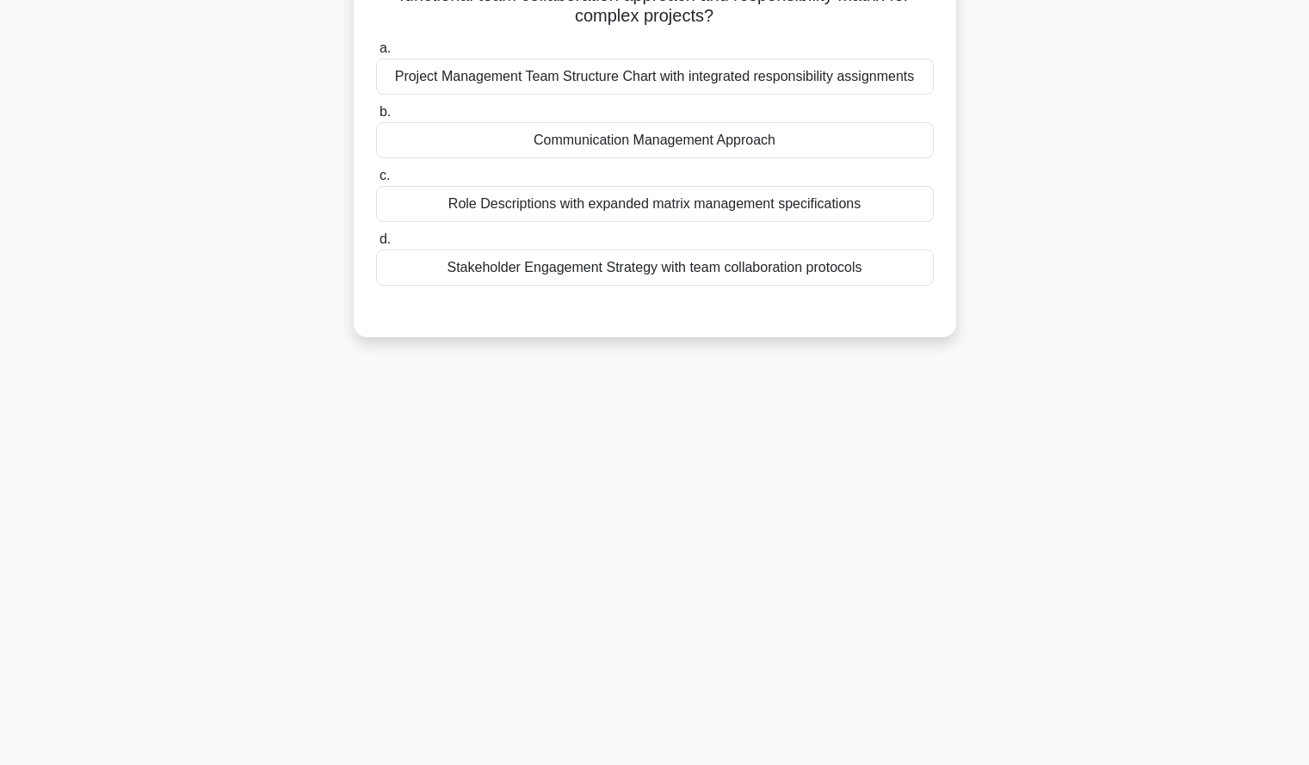
scroll to position [0, 0]
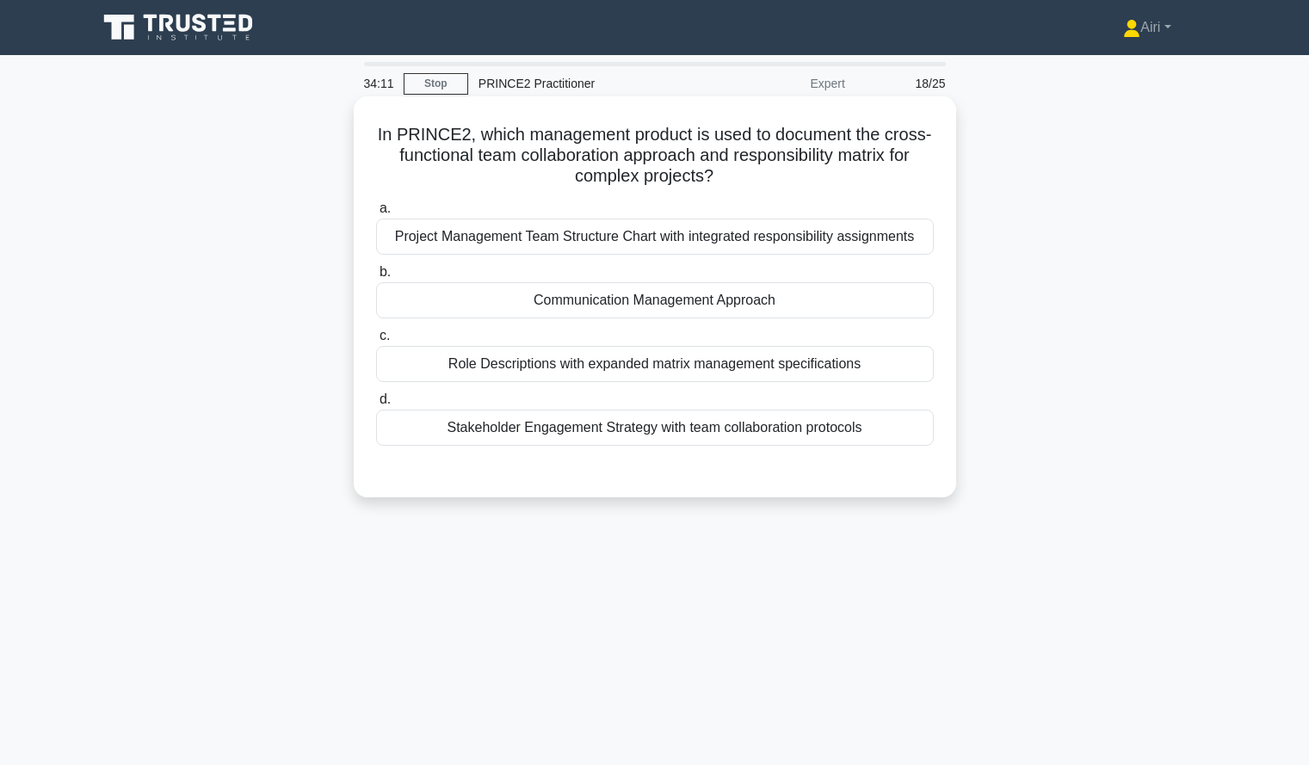
click at [722, 293] on div "Communication Management Approach" at bounding box center [655, 300] width 558 height 36
click at [376, 278] on input "b. Communication Management Approach" at bounding box center [376, 272] width 0 height 11
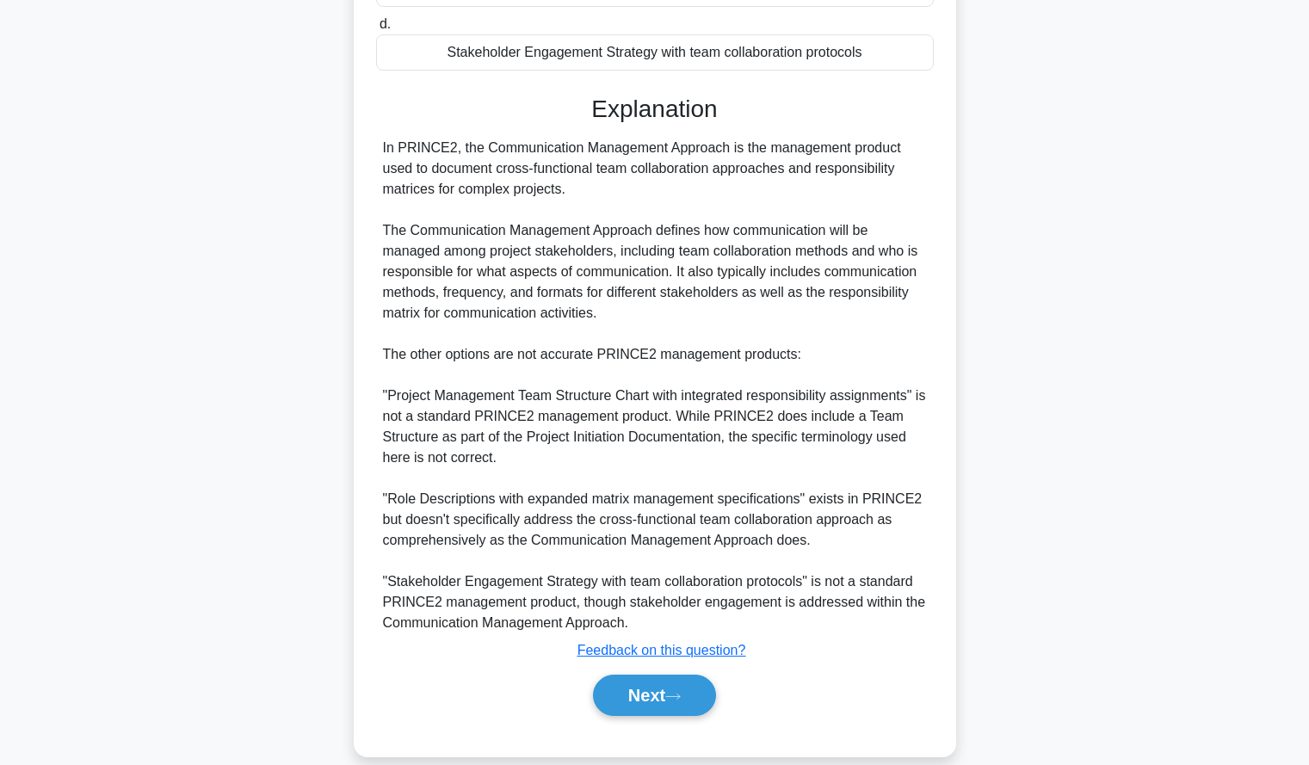
scroll to position [400, 0]
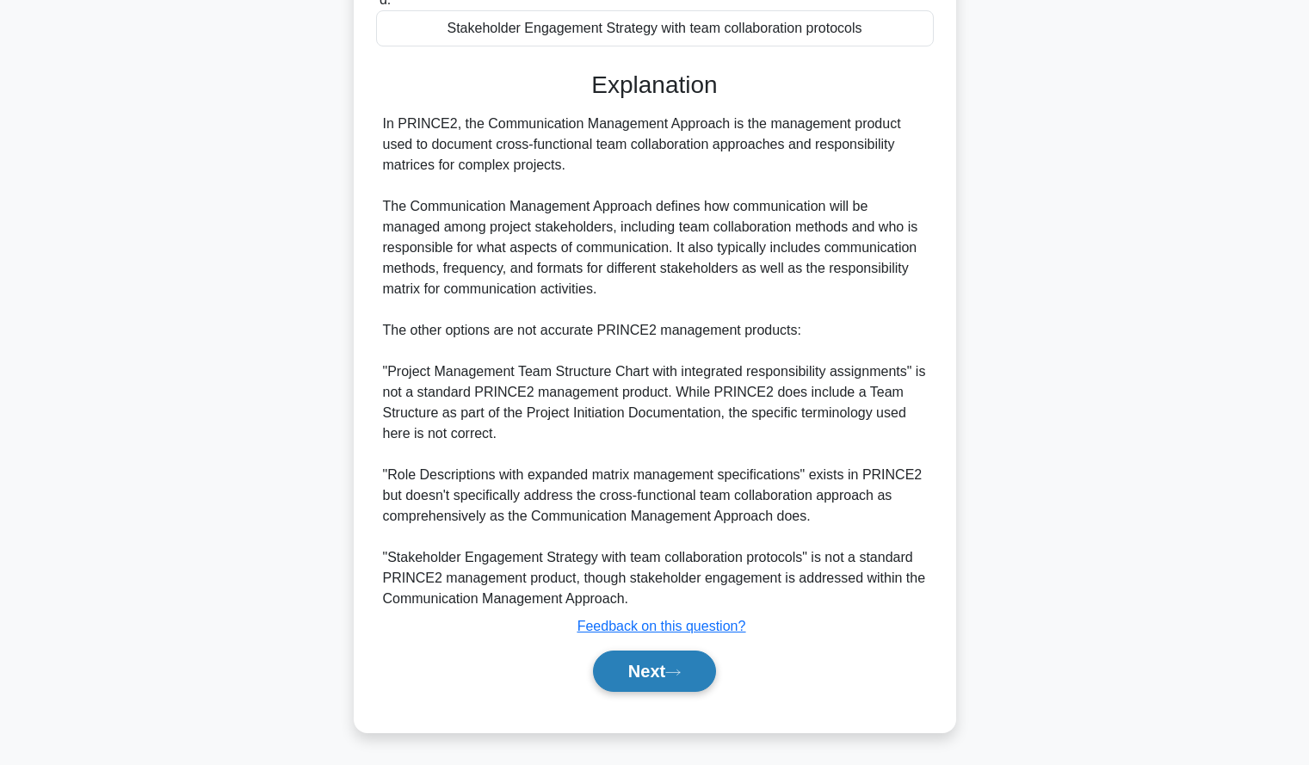
click at [620, 660] on button "Next" at bounding box center [654, 671] width 123 height 41
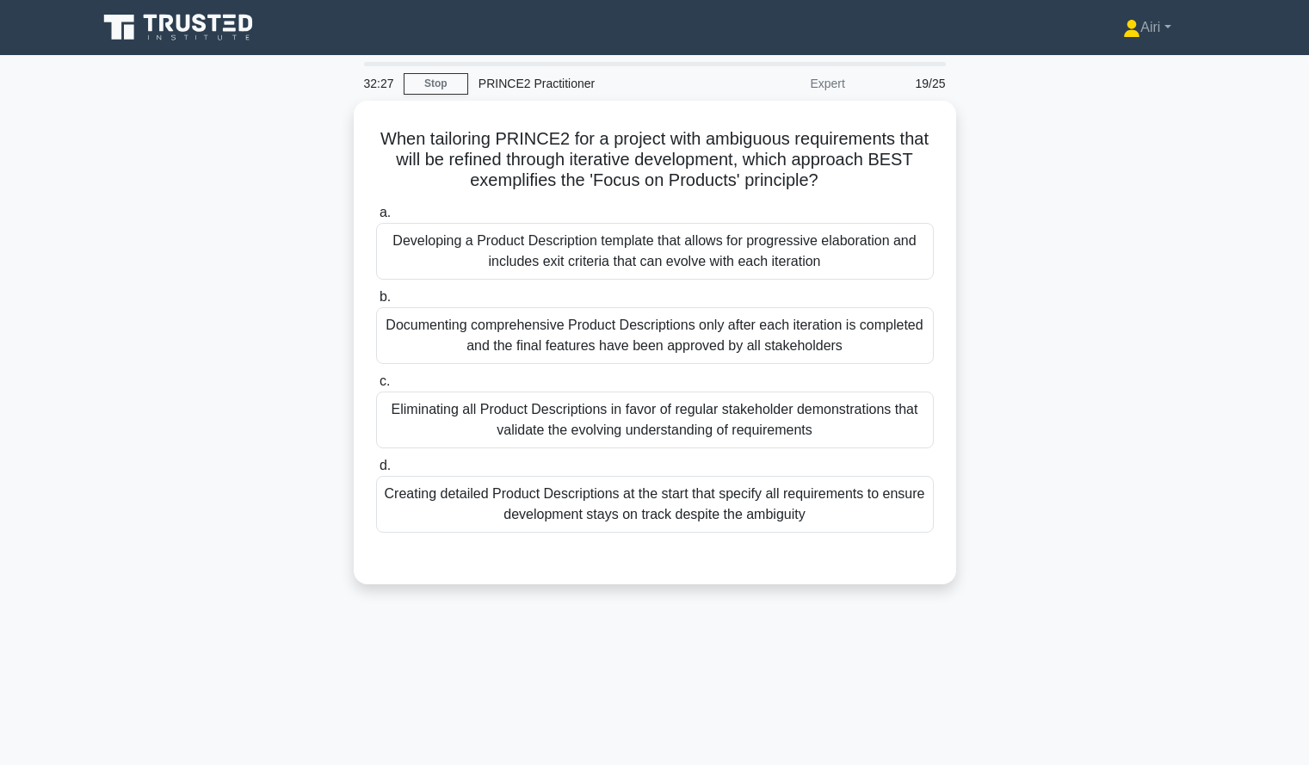
scroll to position [11, 0]
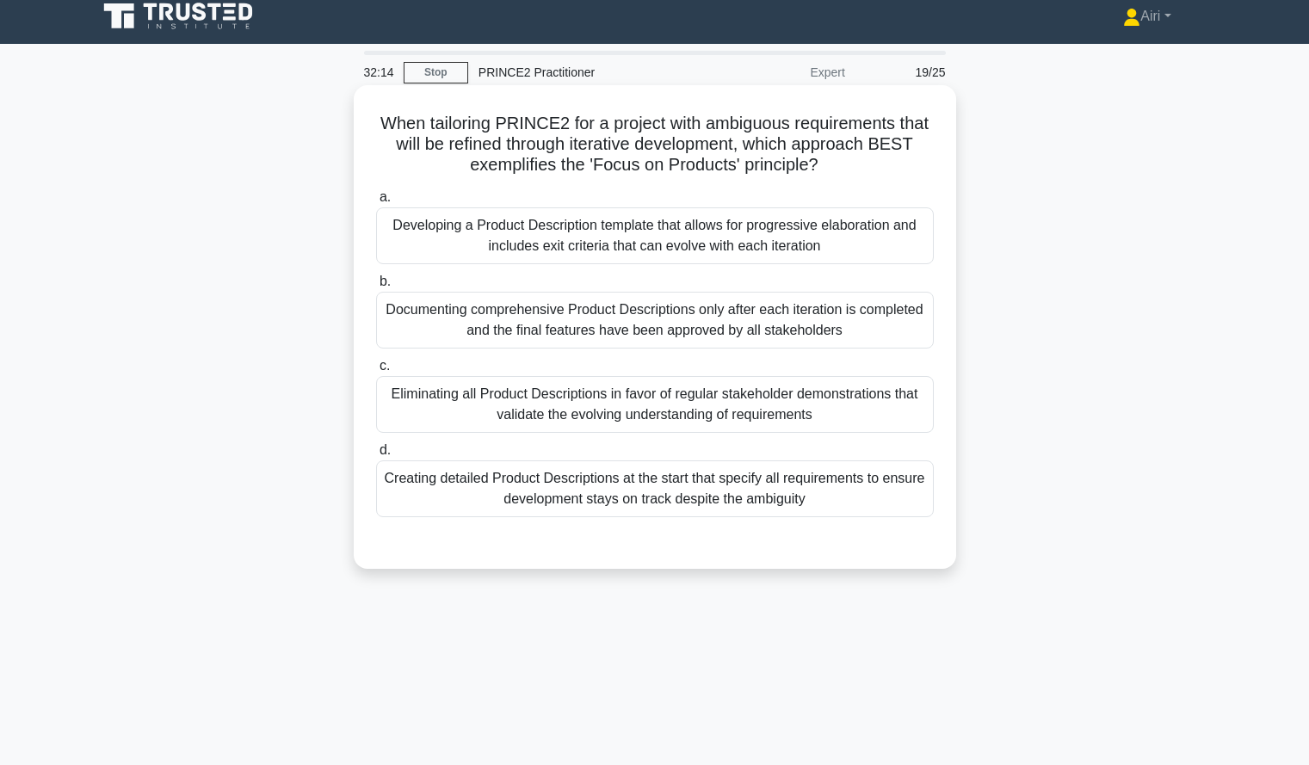
click at [844, 231] on div "Developing a Product Description template that allows for progressive elaborati…" at bounding box center [655, 235] width 558 height 57
click at [376, 203] on input "a. Developing a Product Description template that allows for progressive elabor…" at bounding box center [376, 197] width 0 height 11
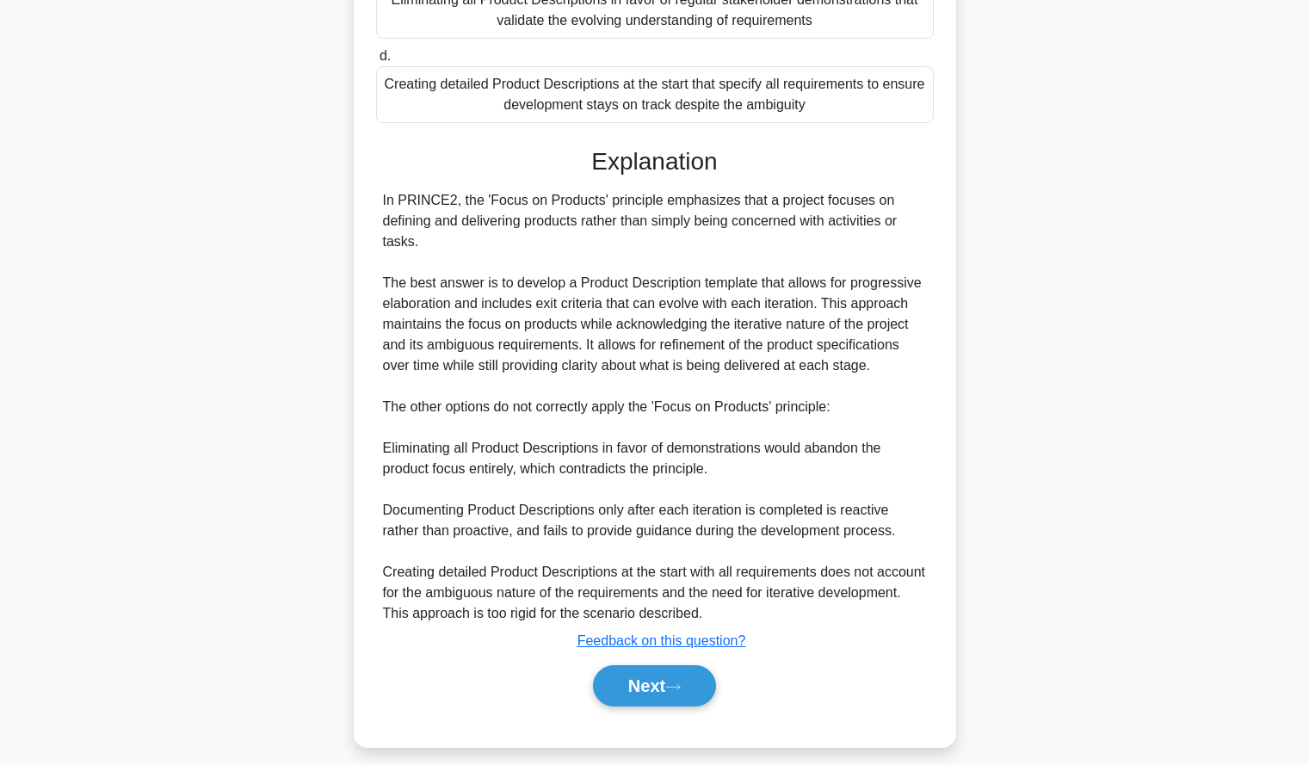
scroll to position [421, 0]
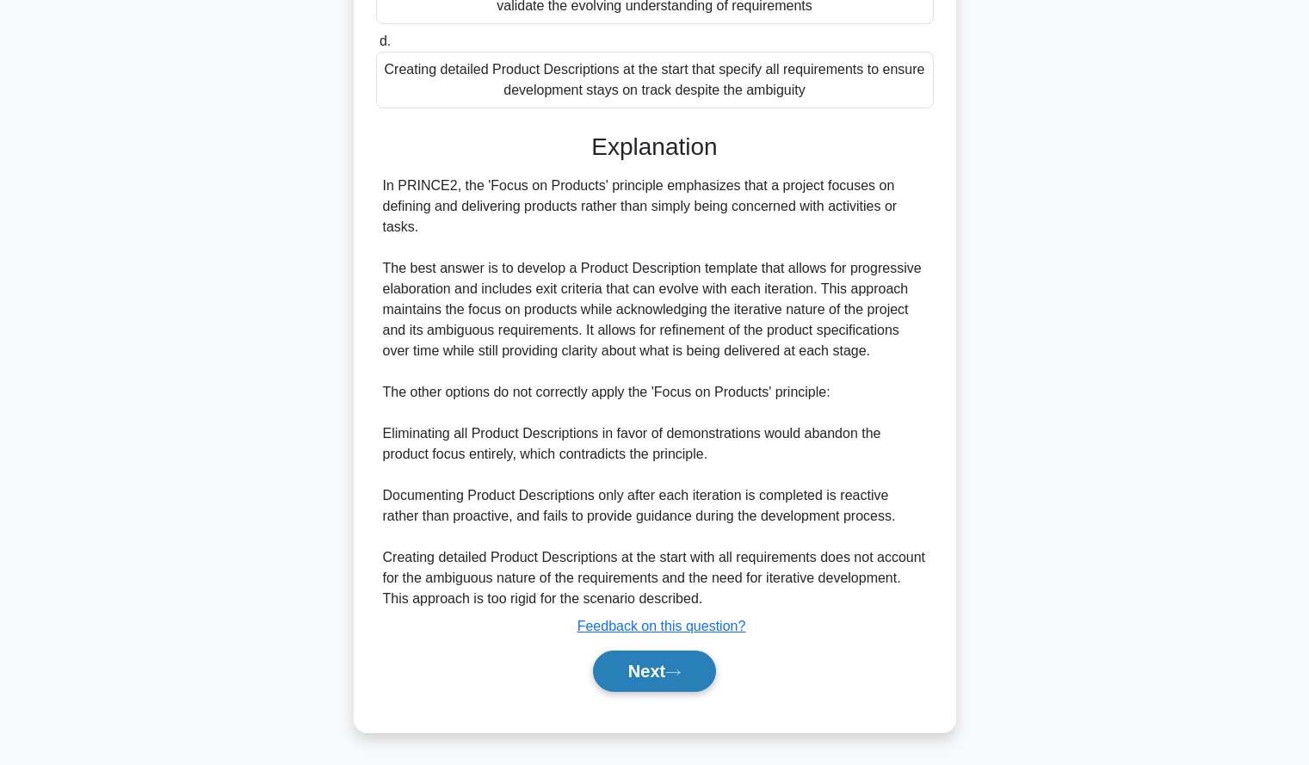
click at [622, 670] on button "Next" at bounding box center [654, 671] width 123 height 41
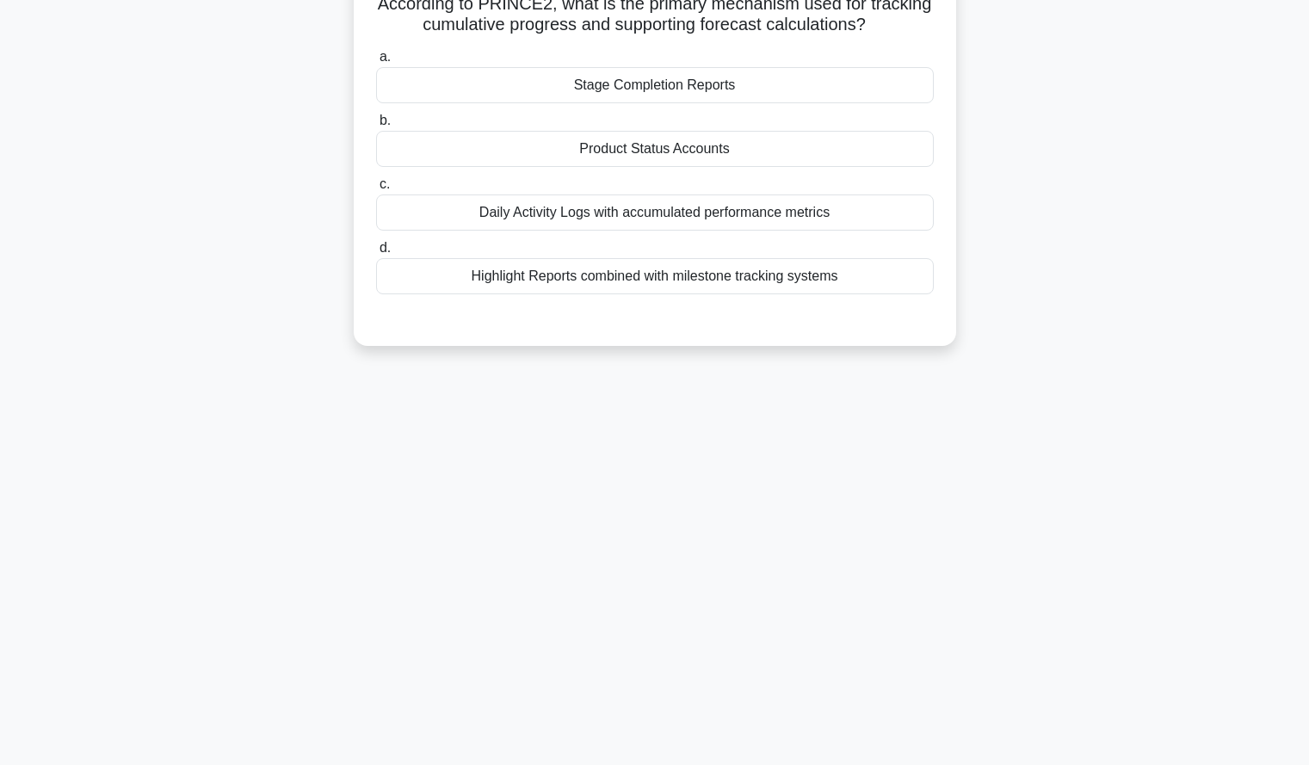
scroll to position [0, 0]
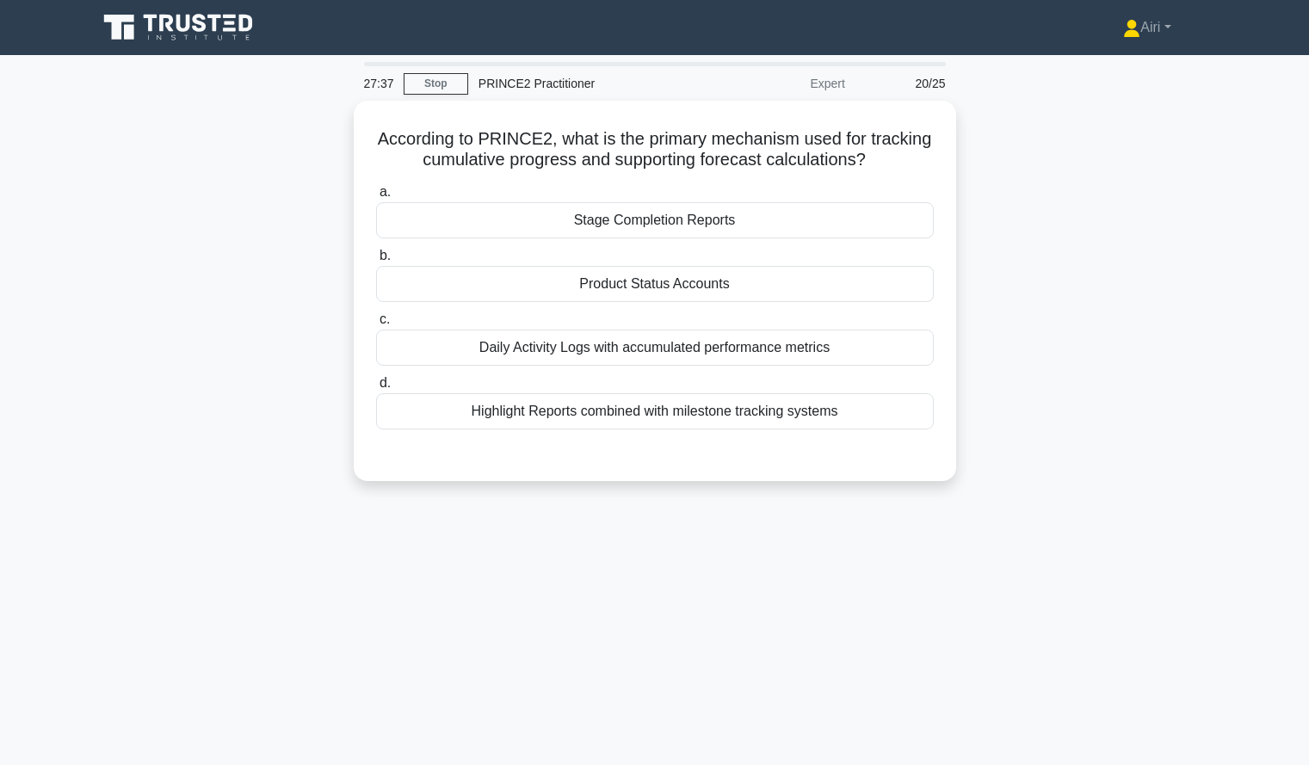
click at [595, 670] on div "27:37 Stop PRINCE2 Practitioner Expert 20/25 According to PRINCE2, what is the …" at bounding box center [655, 492] width 1136 height 861
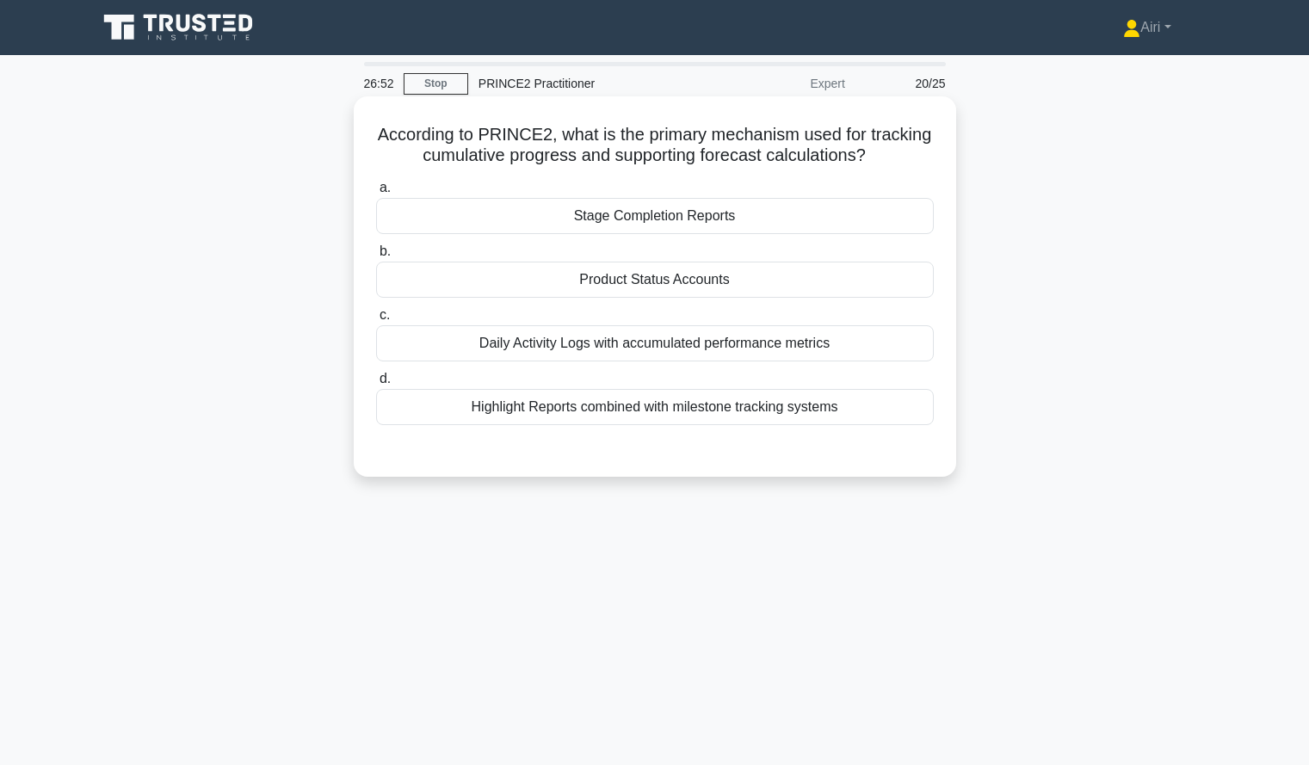
click at [565, 220] on div "Stage Completion Reports" at bounding box center [655, 216] width 558 height 36
click at [376, 194] on input "a. Stage Completion Reports" at bounding box center [376, 187] width 0 height 11
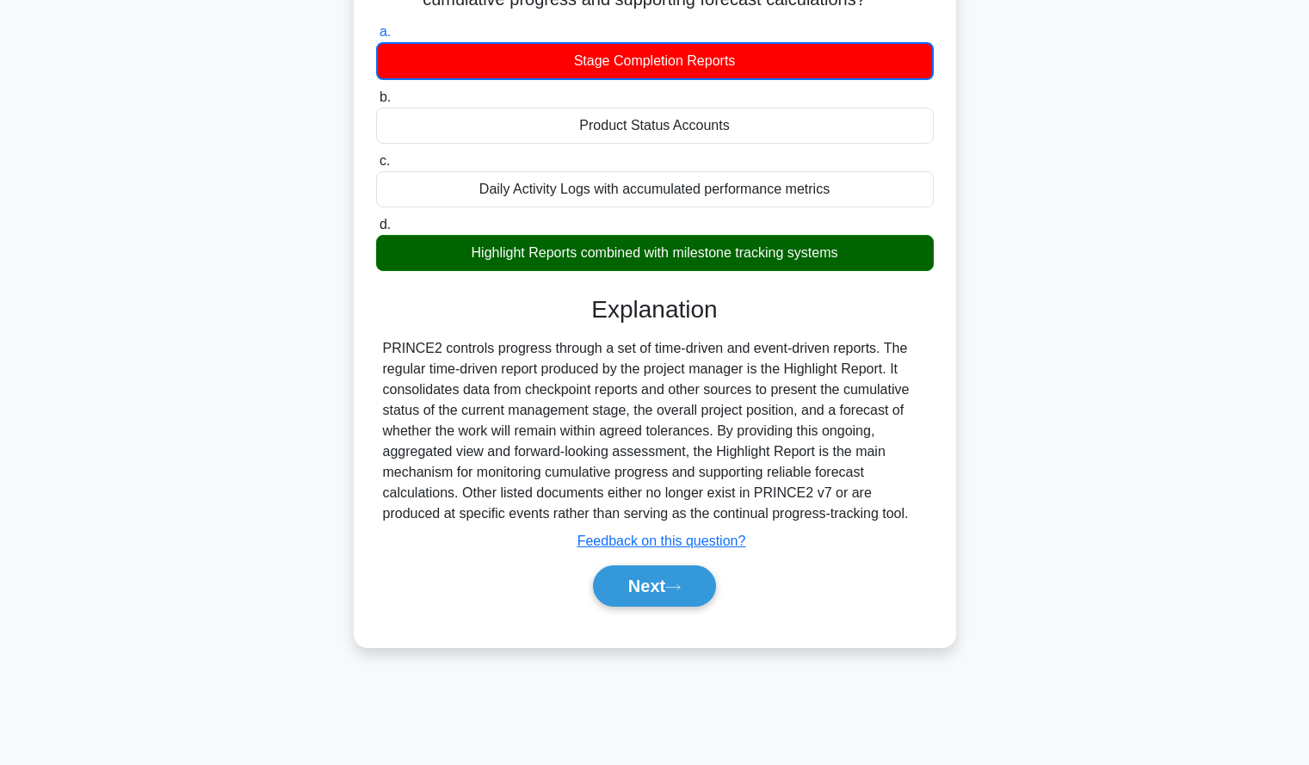
scroll to position [164, 0]
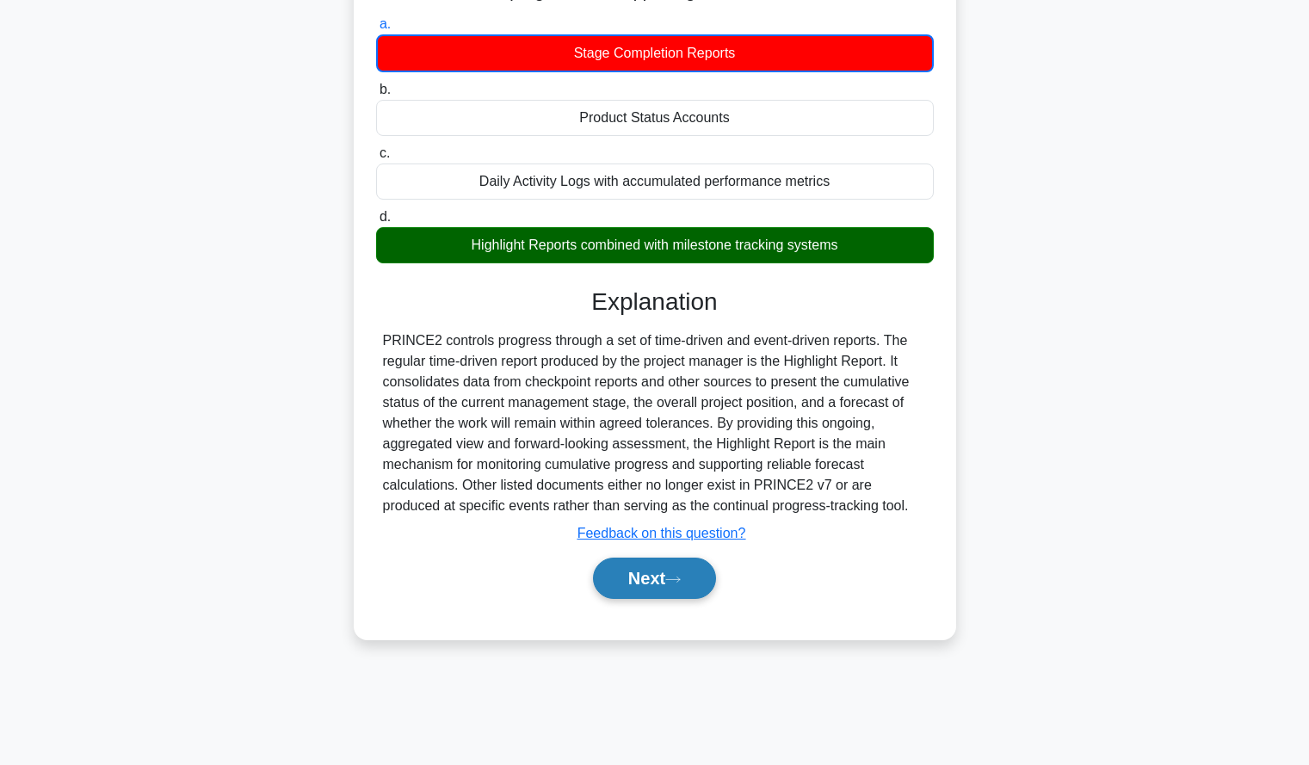
click at [602, 572] on button "Next" at bounding box center [654, 578] width 123 height 41
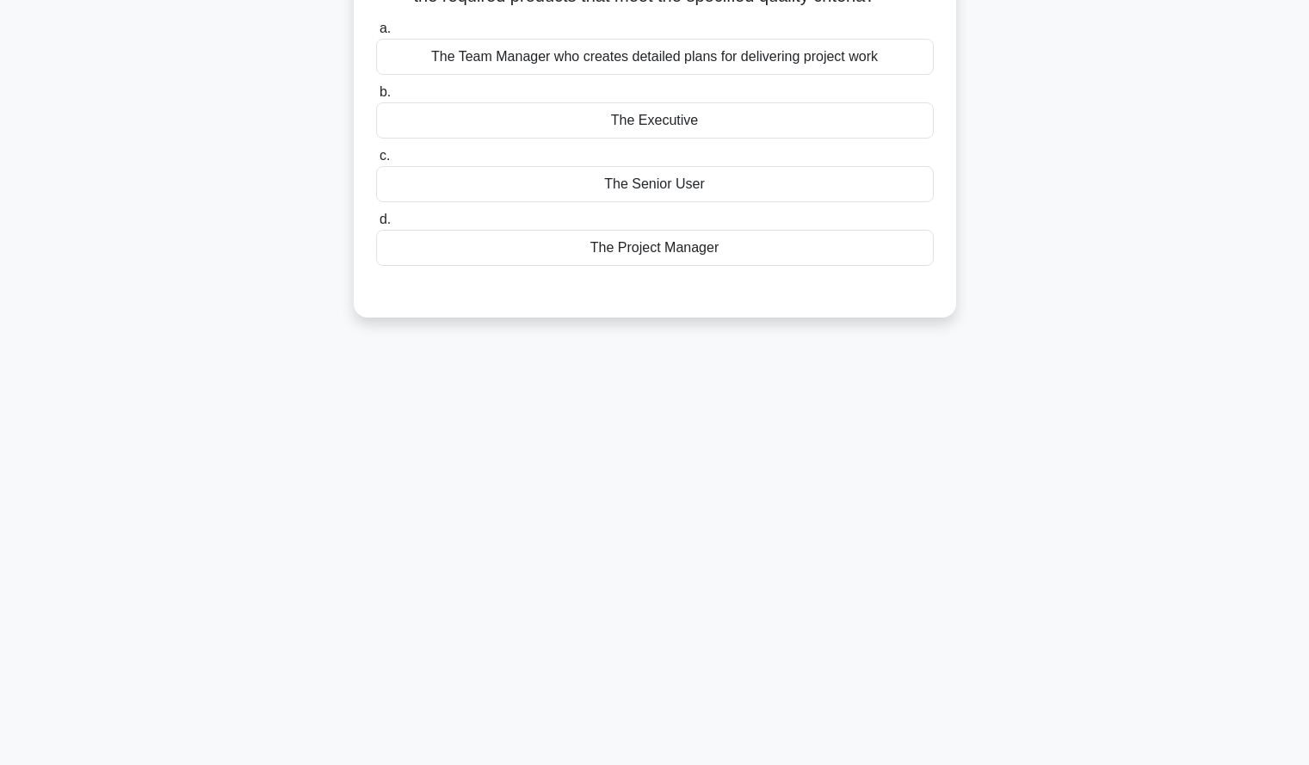
scroll to position [0, 0]
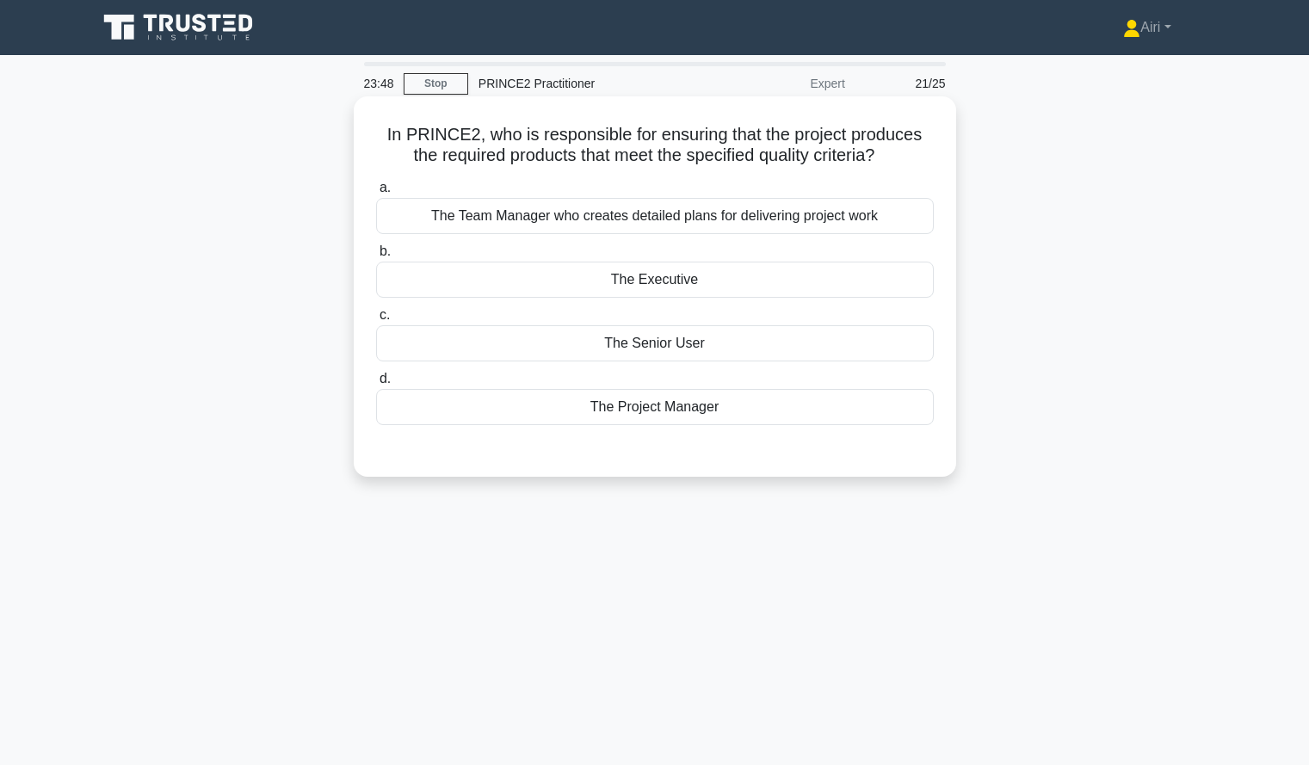
click at [516, 336] on div "The Senior User" at bounding box center [655, 343] width 558 height 36
click at [376, 321] on input "c. The Senior User" at bounding box center [376, 315] width 0 height 11
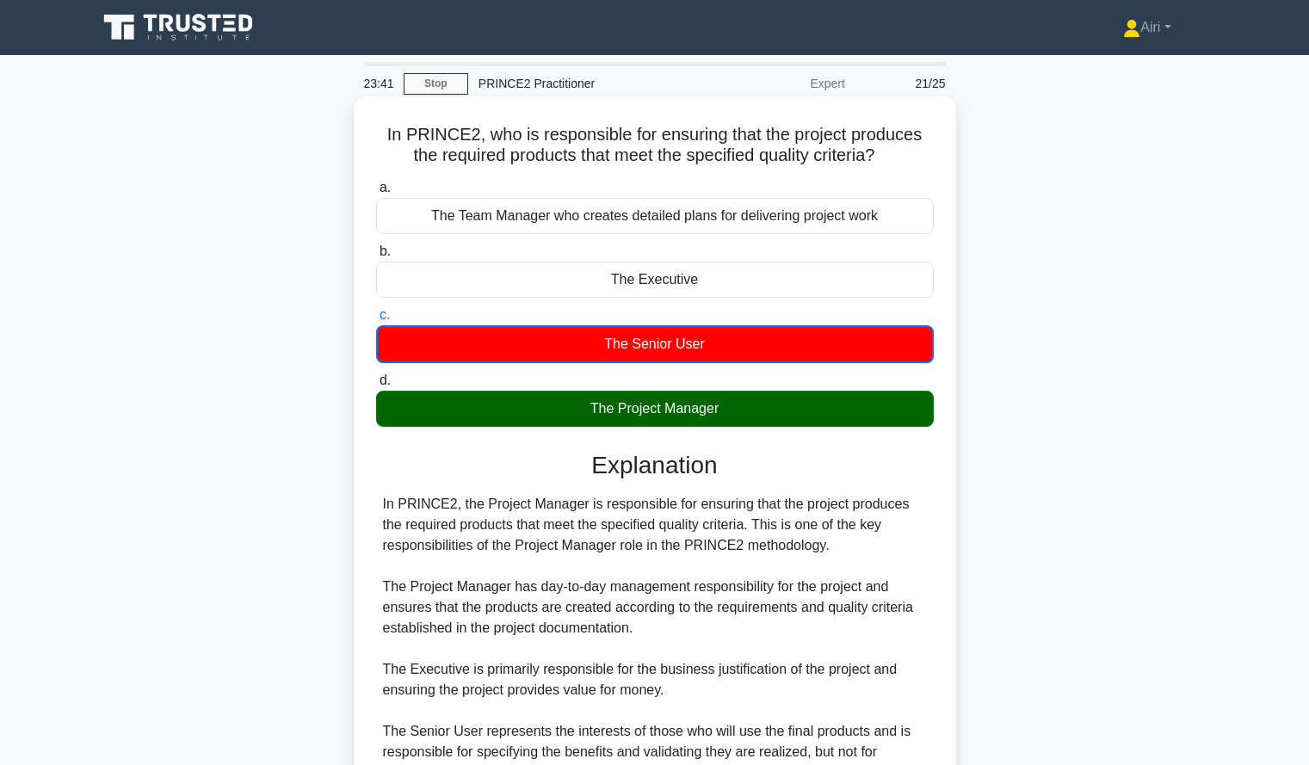
scroll to position [257, 0]
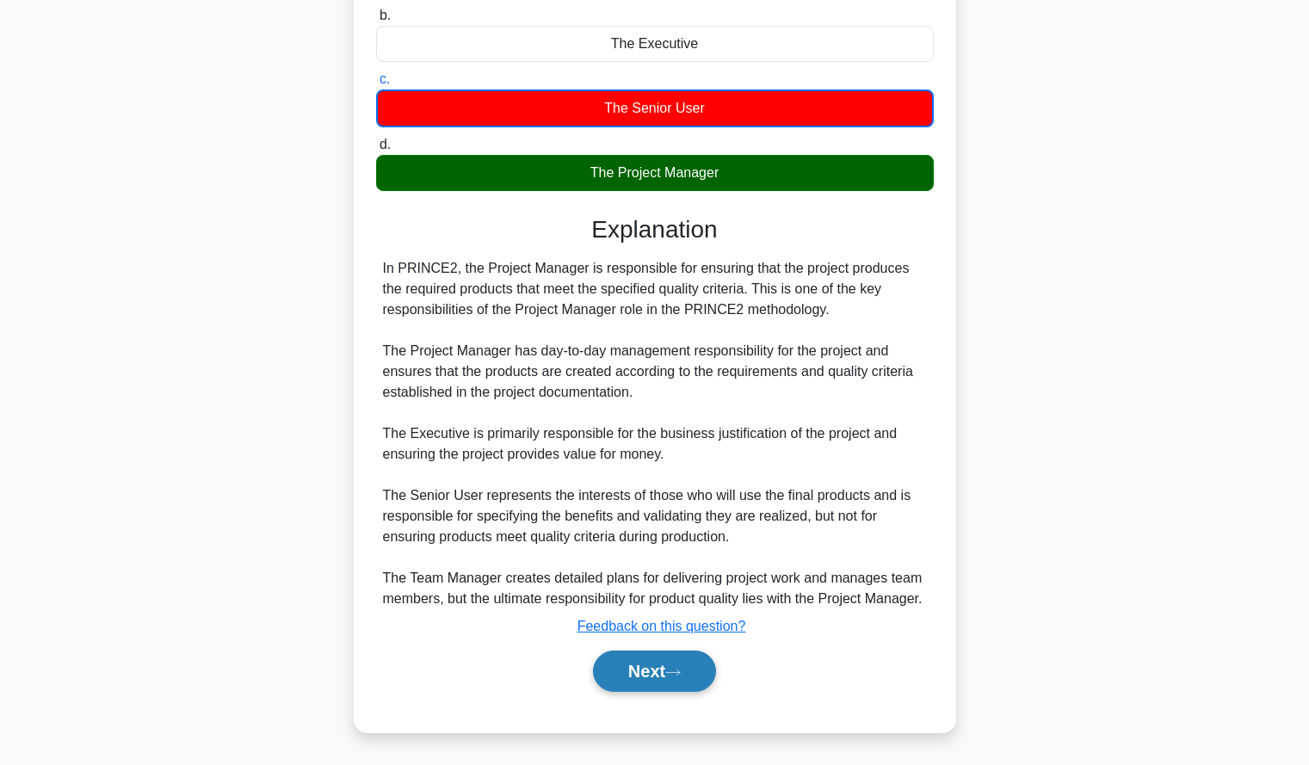
click at [607, 670] on button "Next" at bounding box center [654, 671] width 123 height 41
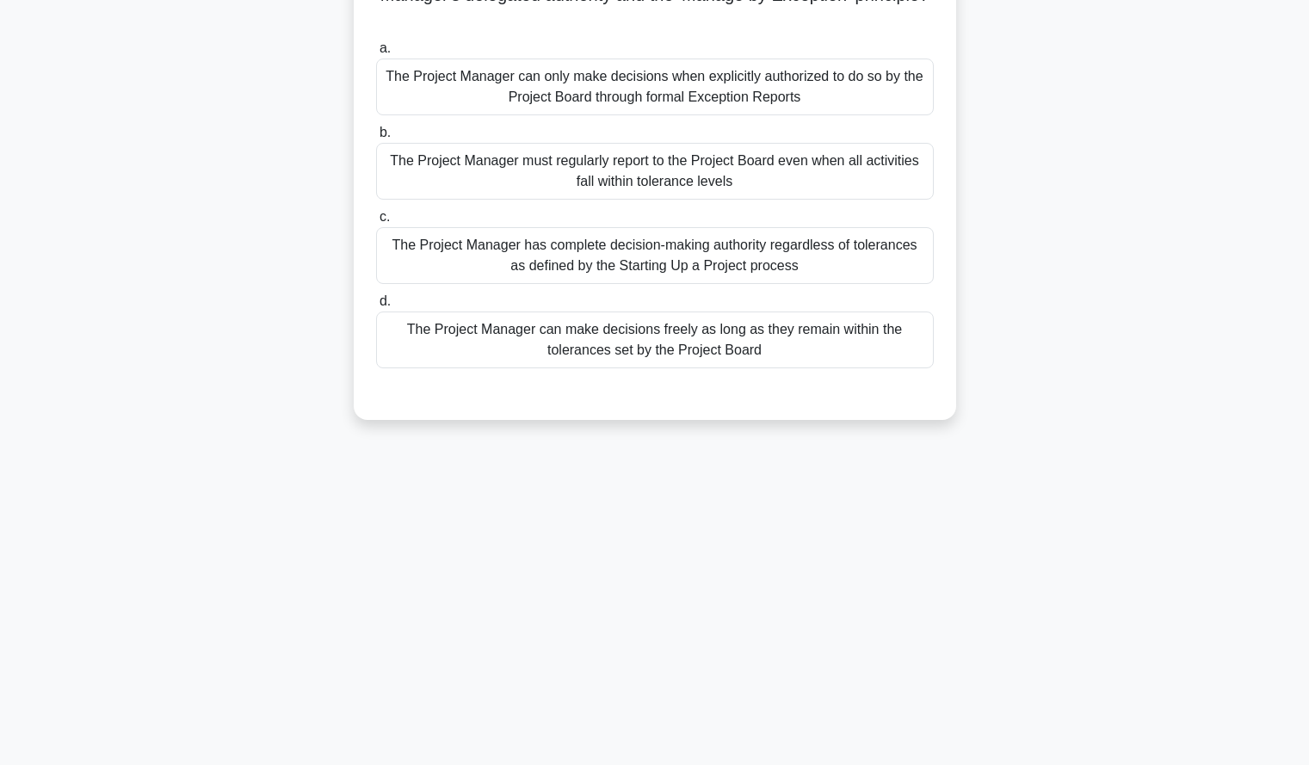
scroll to position [0, 0]
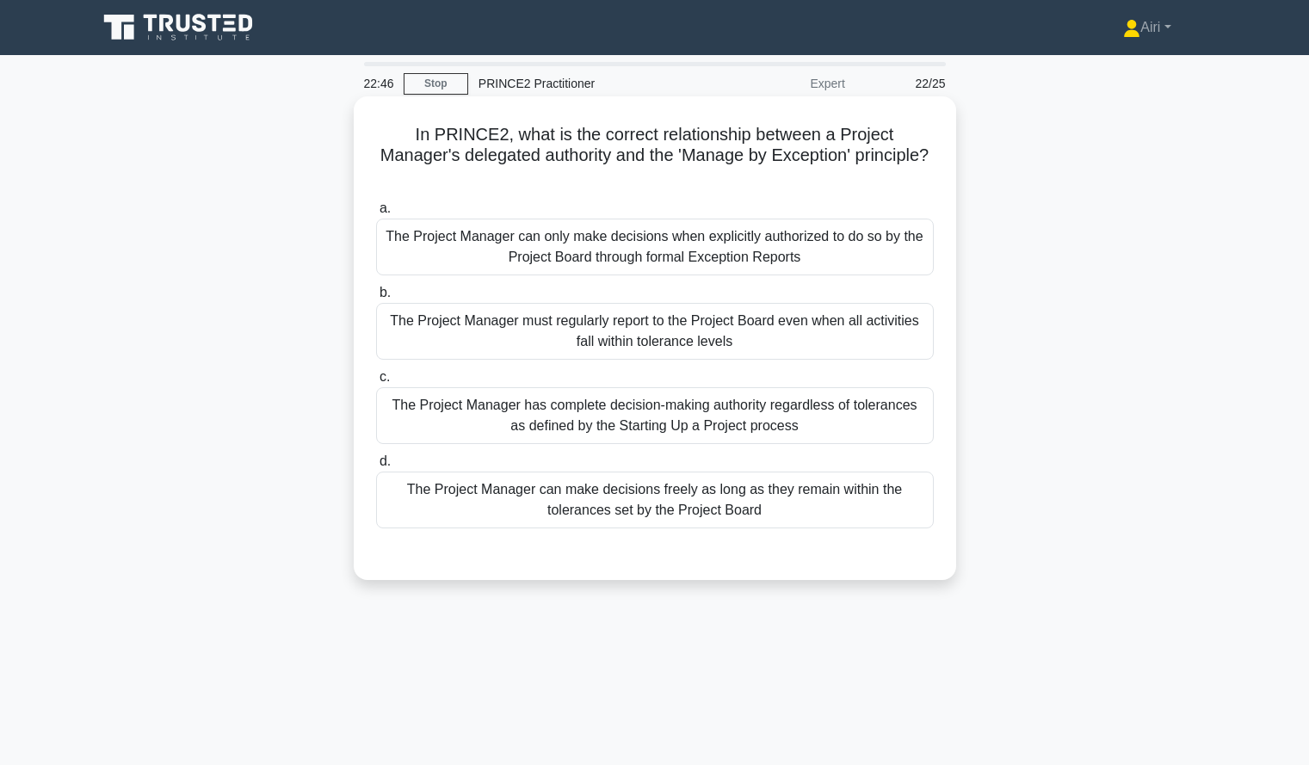
click at [555, 507] on div "The Project Manager can make decisions freely as long as they remain within the…" at bounding box center [655, 500] width 558 height 57
click at [376, 467] on input "d. The Project Manager can make decisions freely as long as they remain within …" at bounding box center [376, 461] width 0 height 11
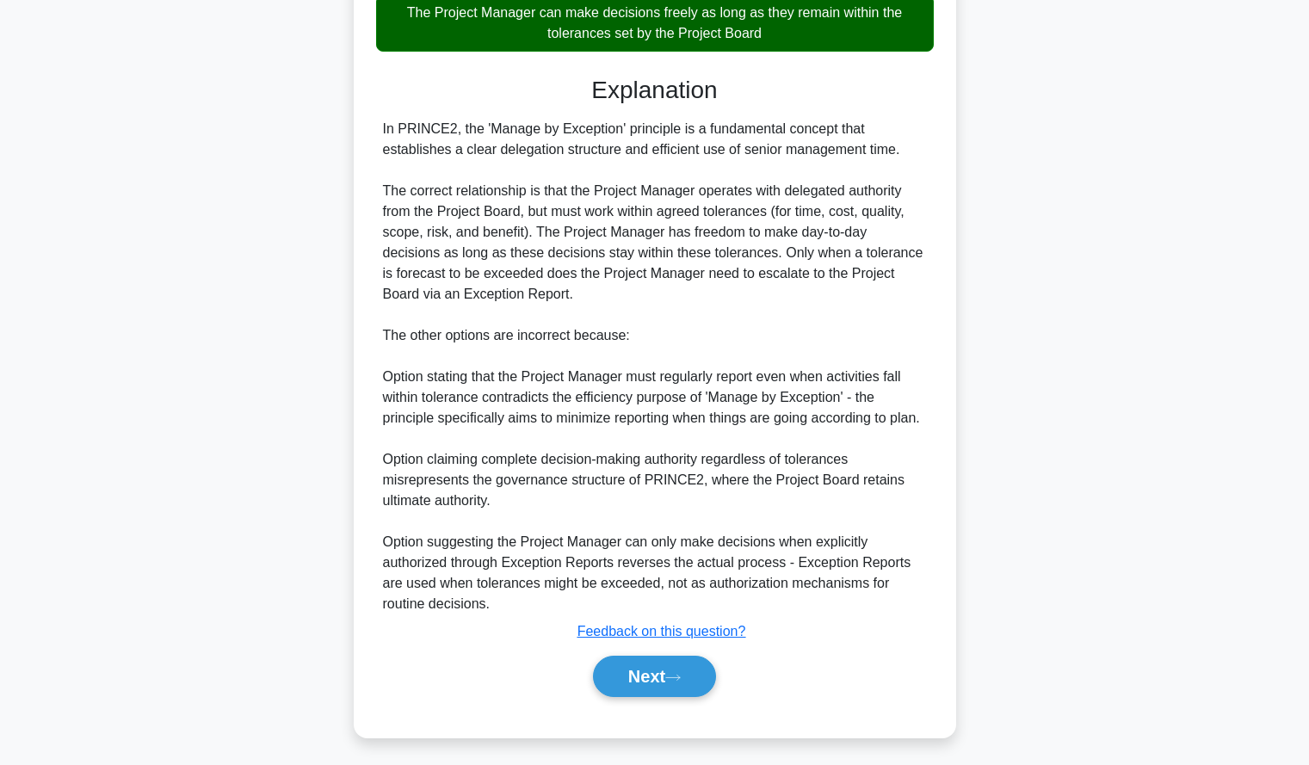
scroll to position [483, 0]
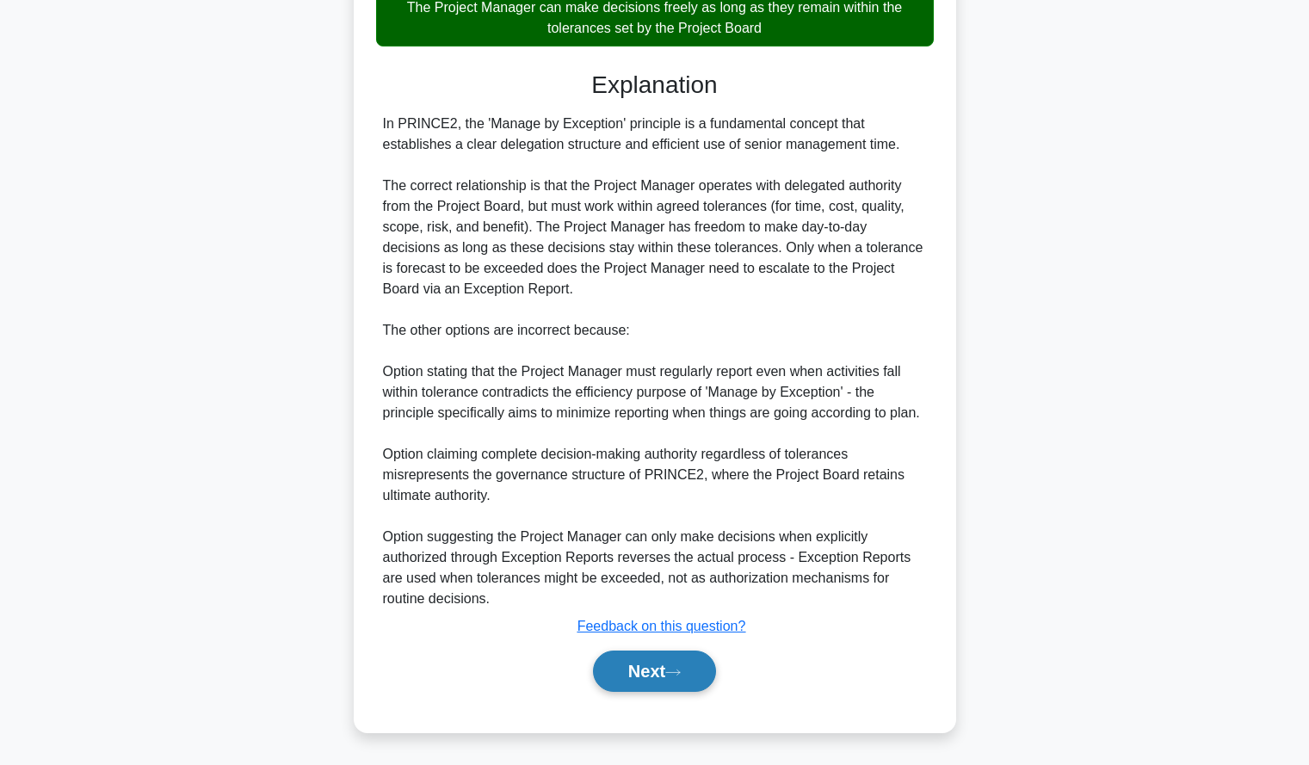
click at [620, 664] on button "Next" at bounding box center [654, 671] width 123 height 41
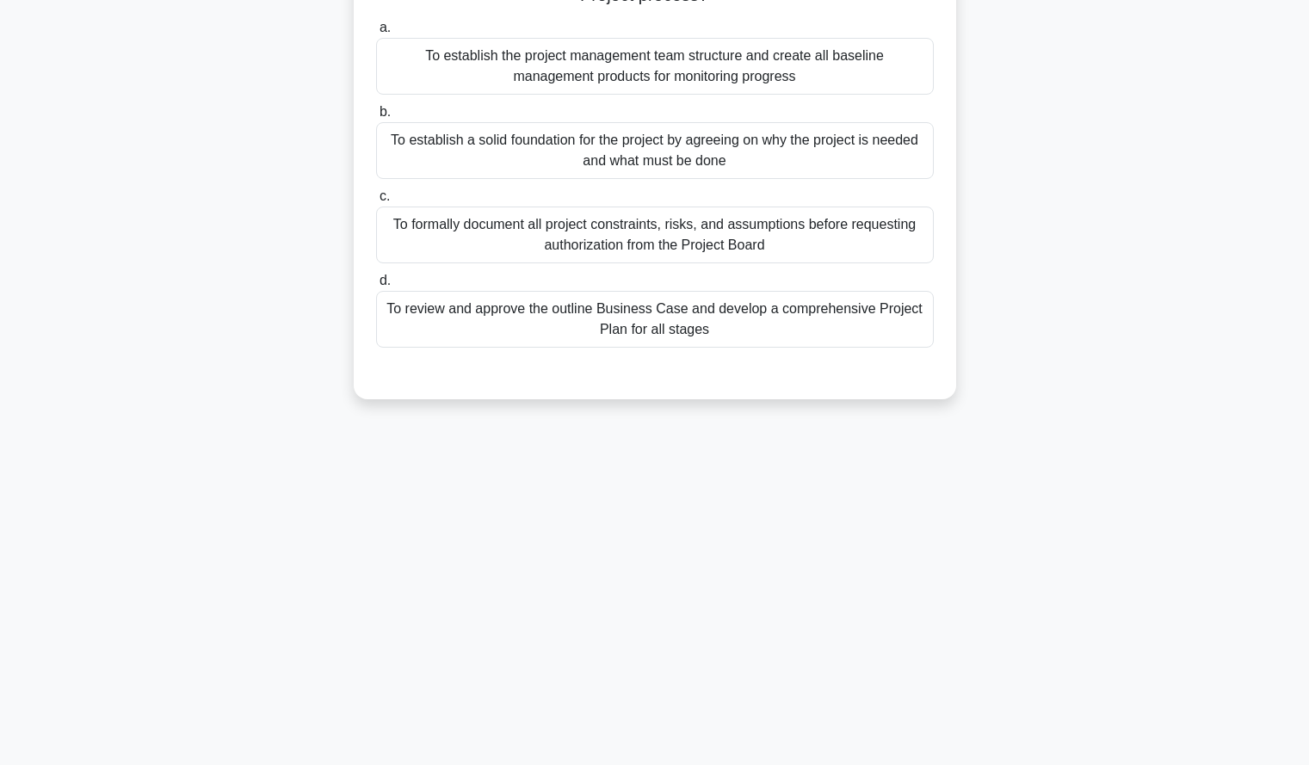
scroll to position [0, 0]
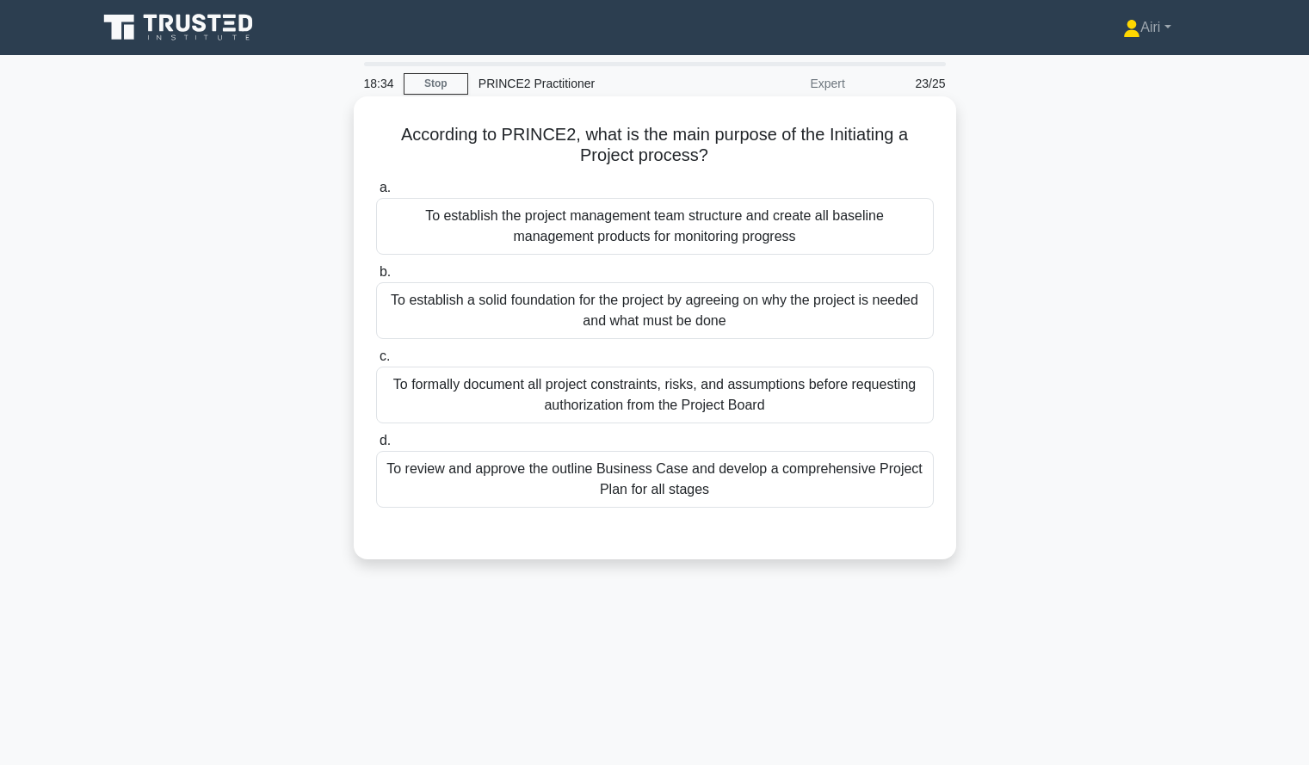
click at [396, 235] on div "To establish the project management team structure and create all baseline mana…" at bounding box center [655, 226] width 558 height 57
click at [376, 194] on input "a. To establish the project management team structure and create all baseline m…" at bounding box center [376, 187] width 0 height 11
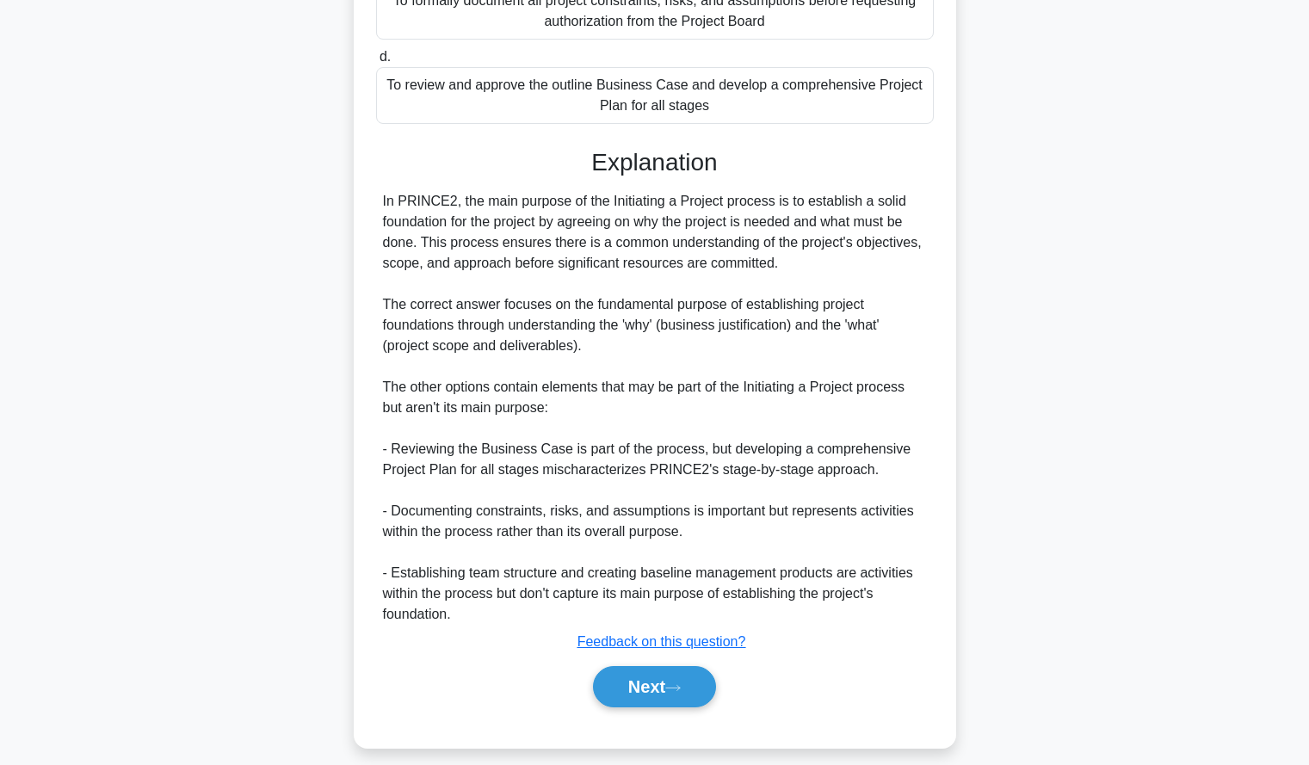
scroll to position [402, 0]
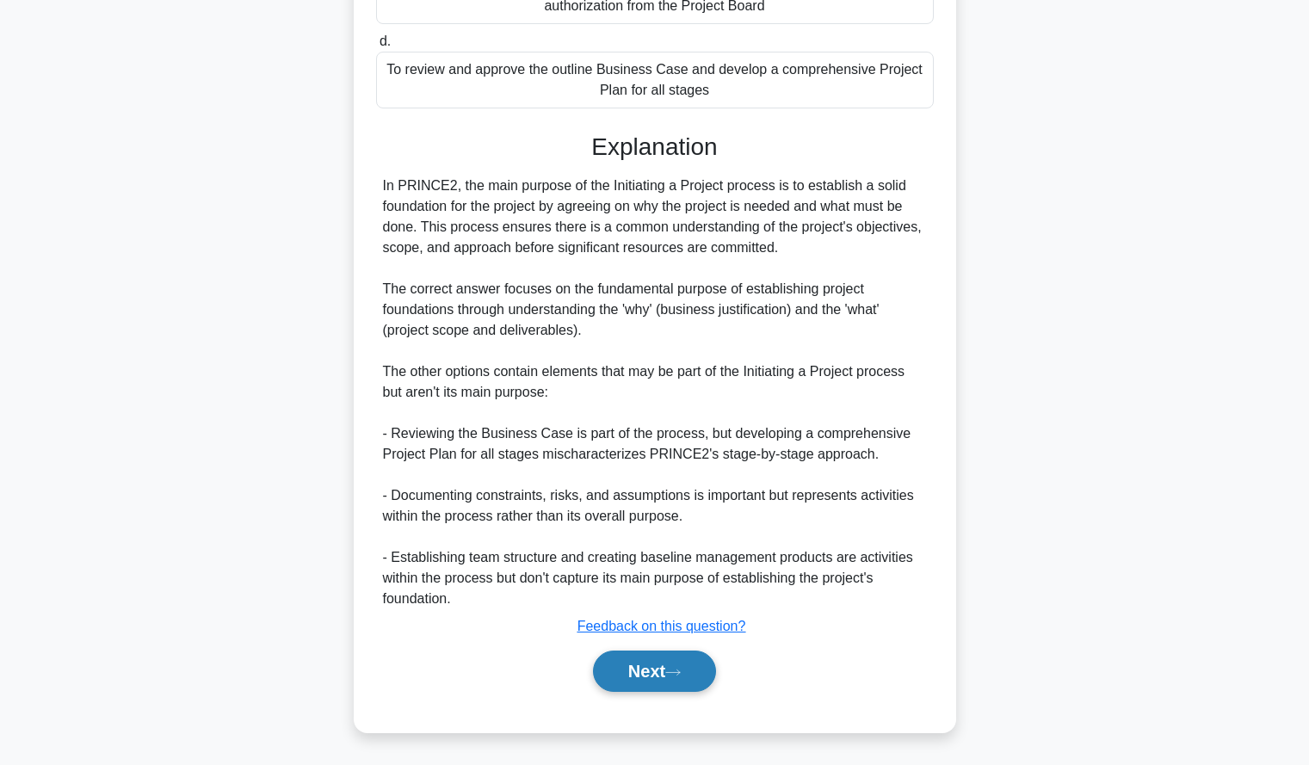
click at [632, 675] on button "Next" at bounding box center [654, 671] width 123 height 41
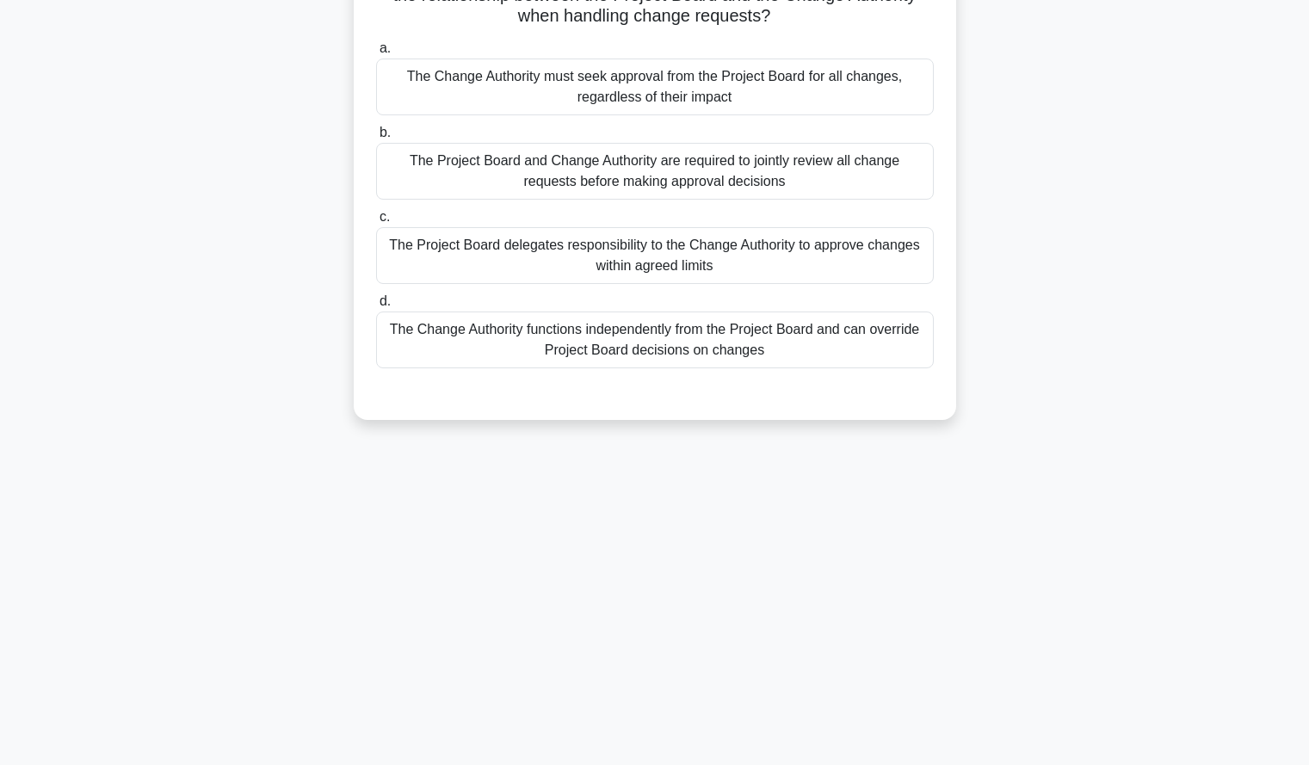
scroll to position [0, 0]
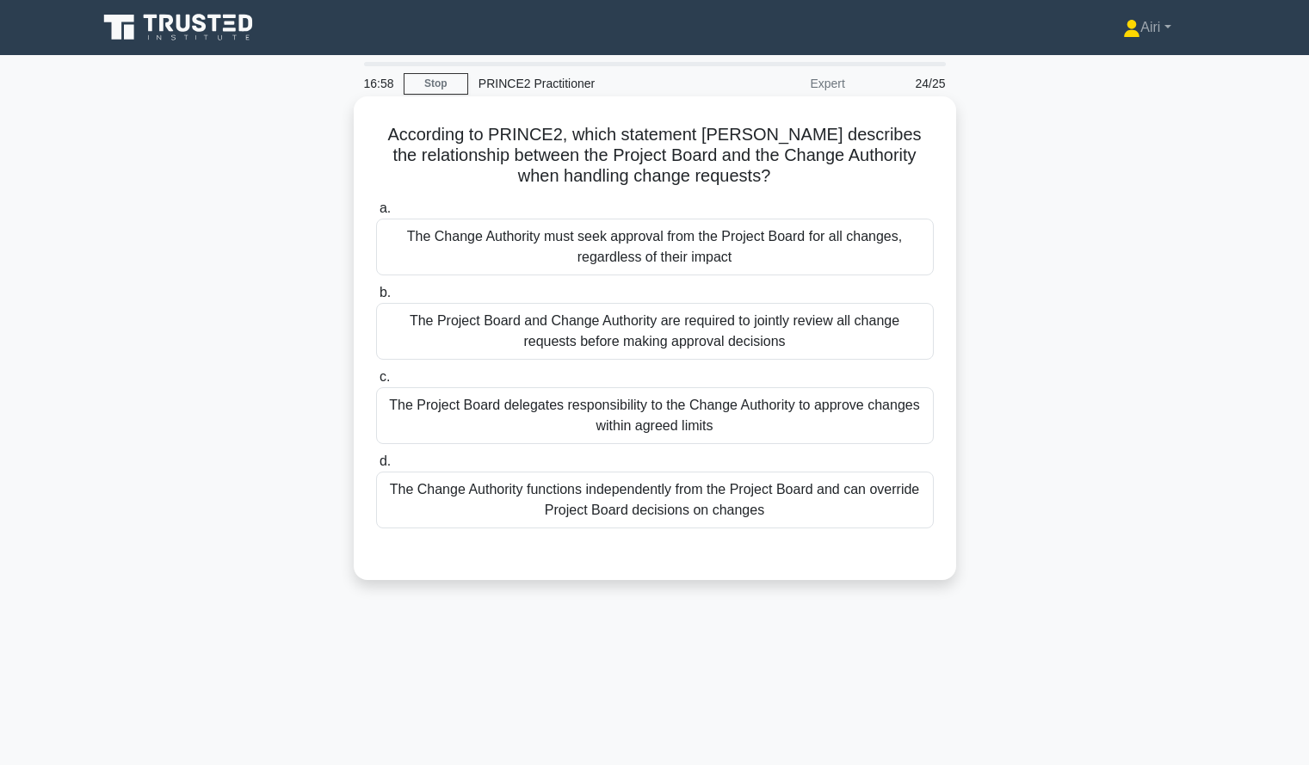
click at [635, 424] on div "The Project Board delegates responsibility to the Change Authority to approve c…" at bounding box center [655, 415] width 558 height 57
click at [376, 383] on input "c. The Project Board delegates responsibility to the Change Authority to approv…" at bounding box center [376, 377] width 0 height 11
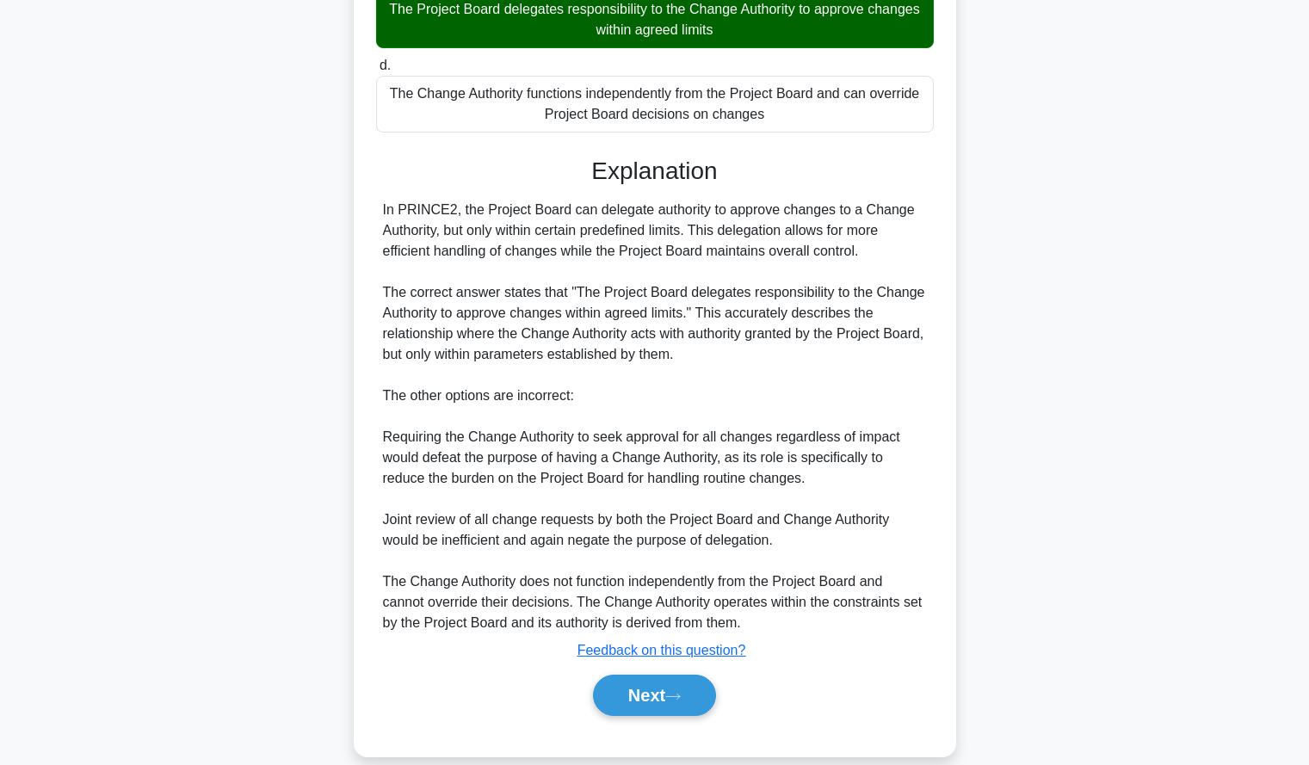
scroll to position [421, 0]
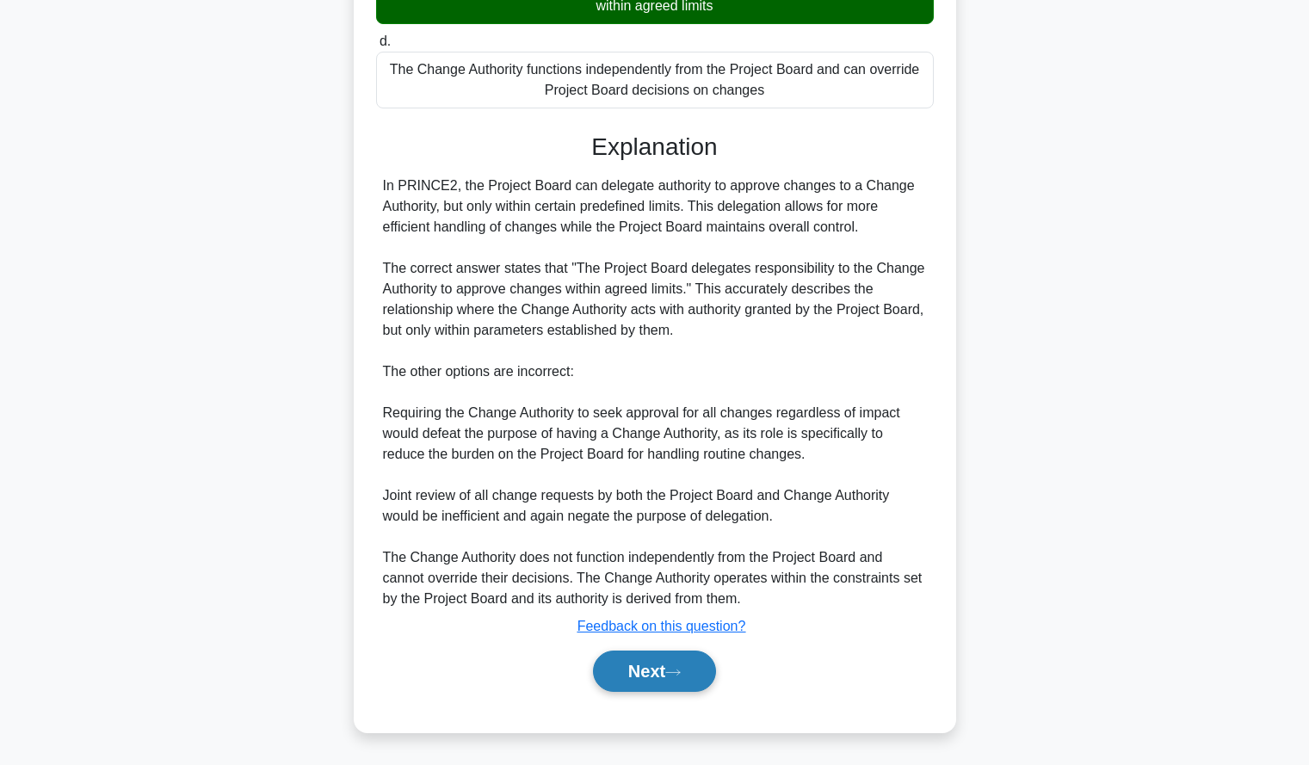
click at [605, 658] on button "Next" at bounding box center [654, 671] width 123 height 41
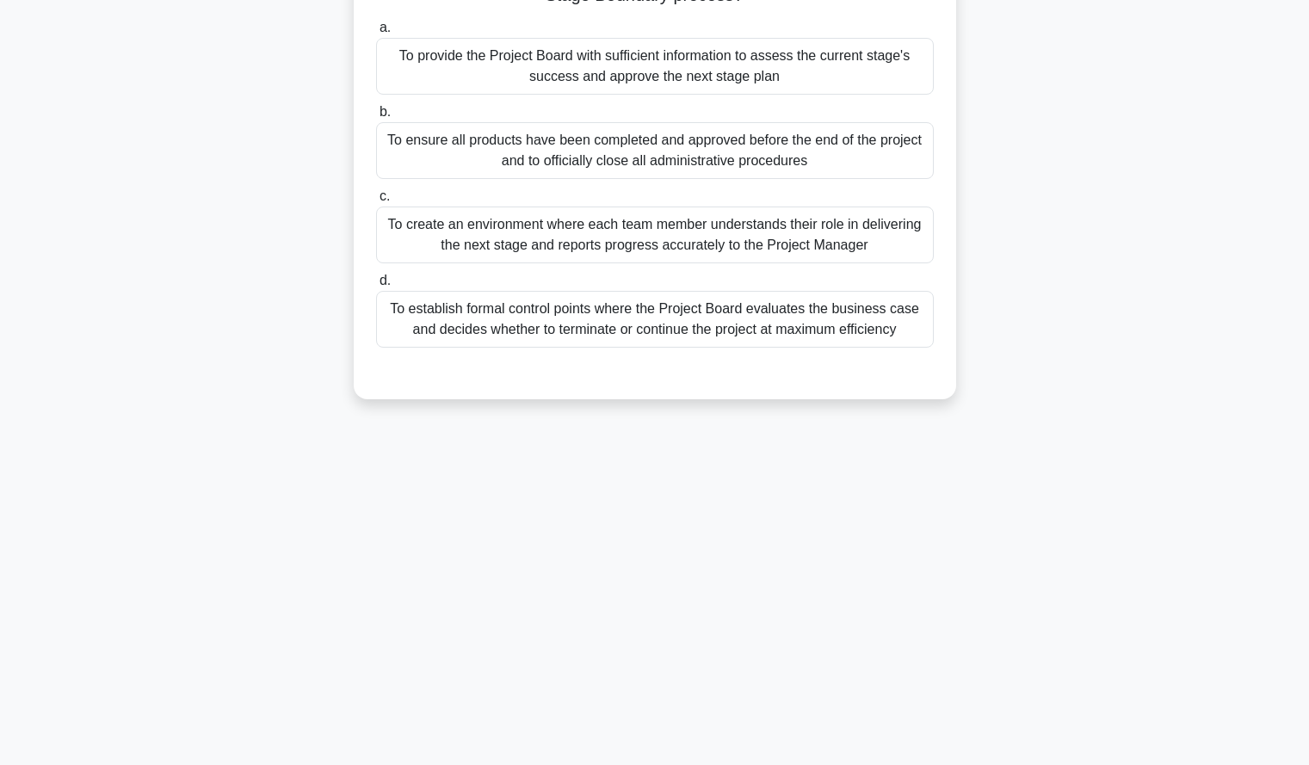
scroll to position [0, 0]
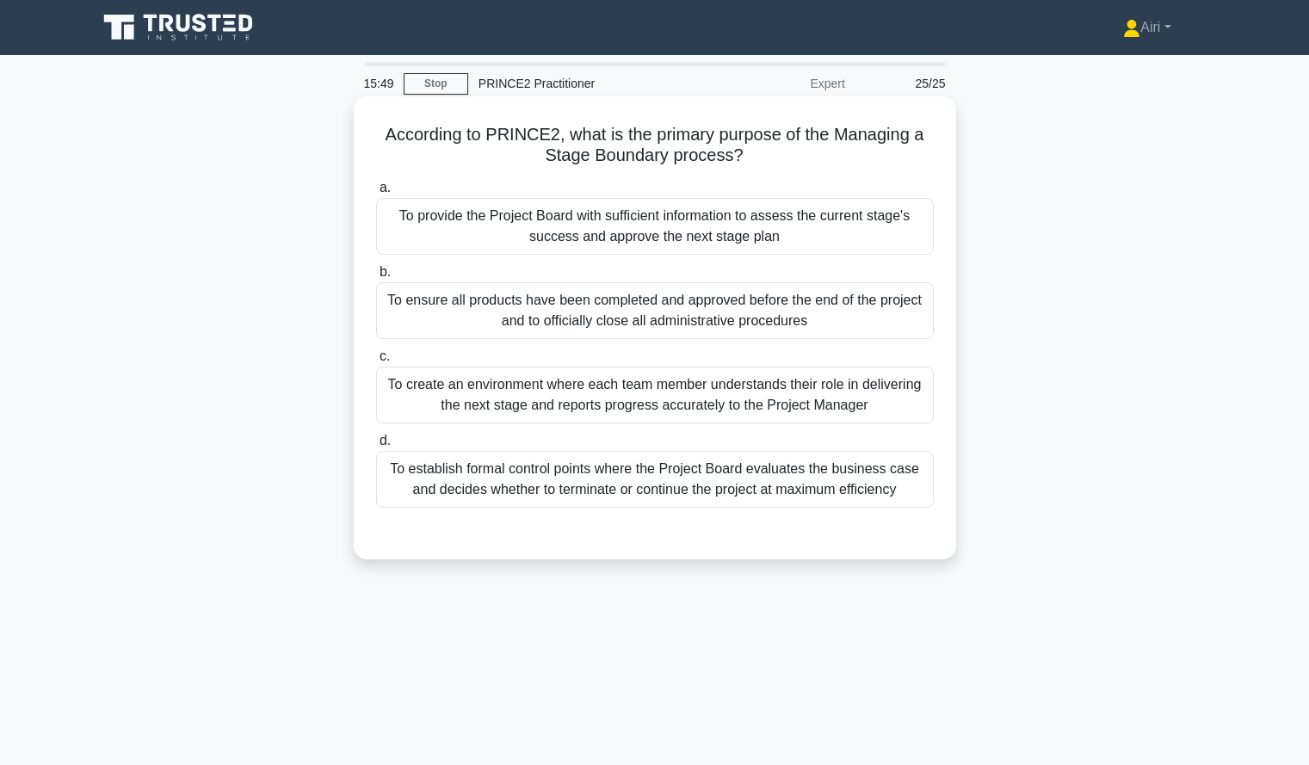
click at [866, 246] on div "To provide the Project Board with sufficient information to assess the current …" at bounding box center [655, 226] width 558 height 57
click at [376, 194] on input "a. To provide the Project Board with sufficient information to assess the curre…" at bounding box center [376, 187] width 0 height 11
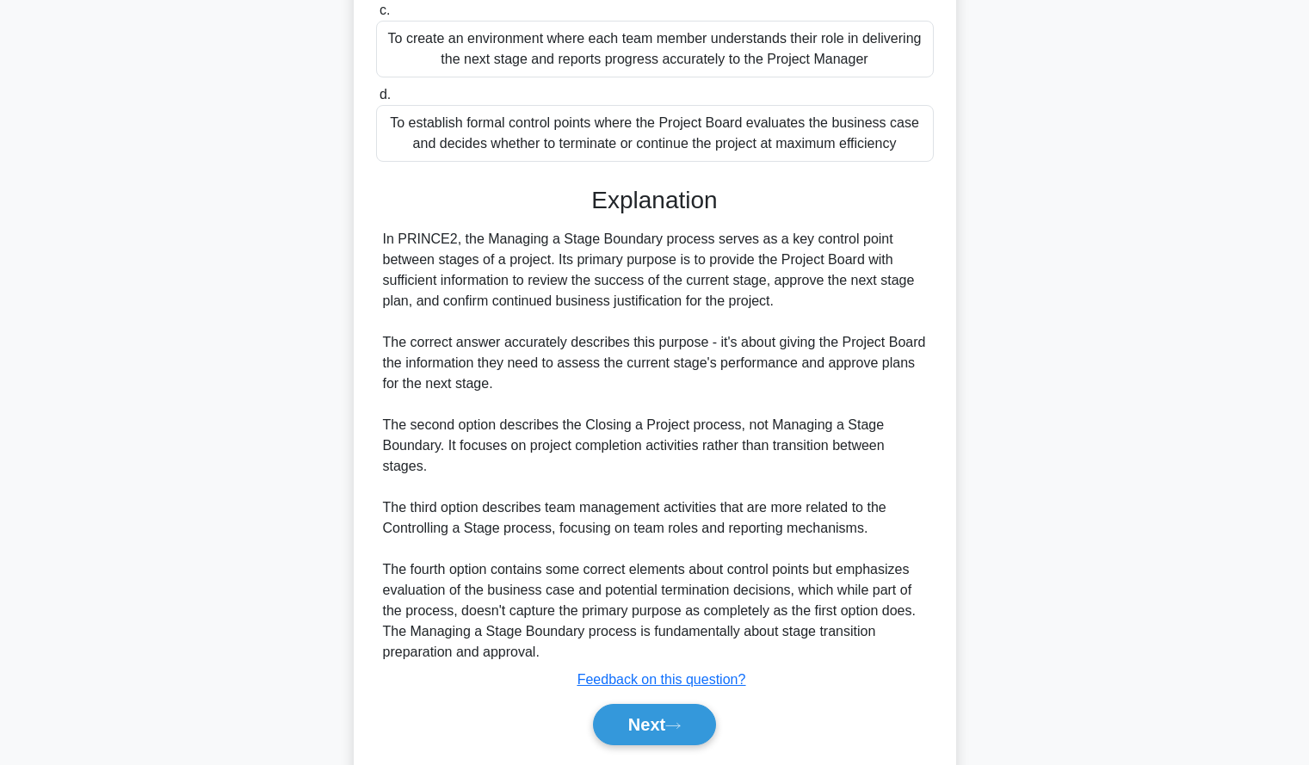
scroll to position [400, 0]
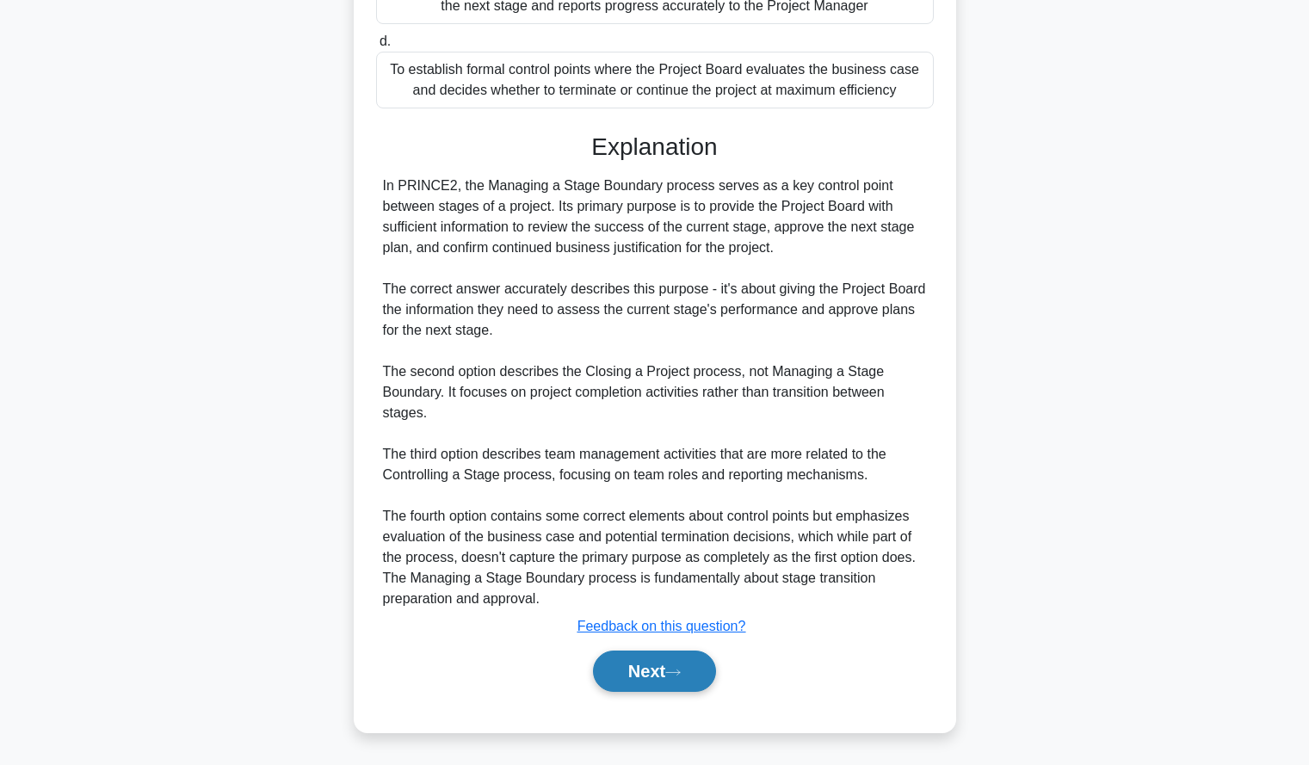
click at [642, 667] on button "Next" at bounding box center [654, 671] width 123 height 41
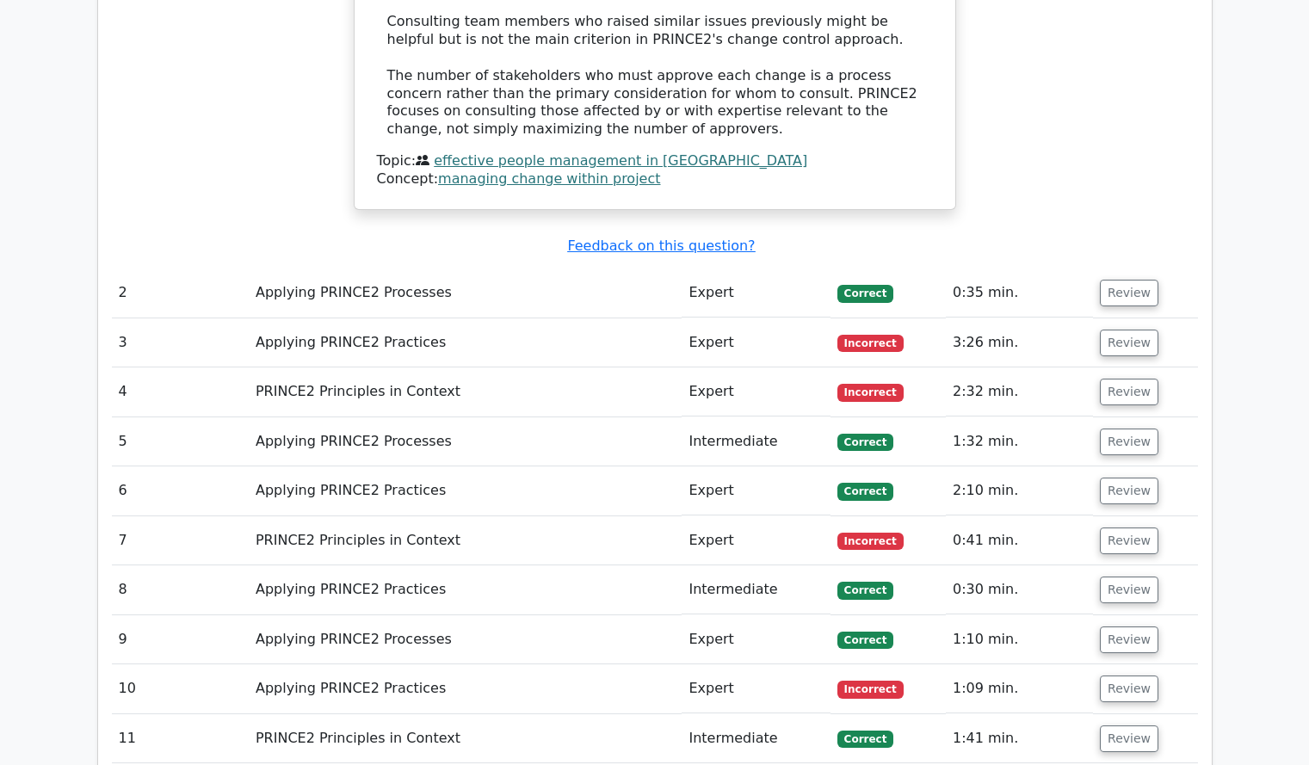
scroll to position [1601, 0]
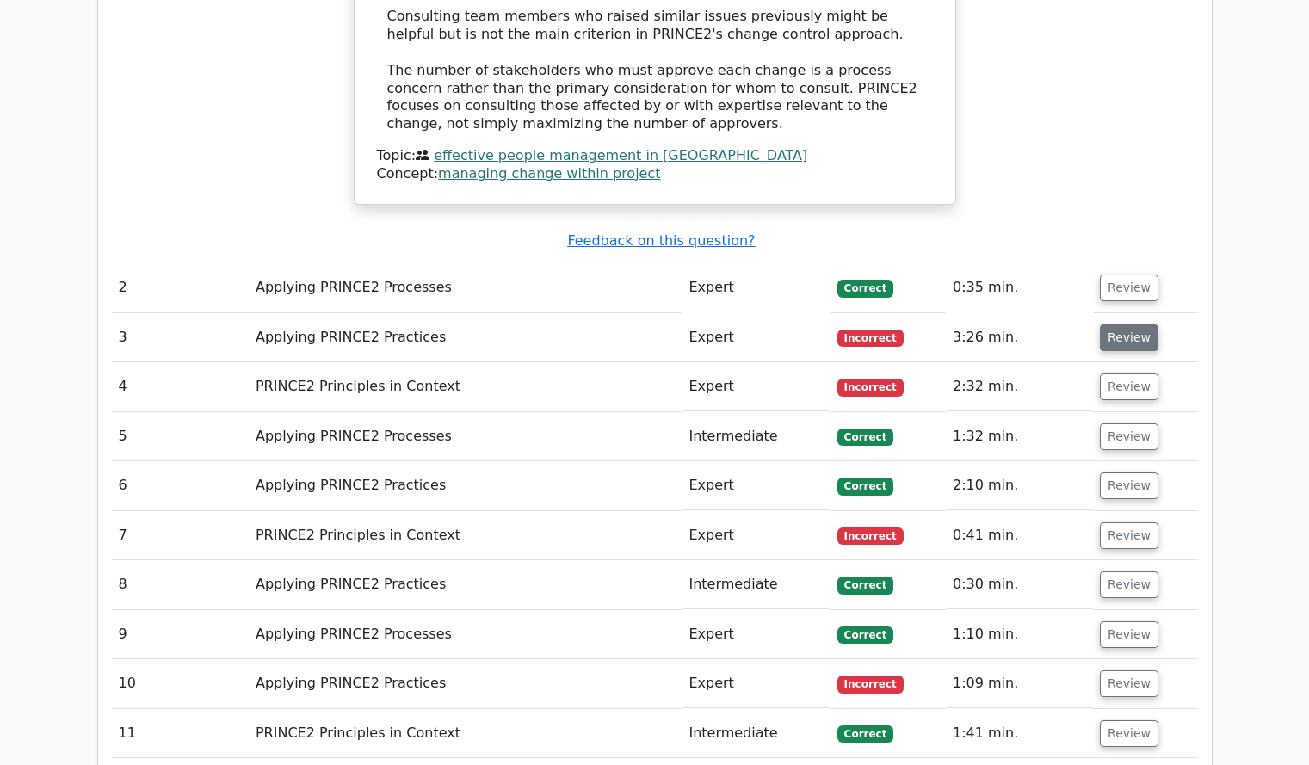
click at [1113, 324] on button "Review" at bounding box center [1129, 337] width 59 height 27
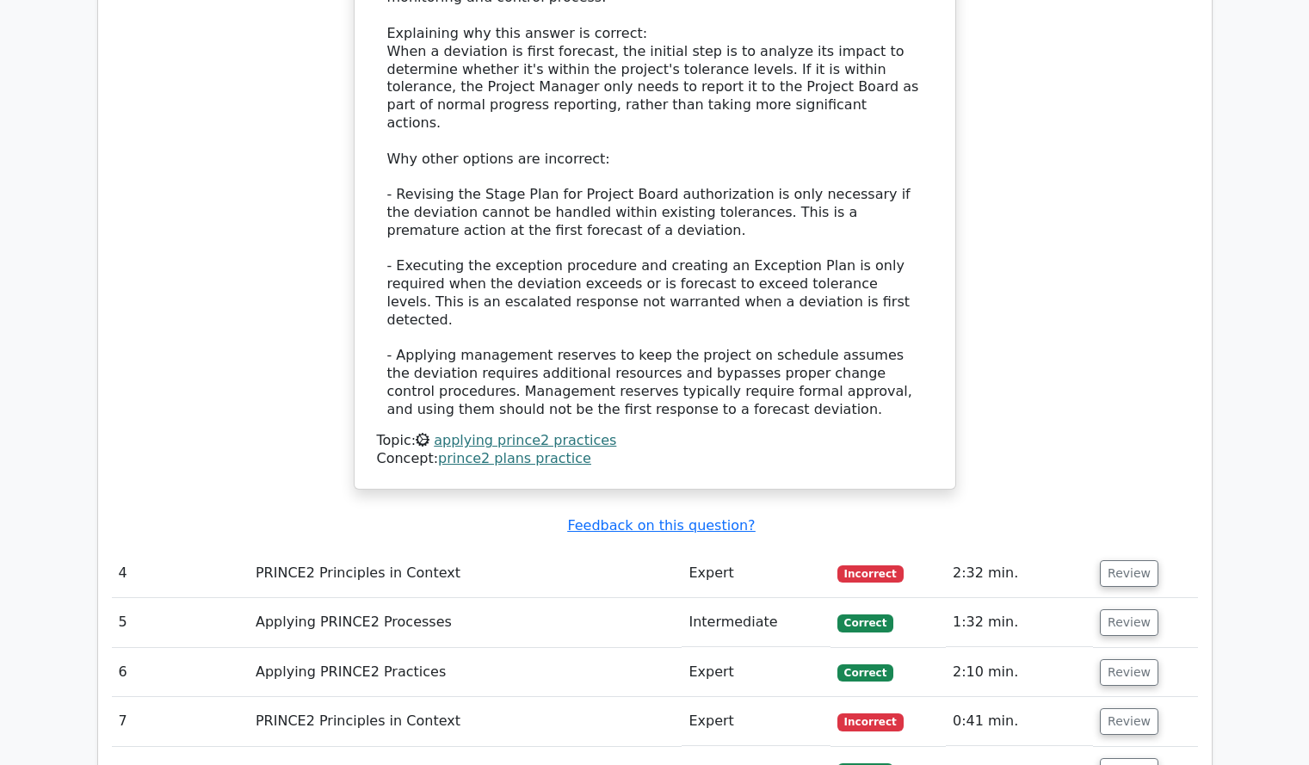
scroll to position [2454, 0]
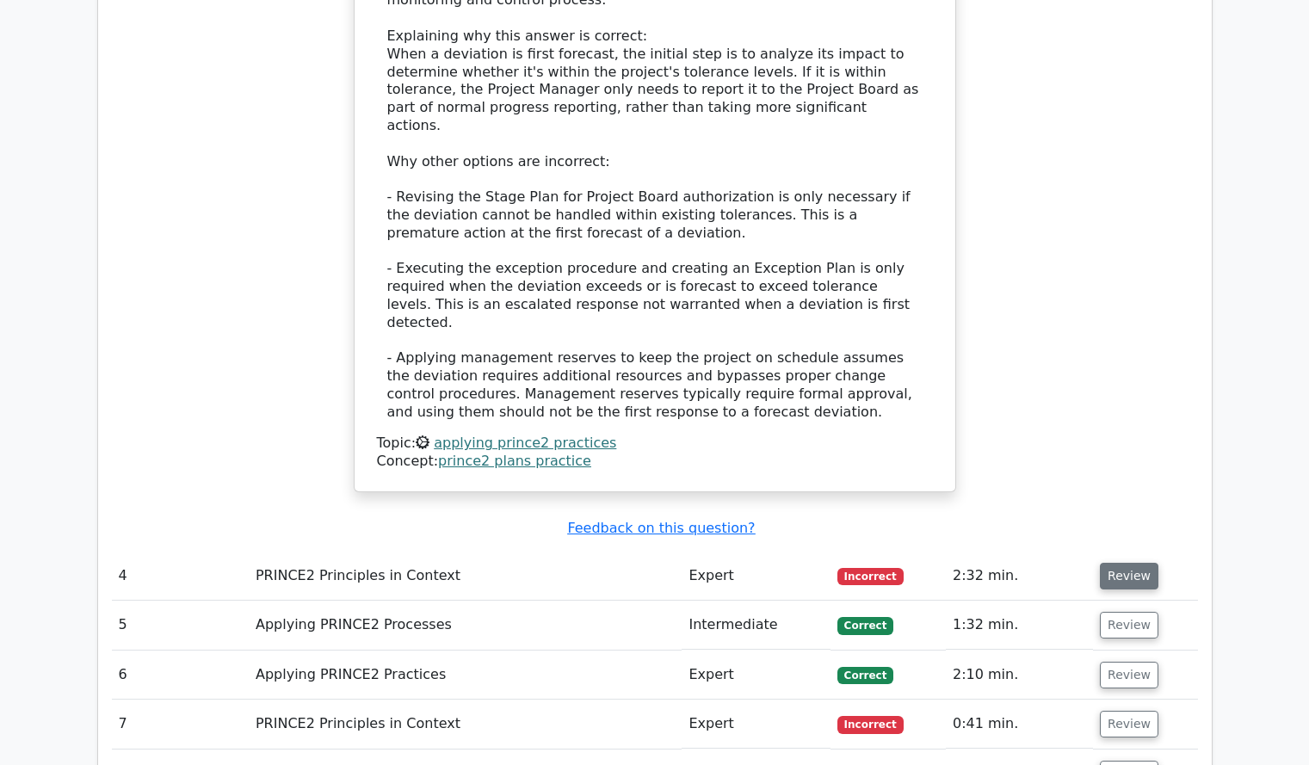
click at [1128, 563] on button "Review" at bounding box center [1129, 576] width 59 height 27
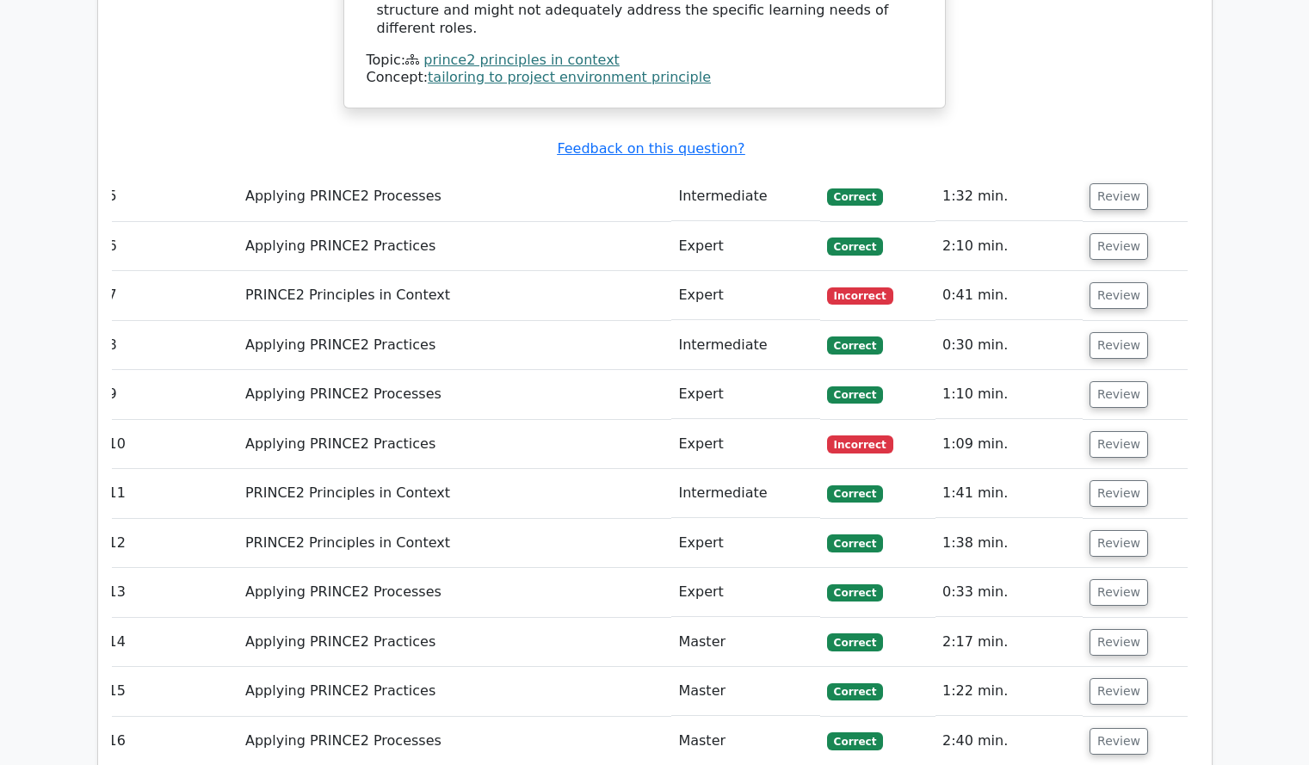
scroll to position [3994, 0]
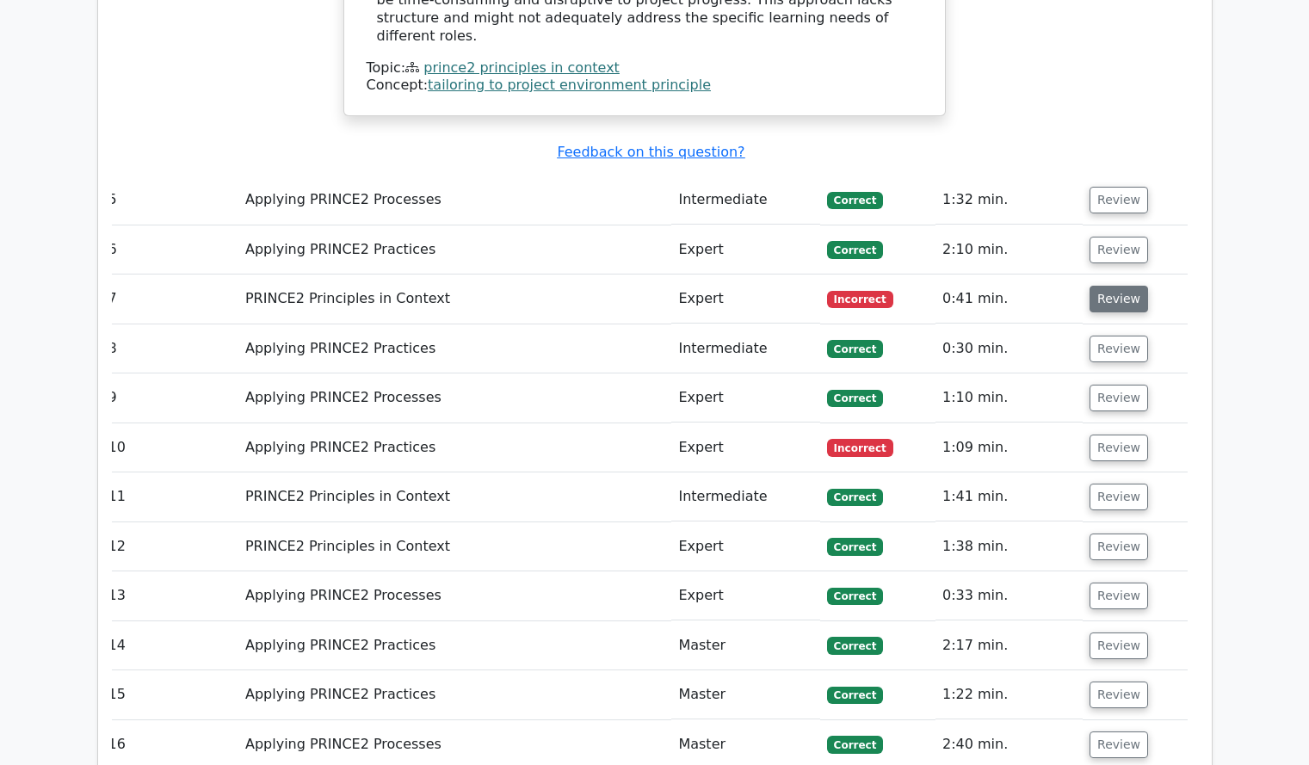
click at [1097, 286] on button "Review" at bounding box center [1118, 299] width 59 height 27
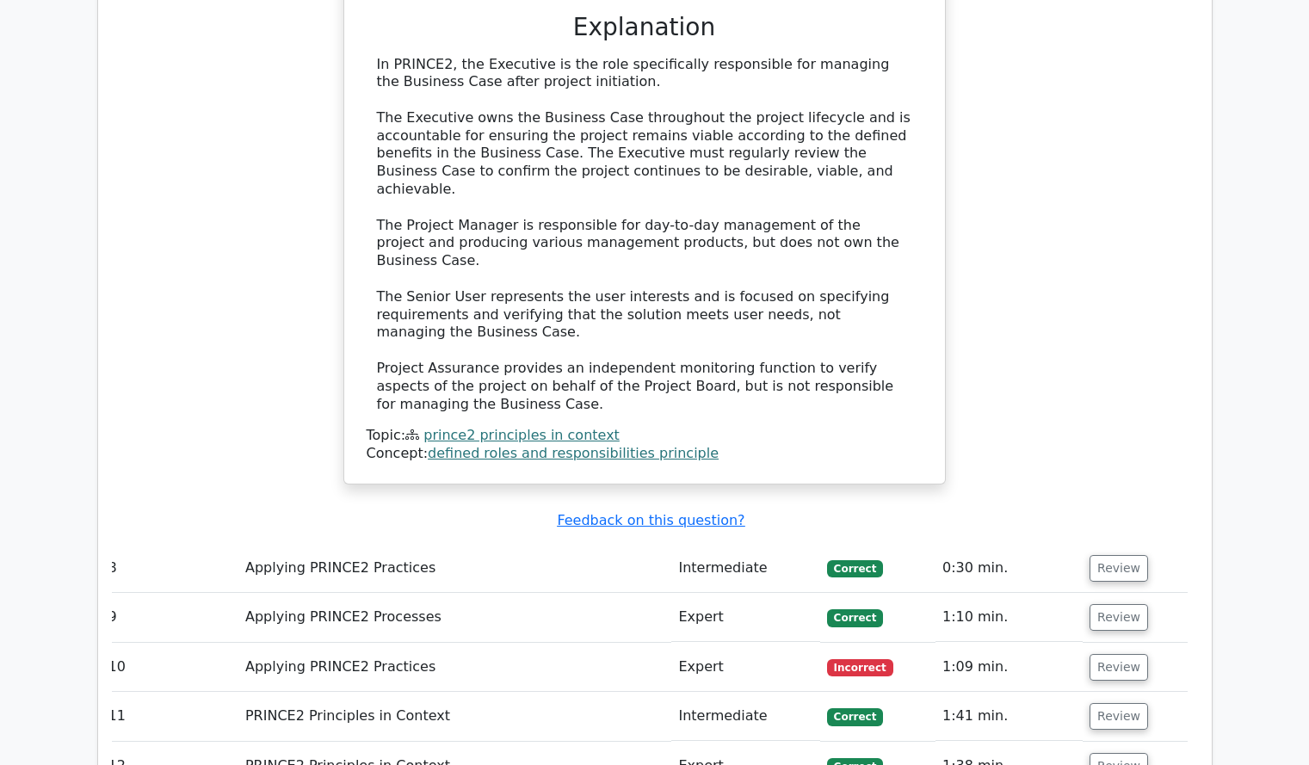
scroll to position [4636, 0]
click at [1108, 653] on button "Review" at bounding box center [1118, 666] width 59 height 27
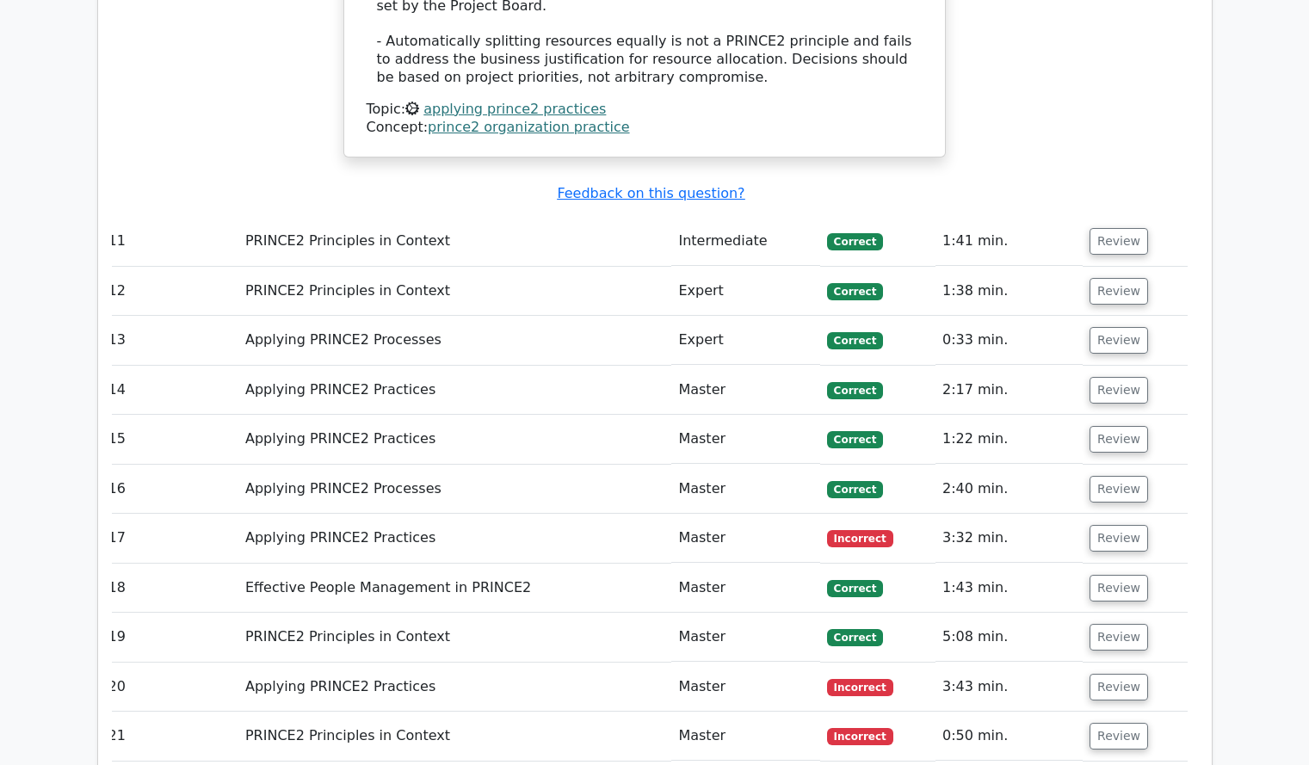
scroll to position [6118, 0]
click at [1123, 524] on button "Review" at bounding box center [1118, 537] width 59 height 27
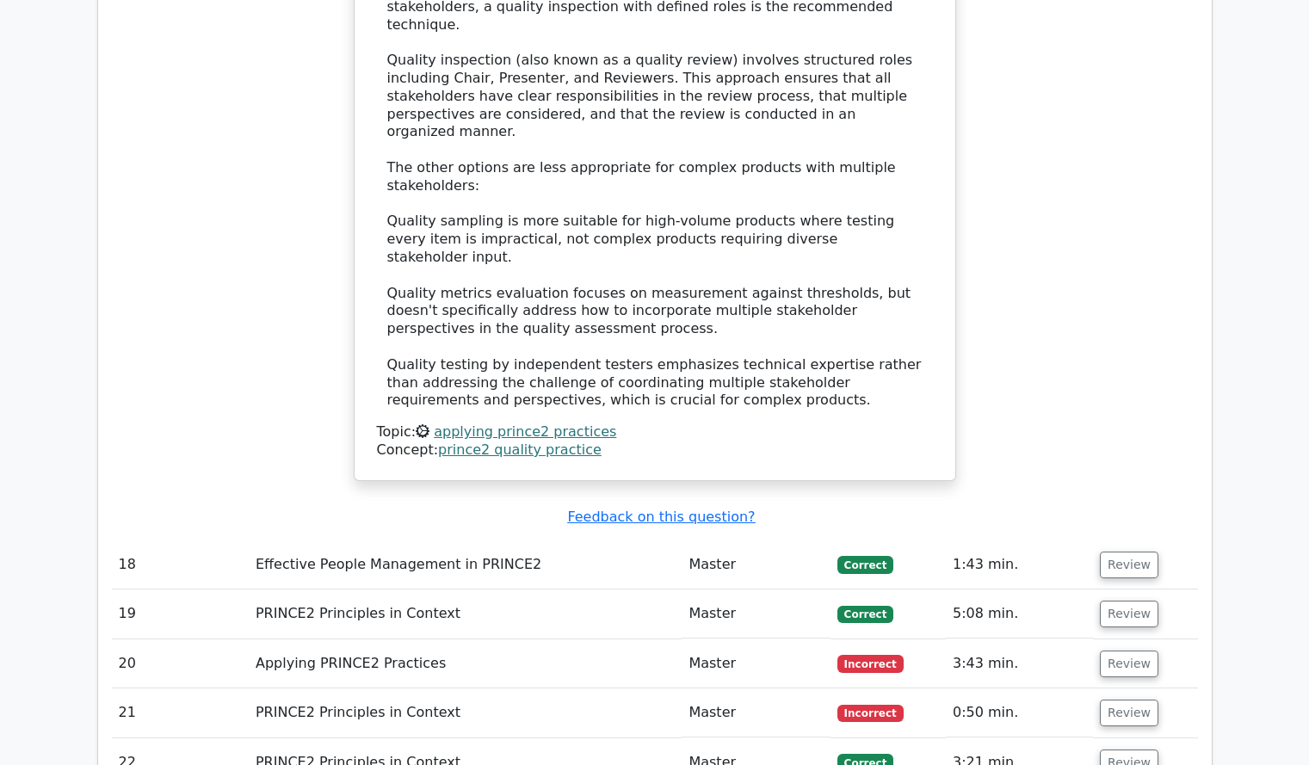
scroll to position [7148, 0]
click at [1114, 650] on button "Review" at bounding box center [1129, 663] width 59 height 27
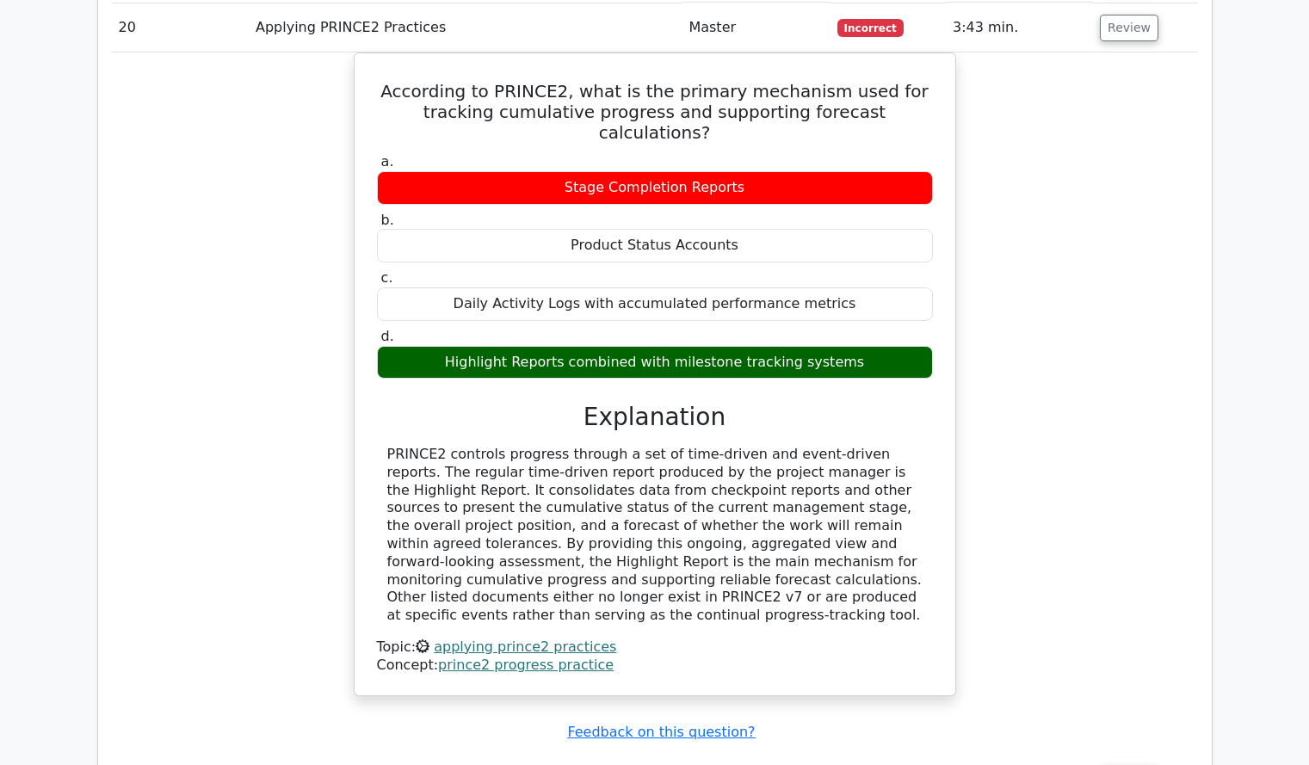
scroll to position [7784, 0]
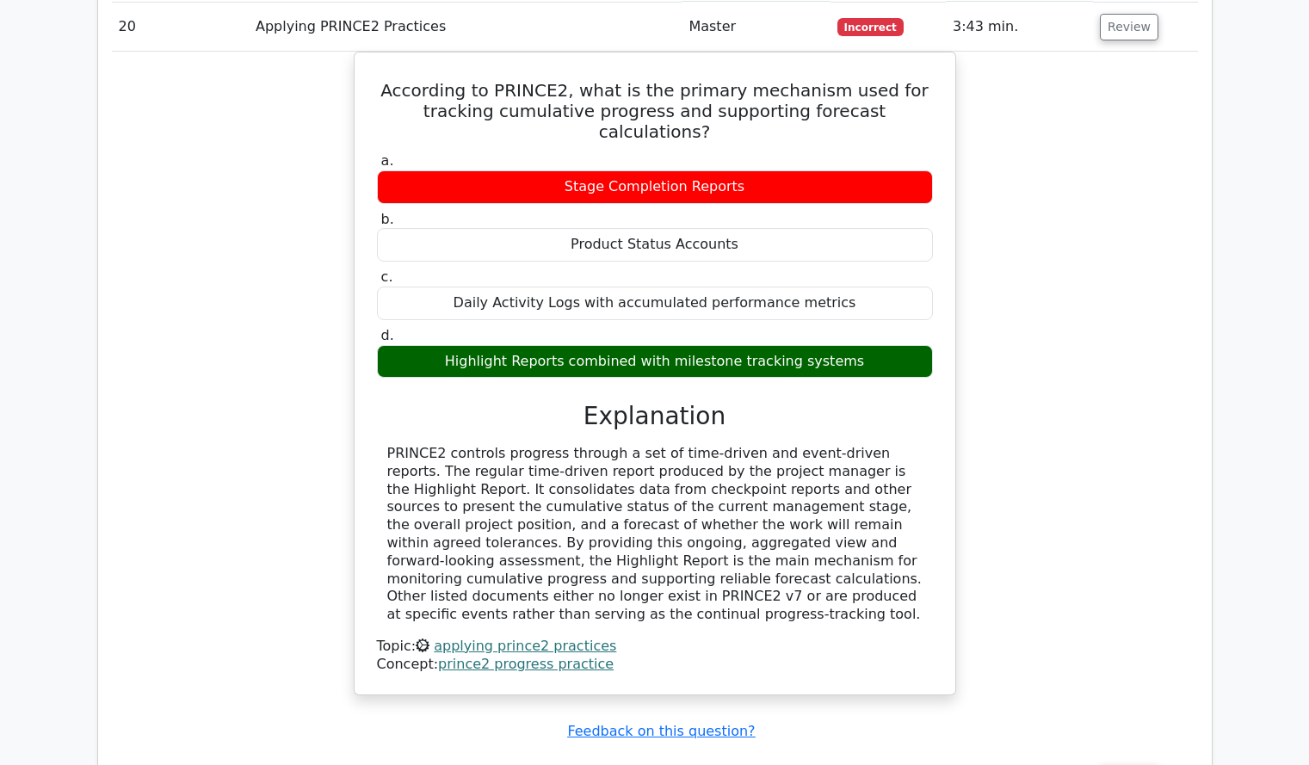
click at [1130, 764] on button "Review" at bounding box center [1129, 778] width 59 height 27
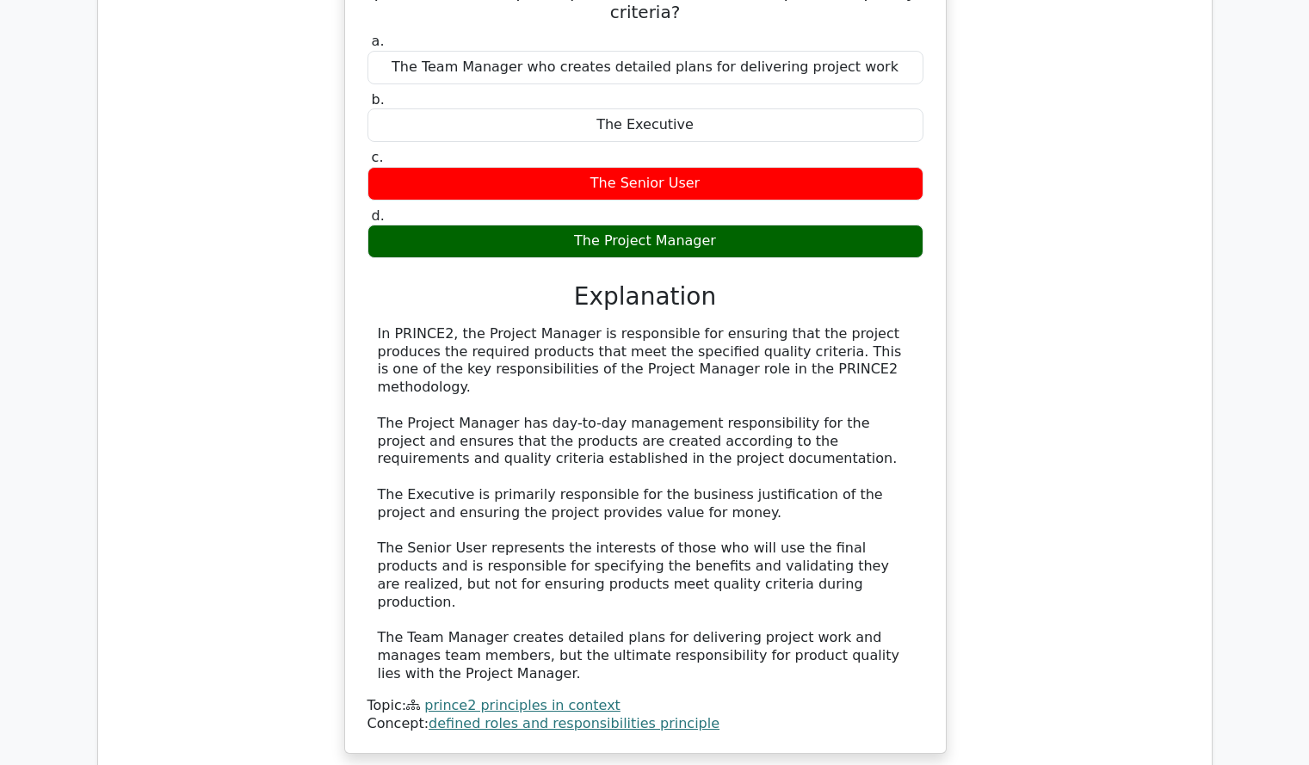
scroll to position [8661, 0]
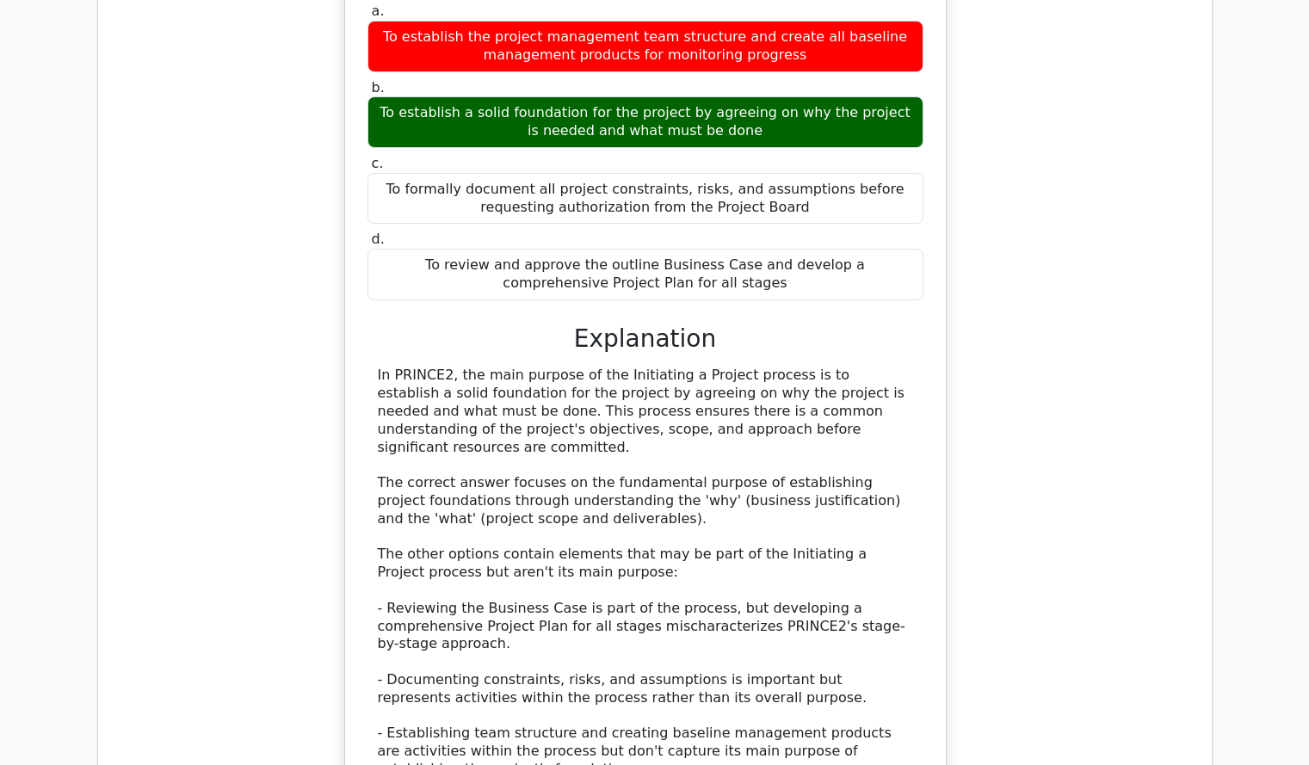
scroll to position [9649, 0]
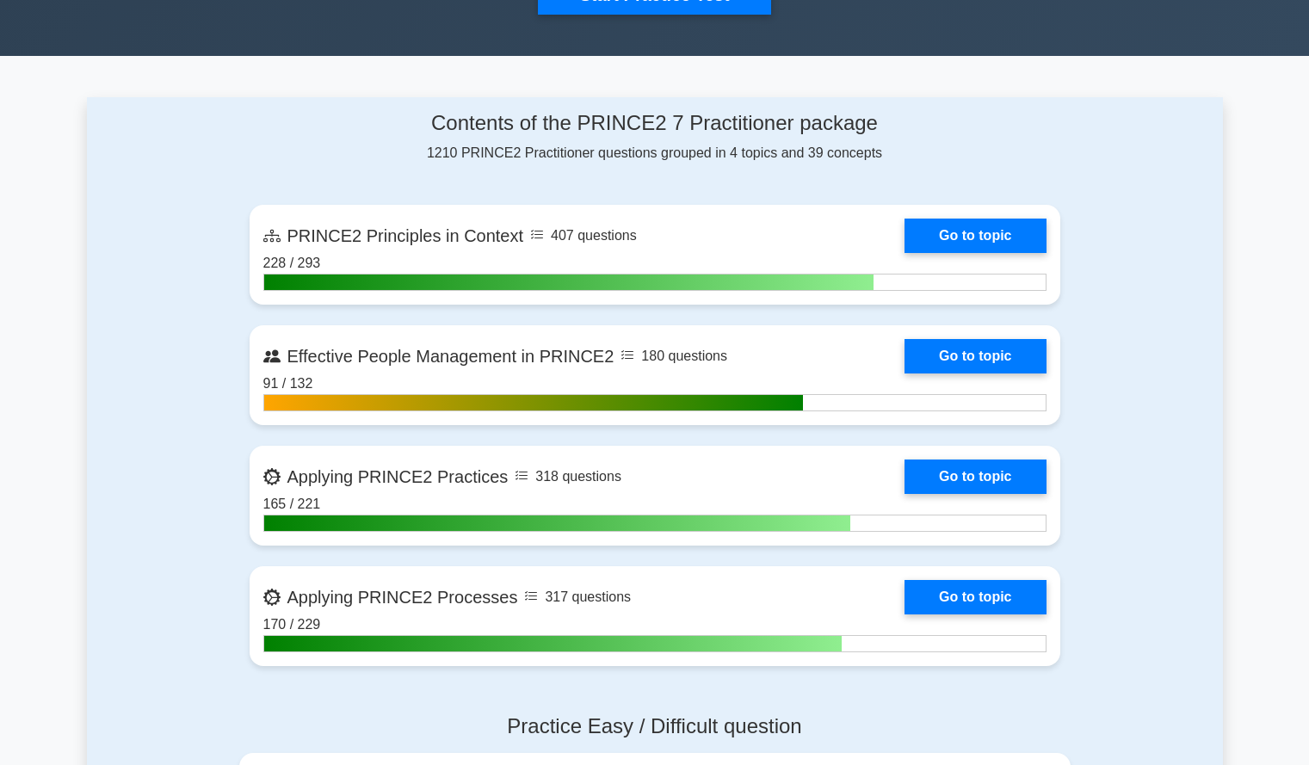
scroll to position [635, 0]
